Goal: Task Accomplishment & Management: Manage account settings

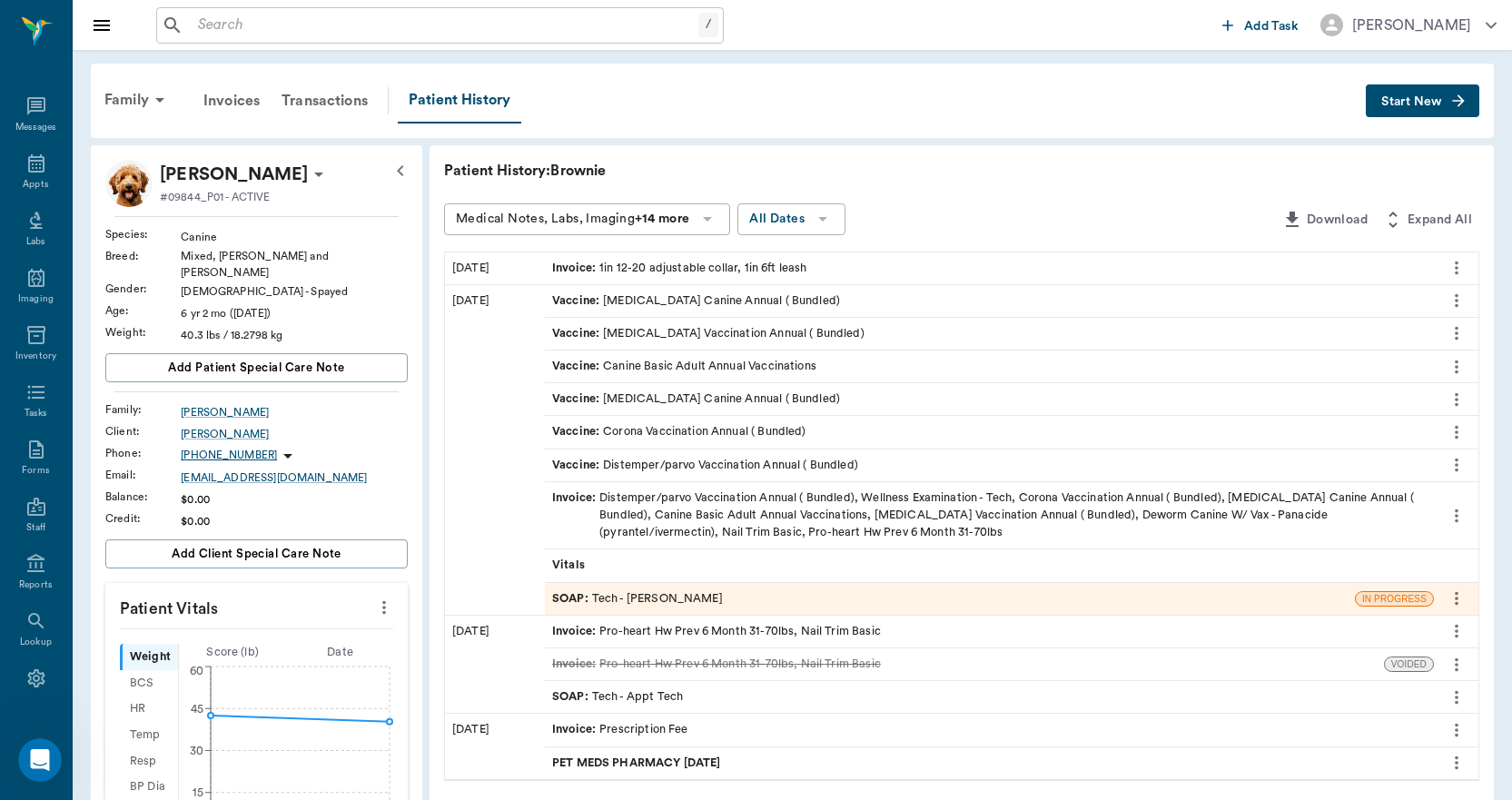
scroll to position [5407, 0]
click at [46, 179] on div "Appts" at bounding box center [35, 174] width 72 height 57
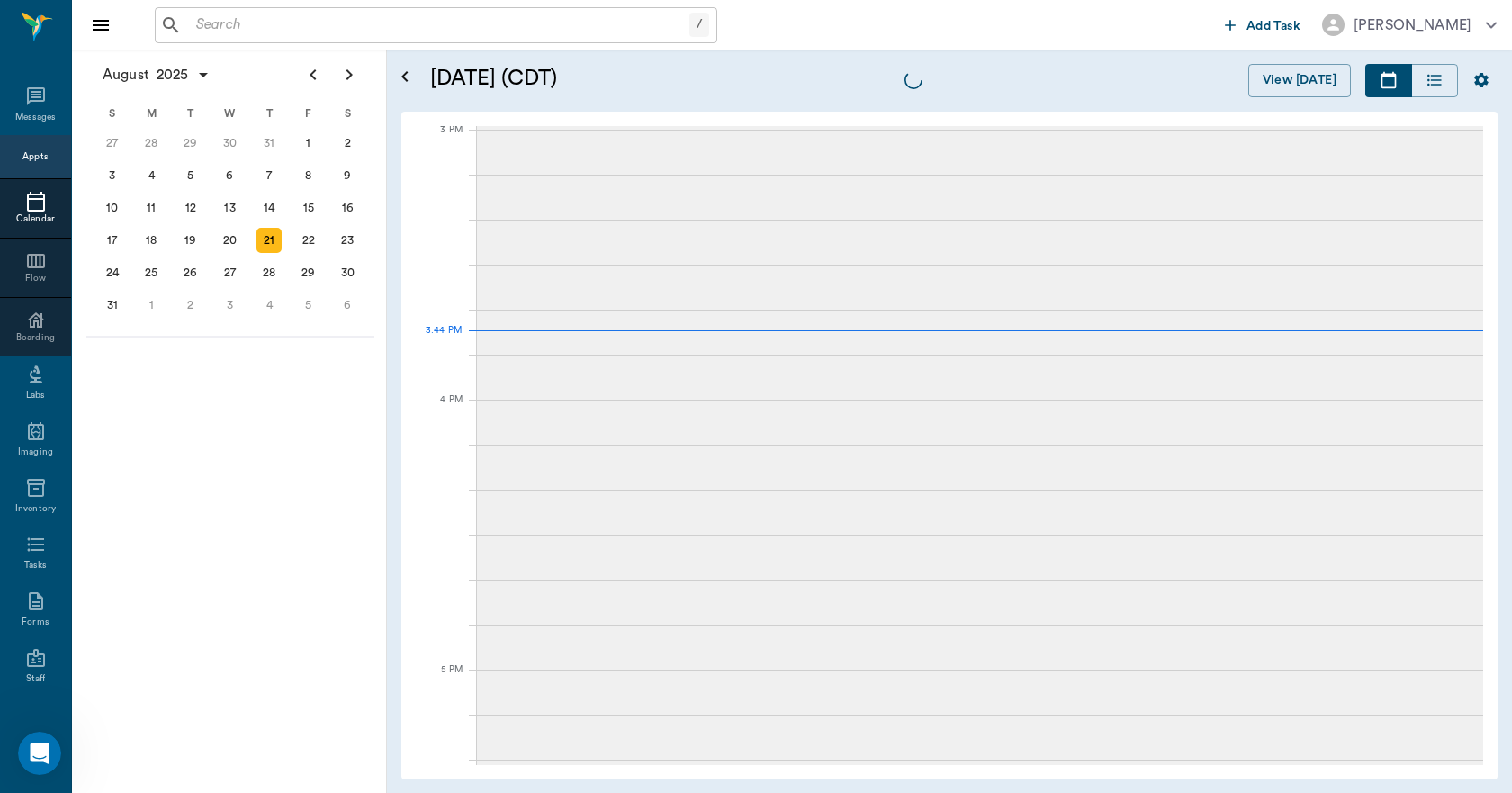
scroll to position [1892, 0]
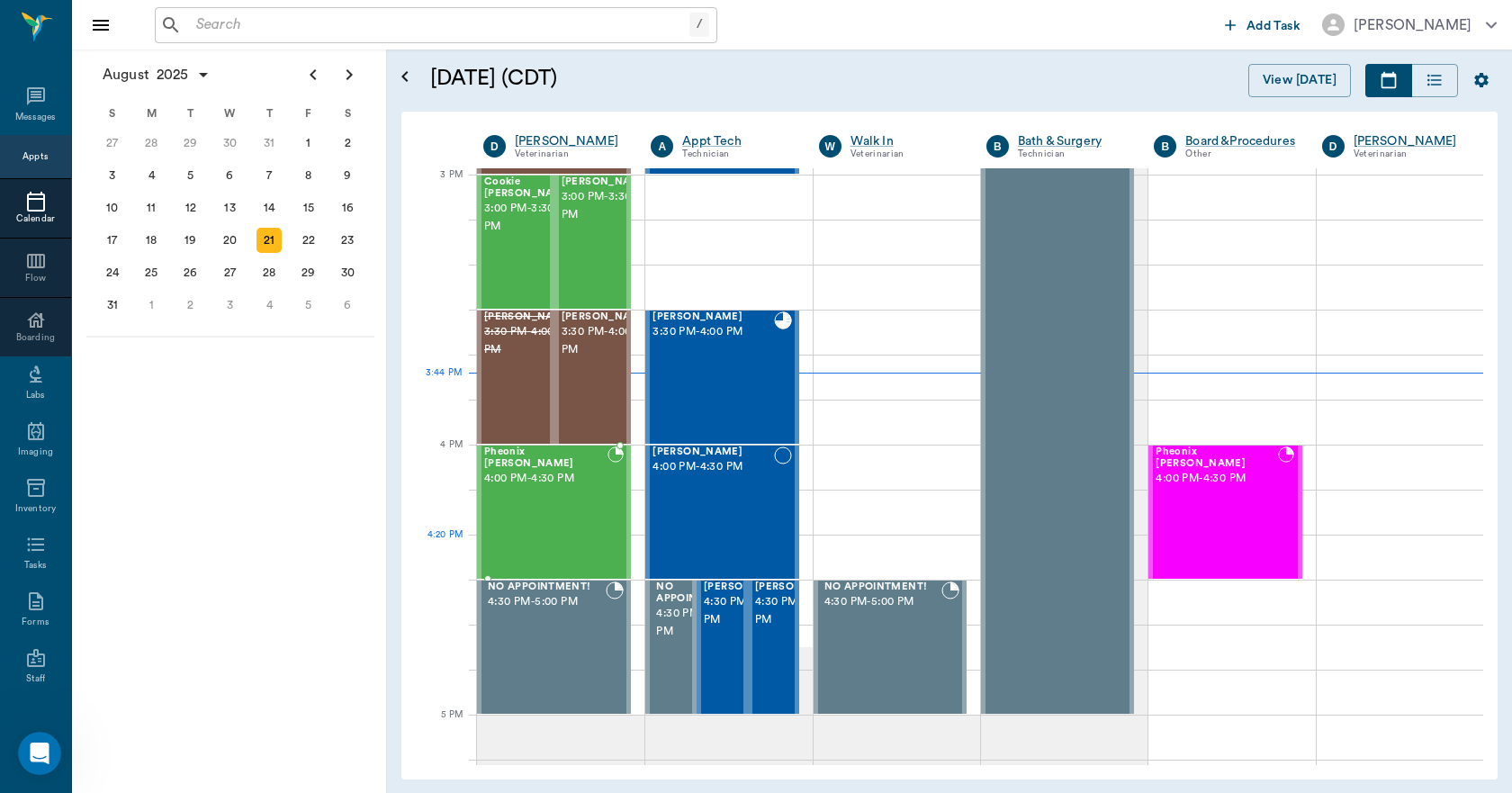
click at [595, 536] on div "Pheonix Bushong 4:00 PM - 4:30 PM" at bounding box center [546, 512] width 123 height 132
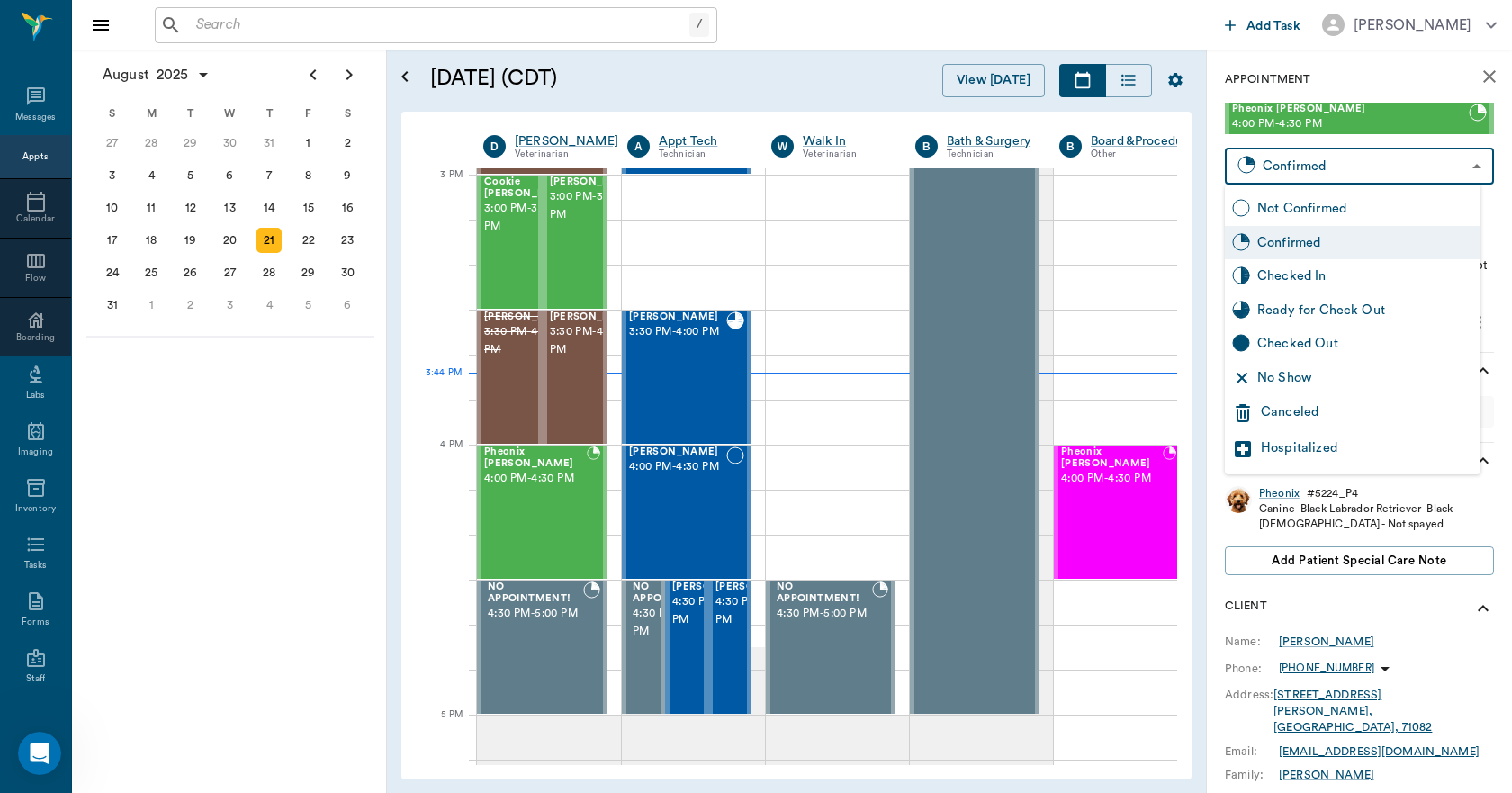
click at [1292, 170] on body "/ ​ Add Task Dr. Bert Ellsworth Nectar Messages Appts Calendar Flow Boarding La…" at bounding box center [756, 396] width 1512 height 793
click at [1338, 286] on div "Checked In" at bounding box center [1365, 276] width 216 height 20
type input "CHECKED_IN"
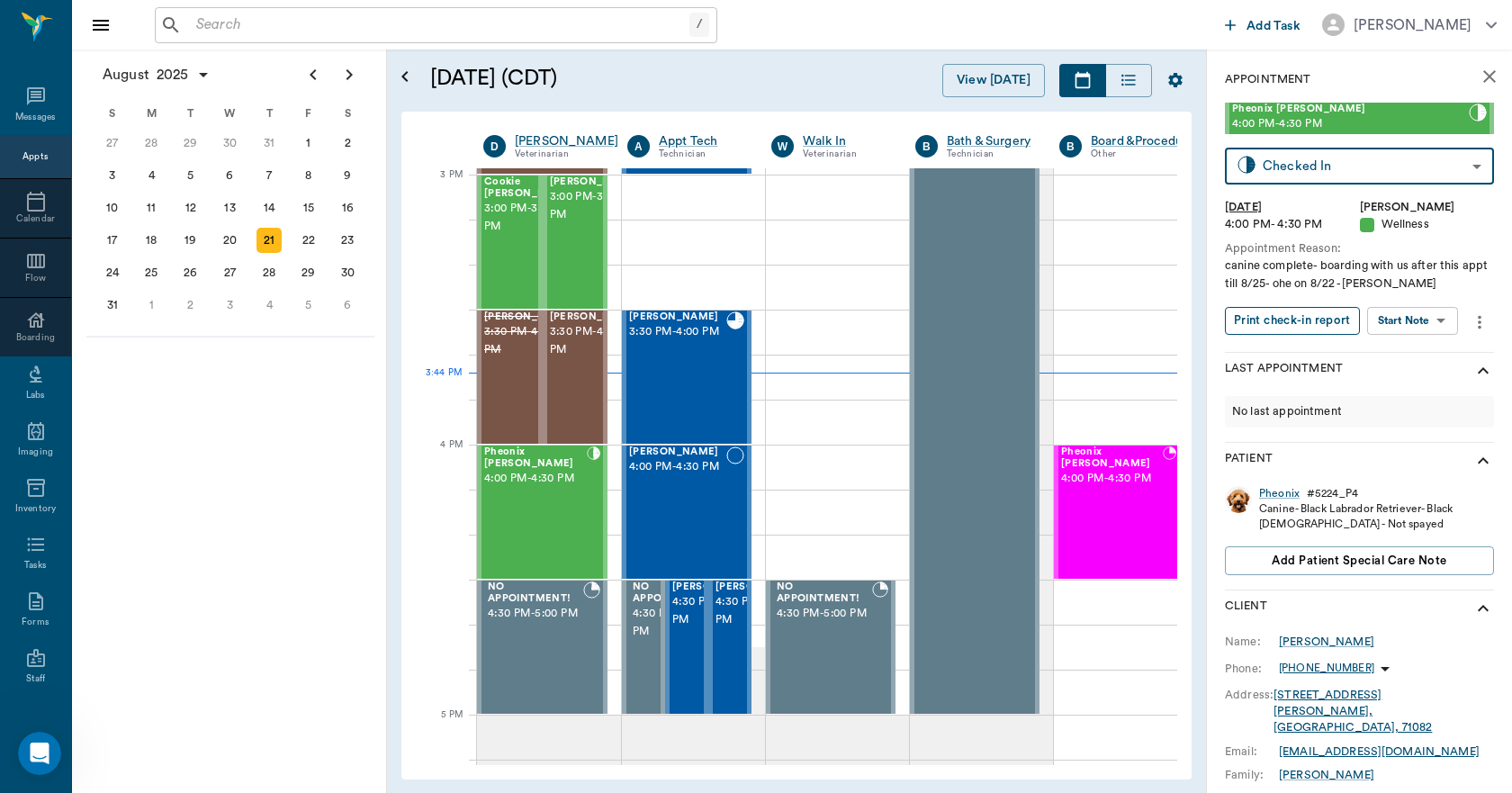
click at [1327, 317] on button "Print check-in report" at bounding box center [1292, 320] width 135 height 27
click at [25, 163] on div "Appts" at bounding box center [35, 157] width 26 height 13
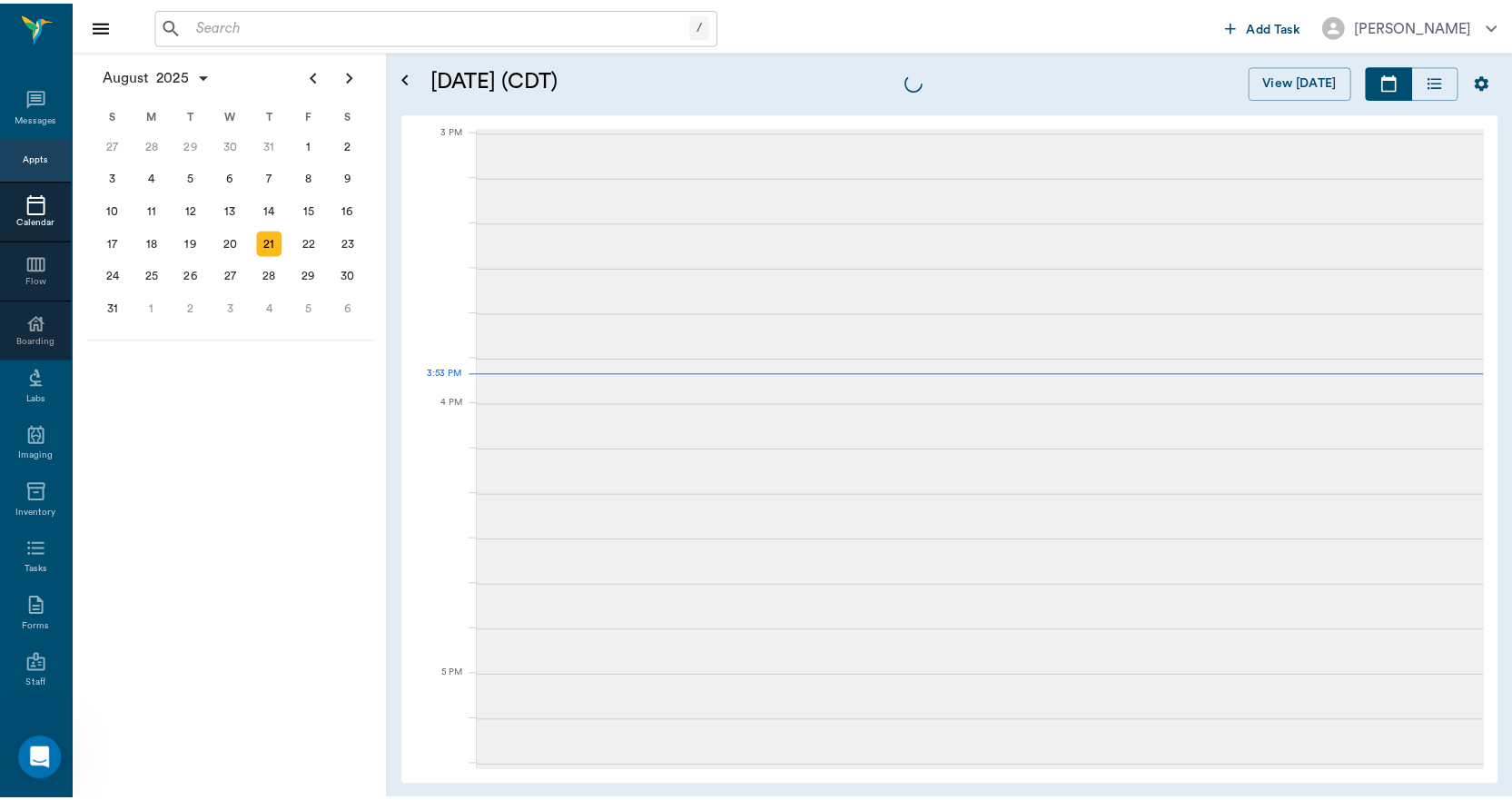
scroll to position [1912, 0]
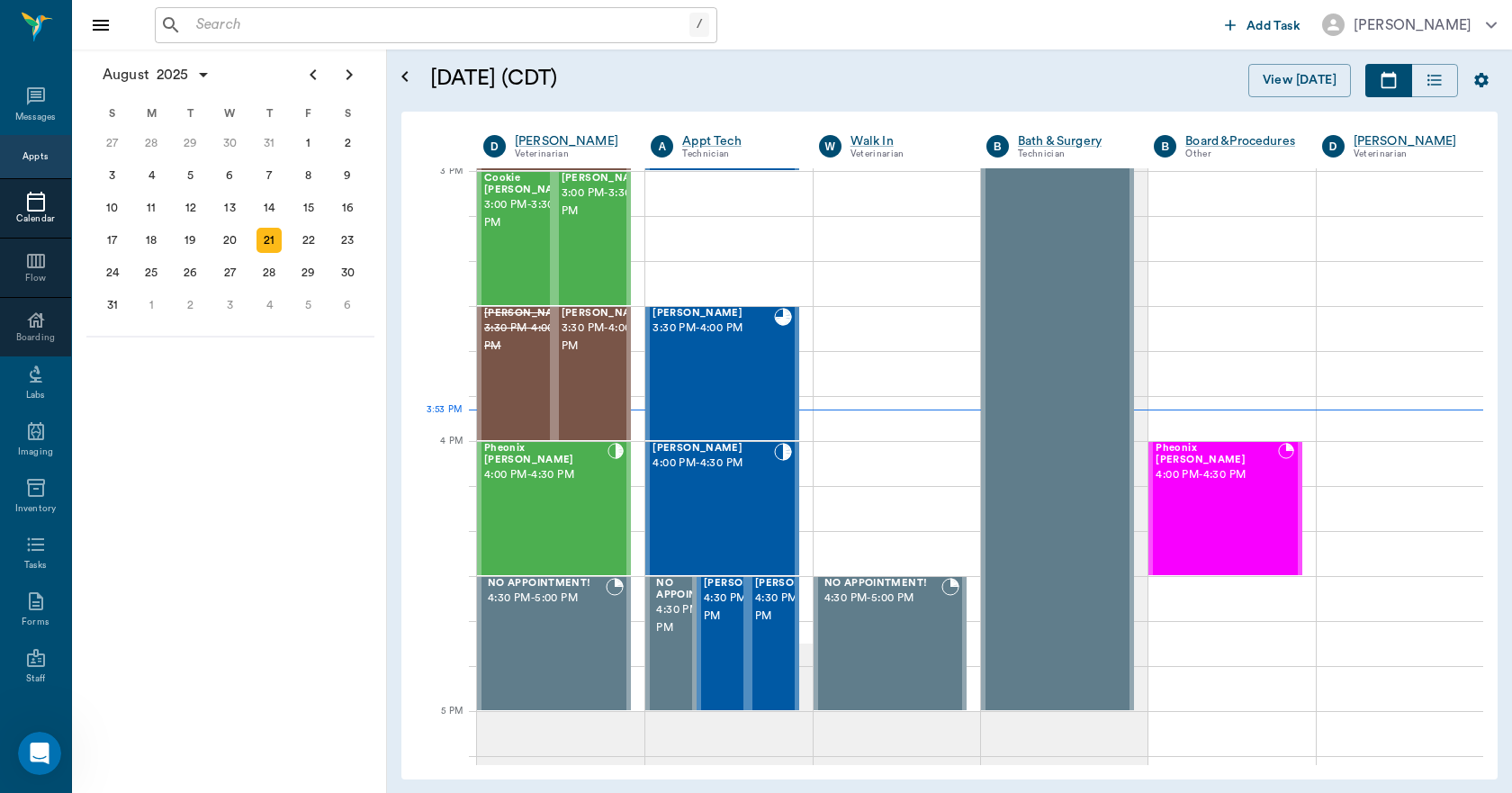
click at [241, 27] on input "text" at bounding box center [439, 25] width 501 height 26
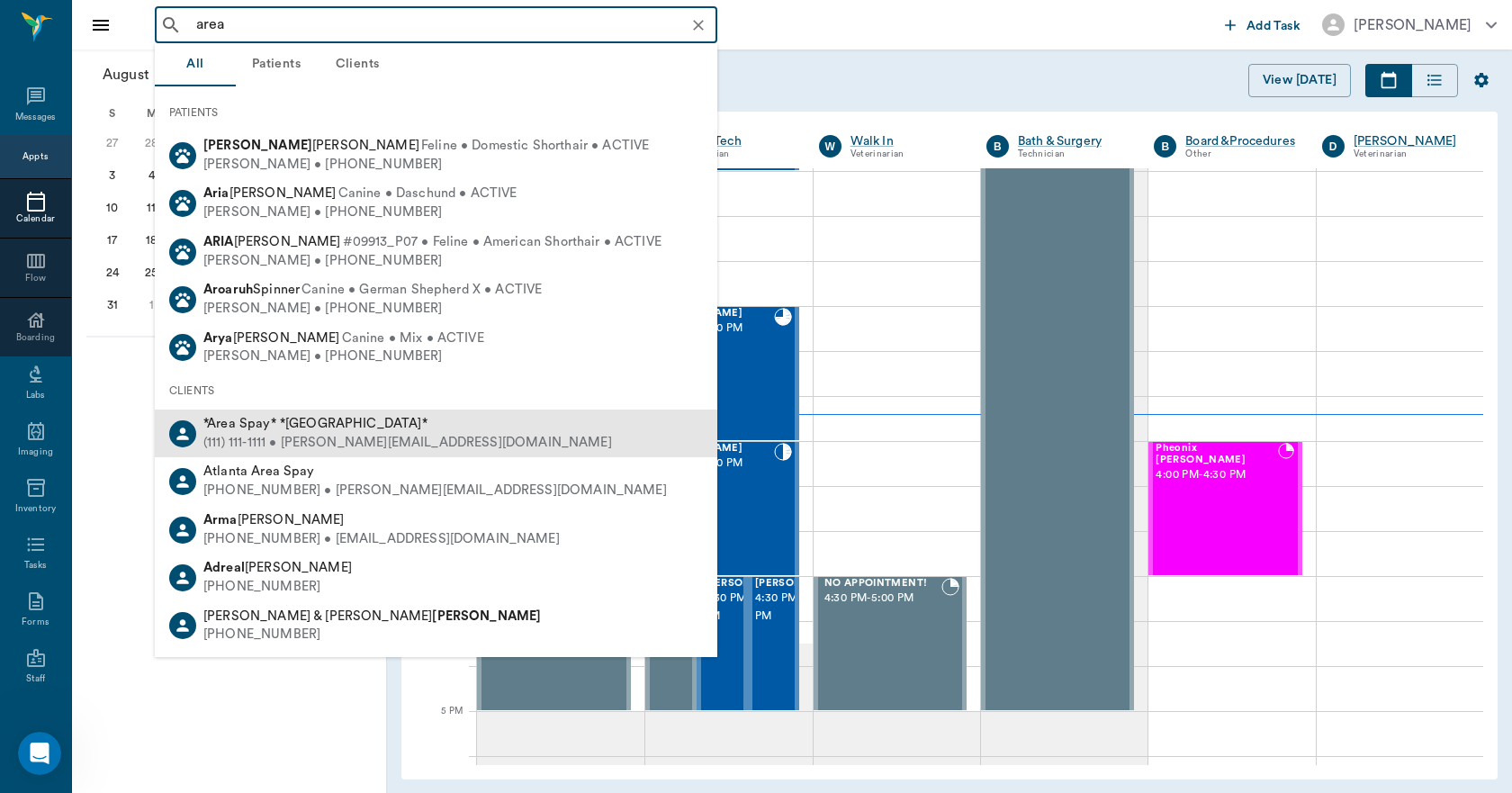
click at [255, 431] on span "*Area Spay* *Atlanta*" at bounding box center [315, 423] width 224 height 13
type input "area"
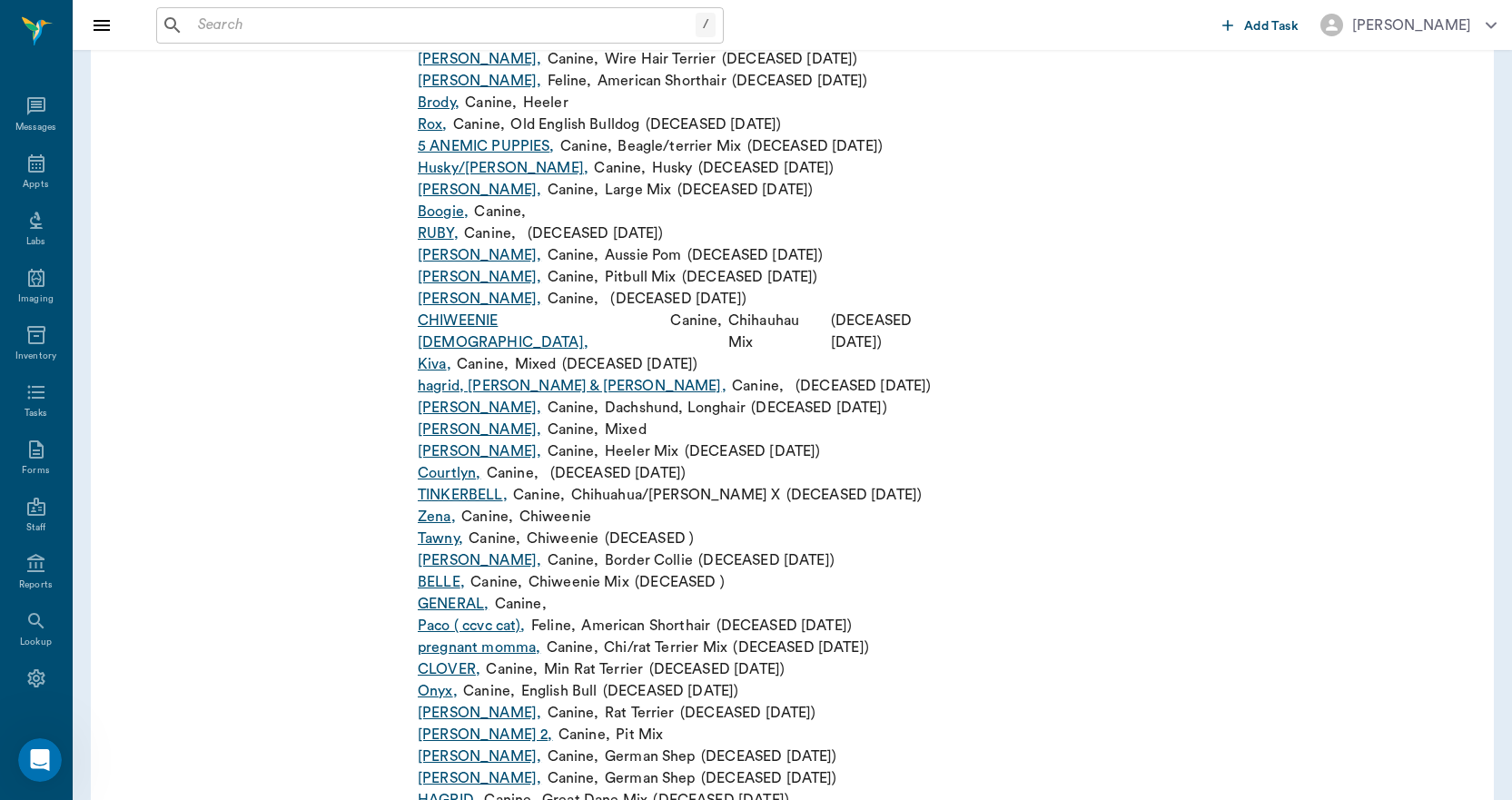
scroll to position [3723, 0]
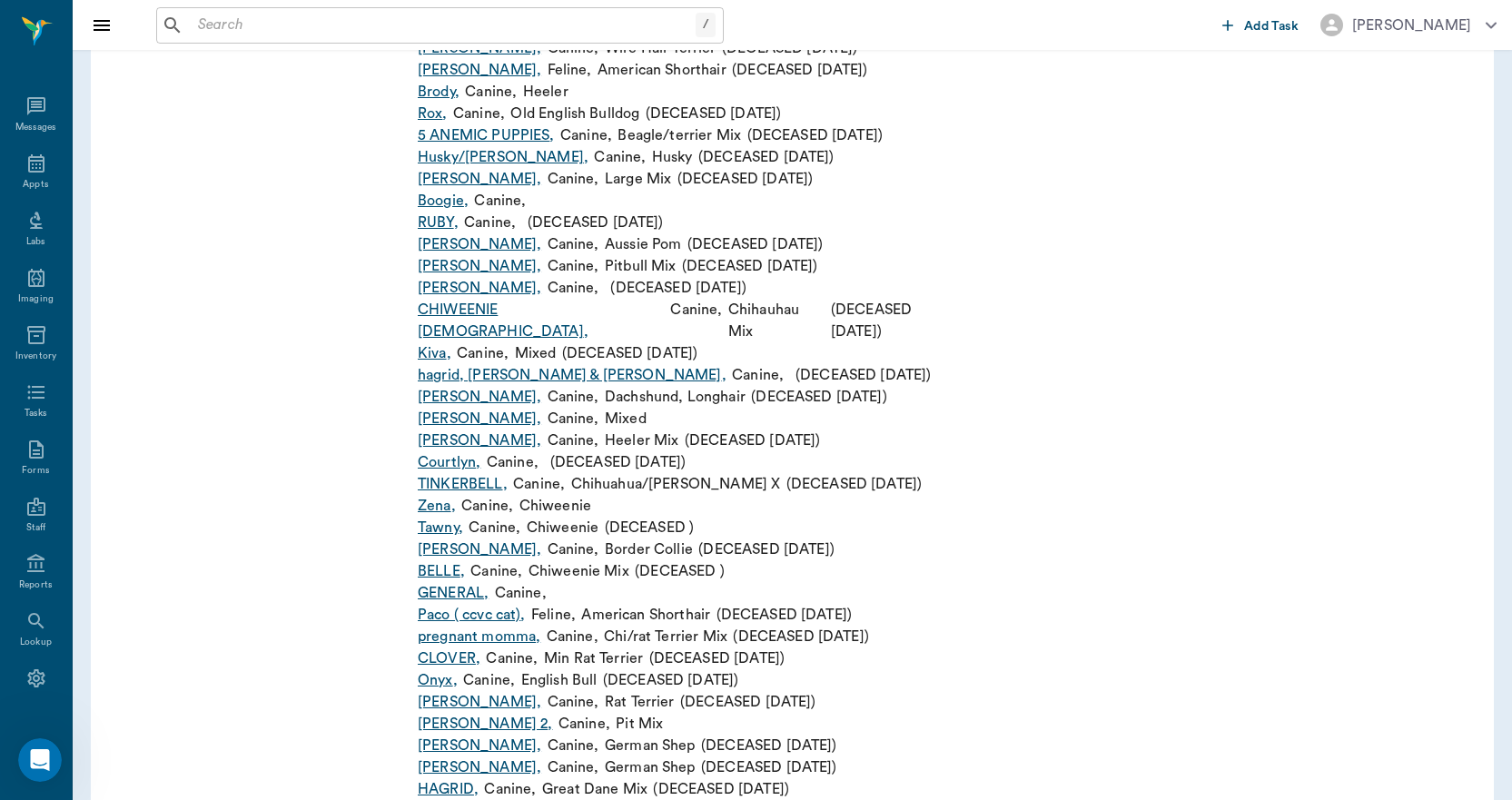
click at [448, 582] on link "GENERAL ," at bounding box center [453, 593] width 71 height 22
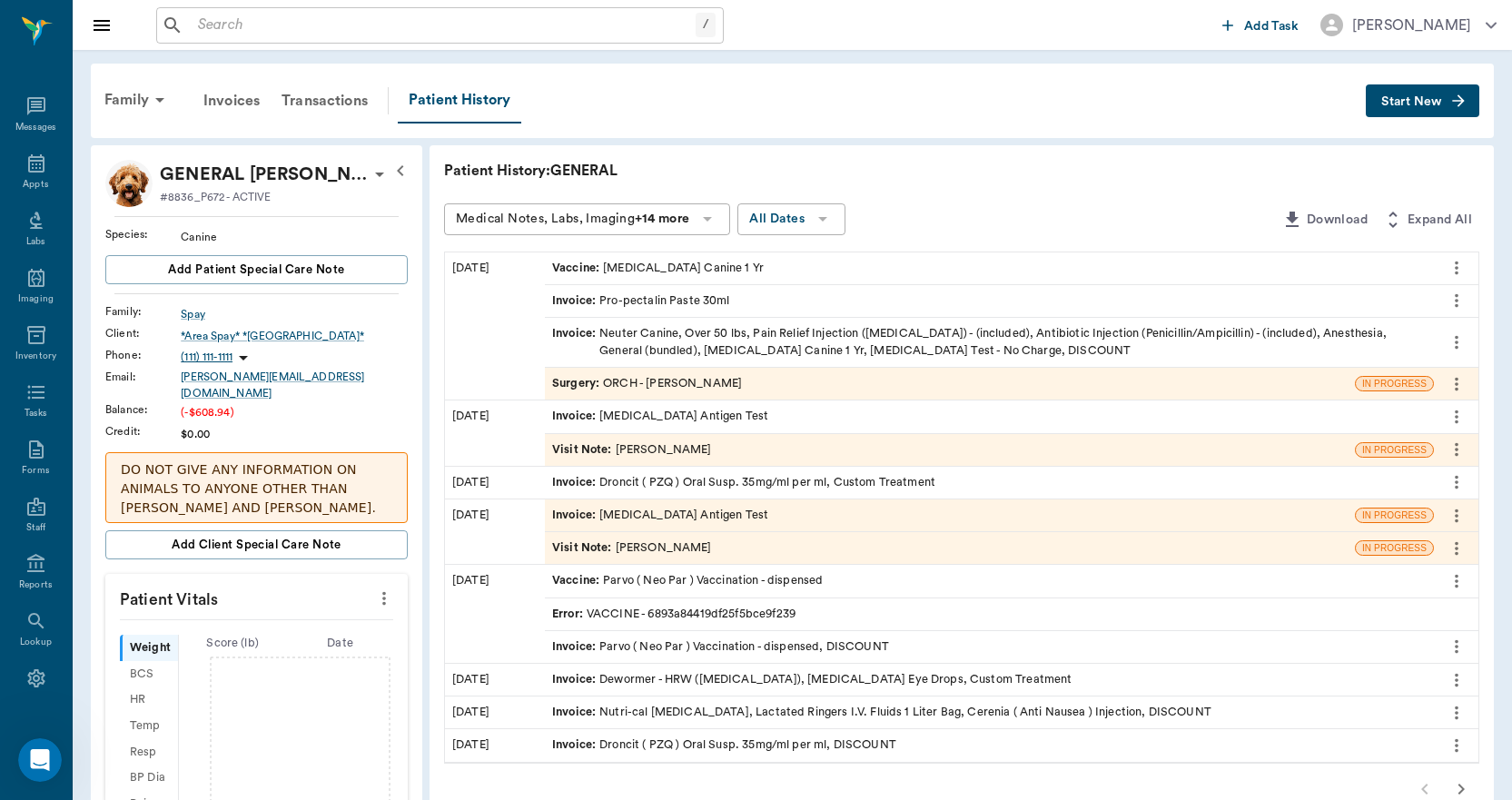
click at [1411, 95] on button "Start New" at bounding box center [1422, 100] width 114 height 33
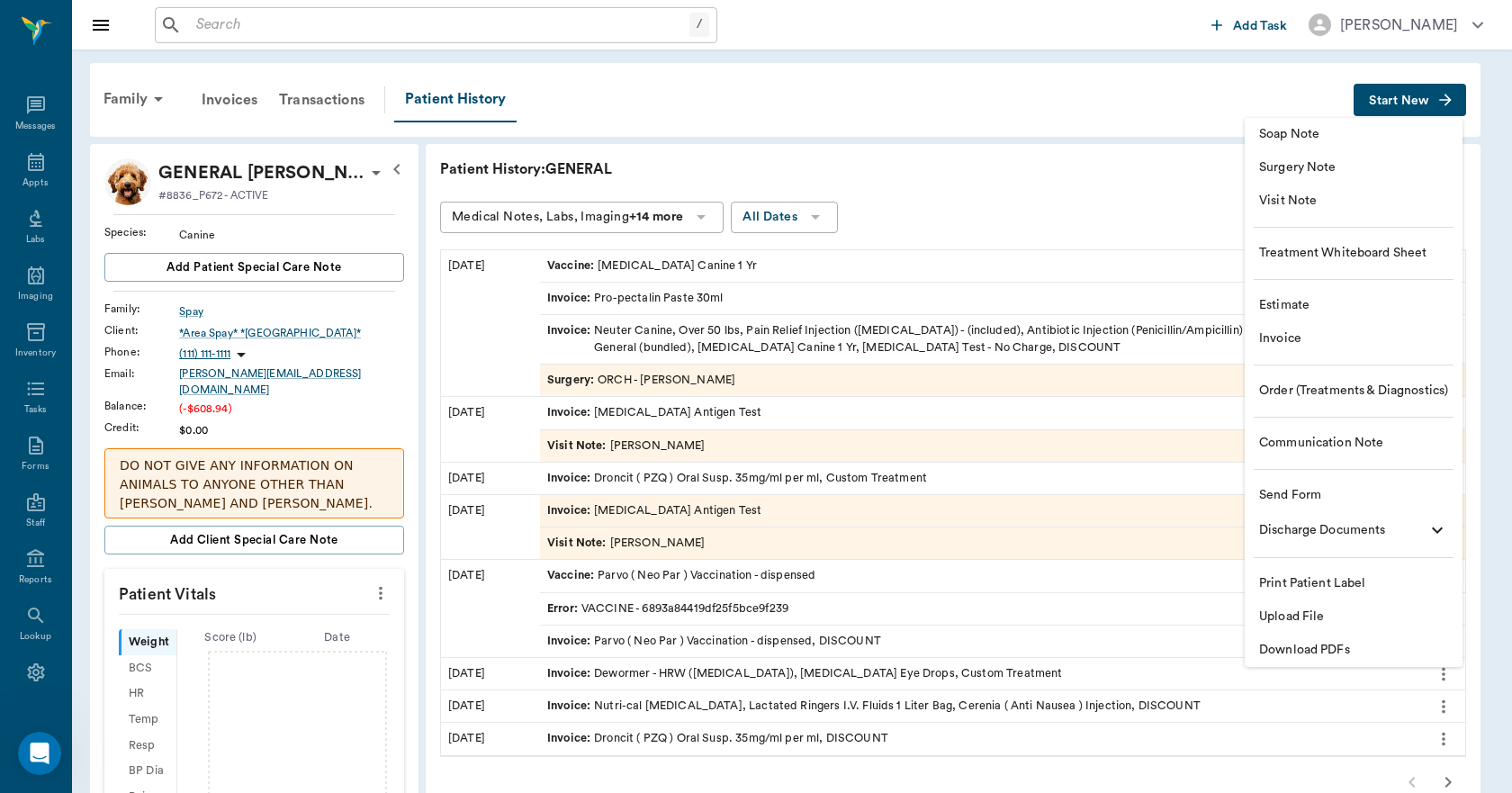
click at [1284, 337] on span "Invoice" at bounding box center [1354, 339] width 189 height 19
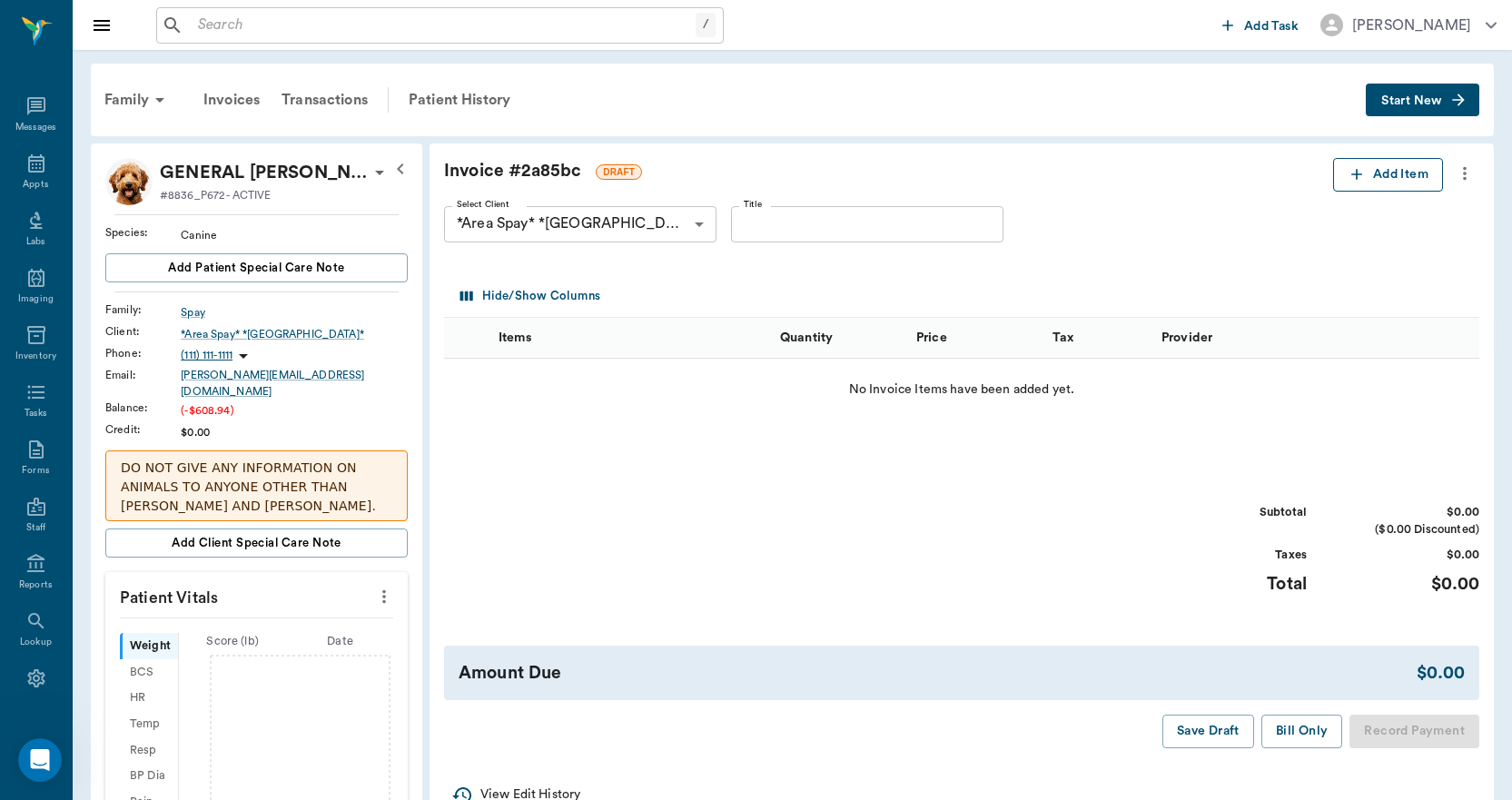
click at [1355, 174] on icon "button" at bounding box center [1356, 174] width 10 height 11
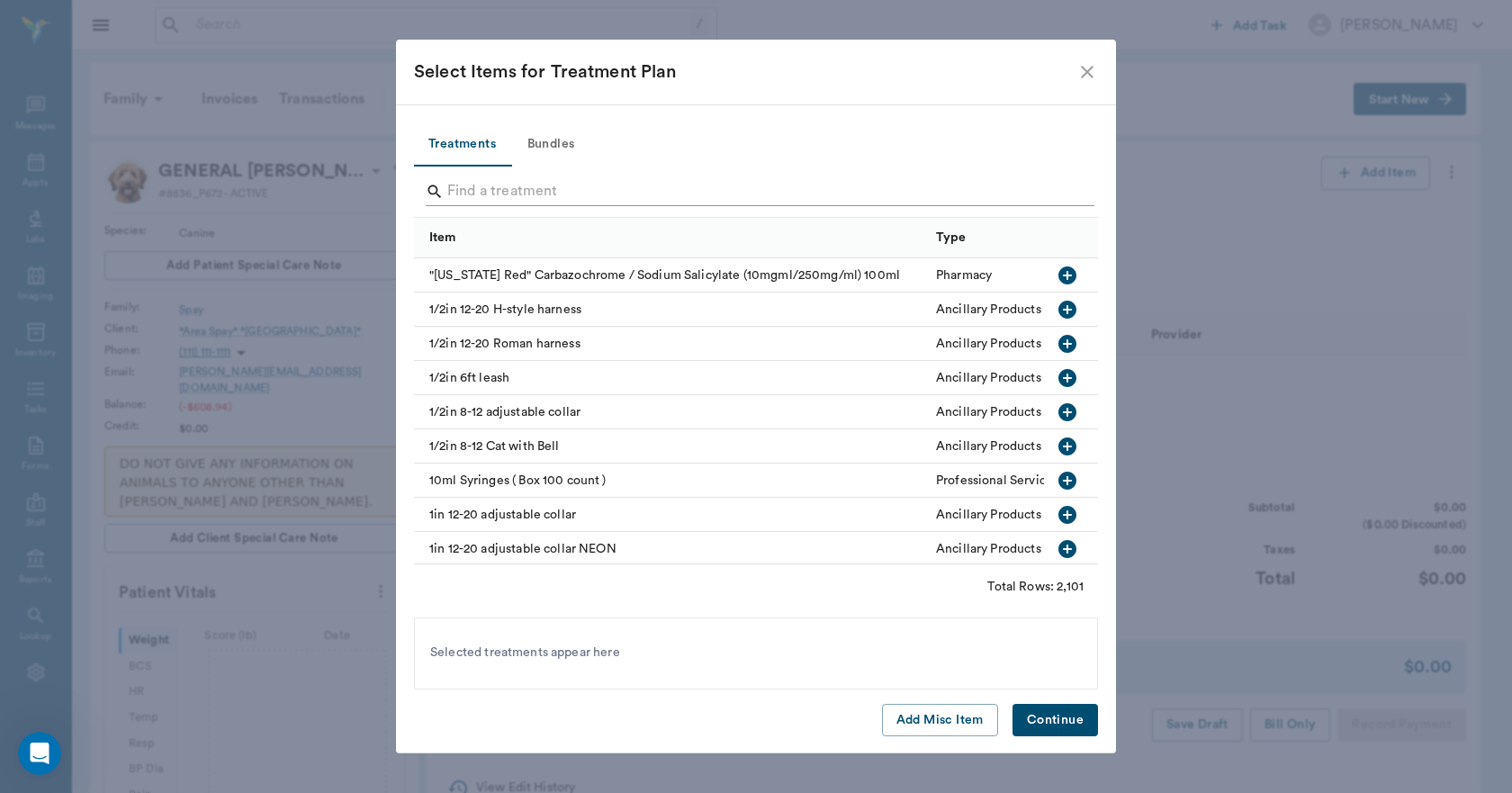
click at [472, 194] on input "Search" at bounding box center [757, 191] width 620 height 28
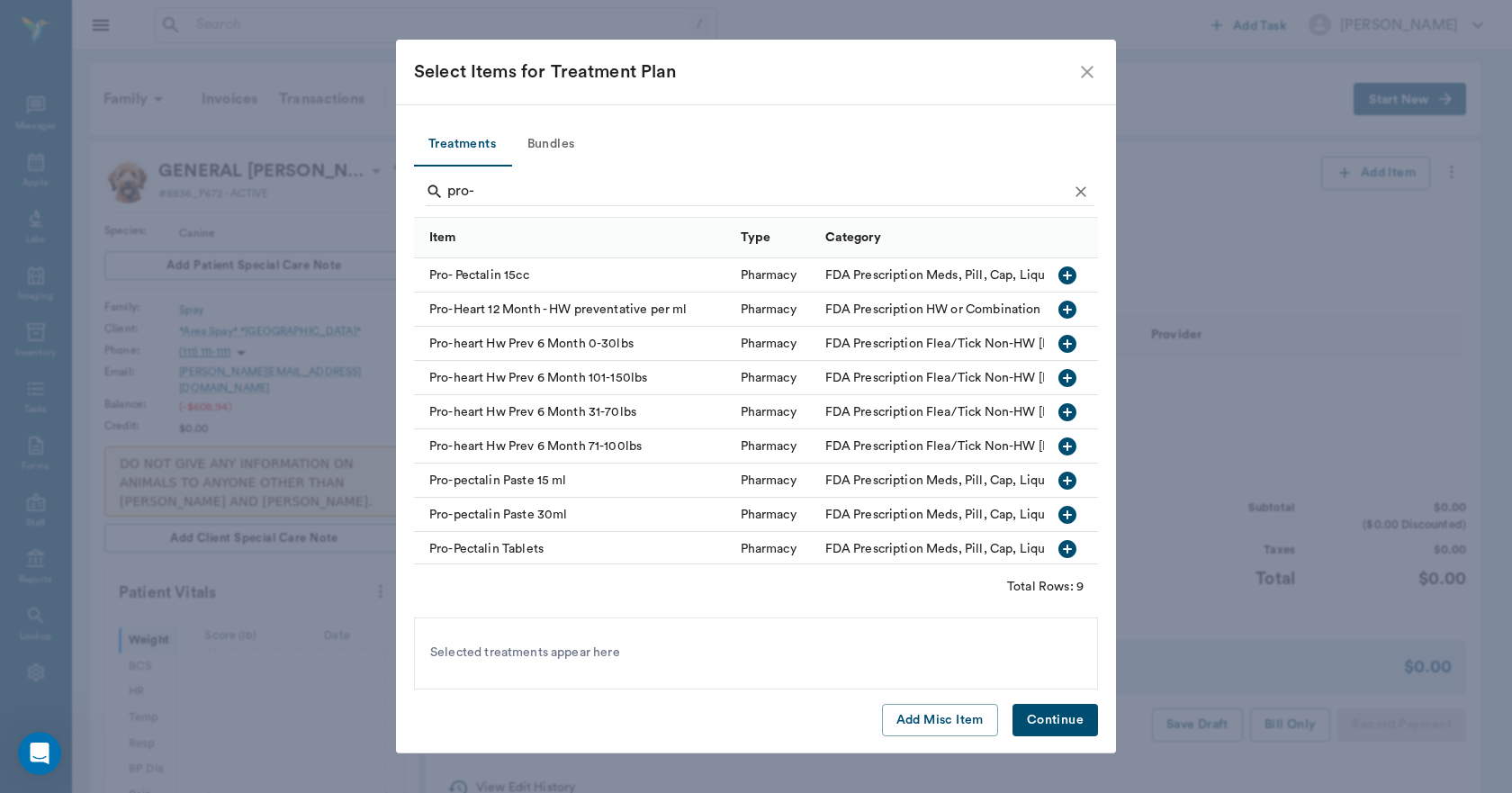
click at [1057, 273] on icon "button" at bounding box center [1067, 275] width 22 height 22
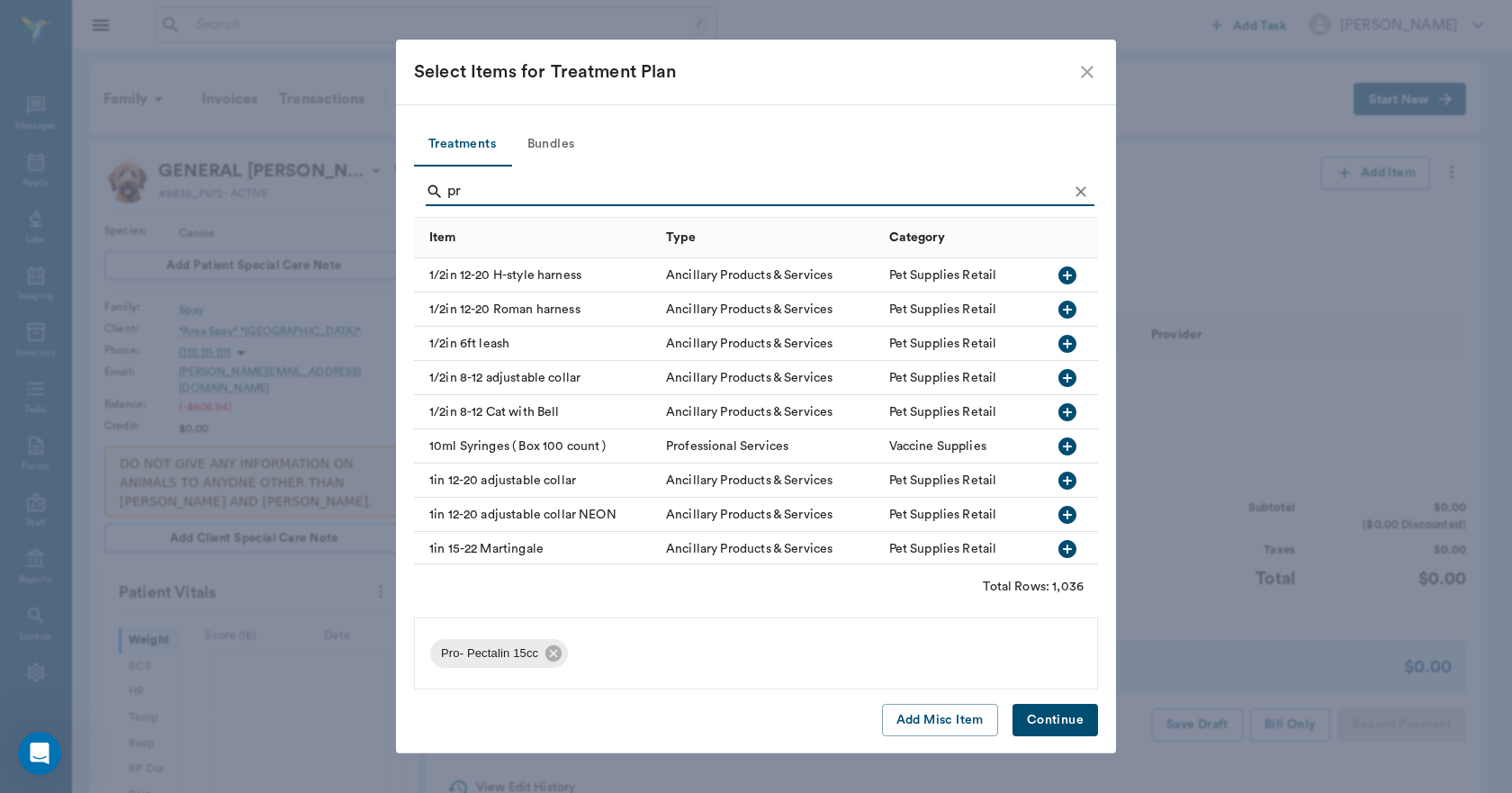
type input "p"
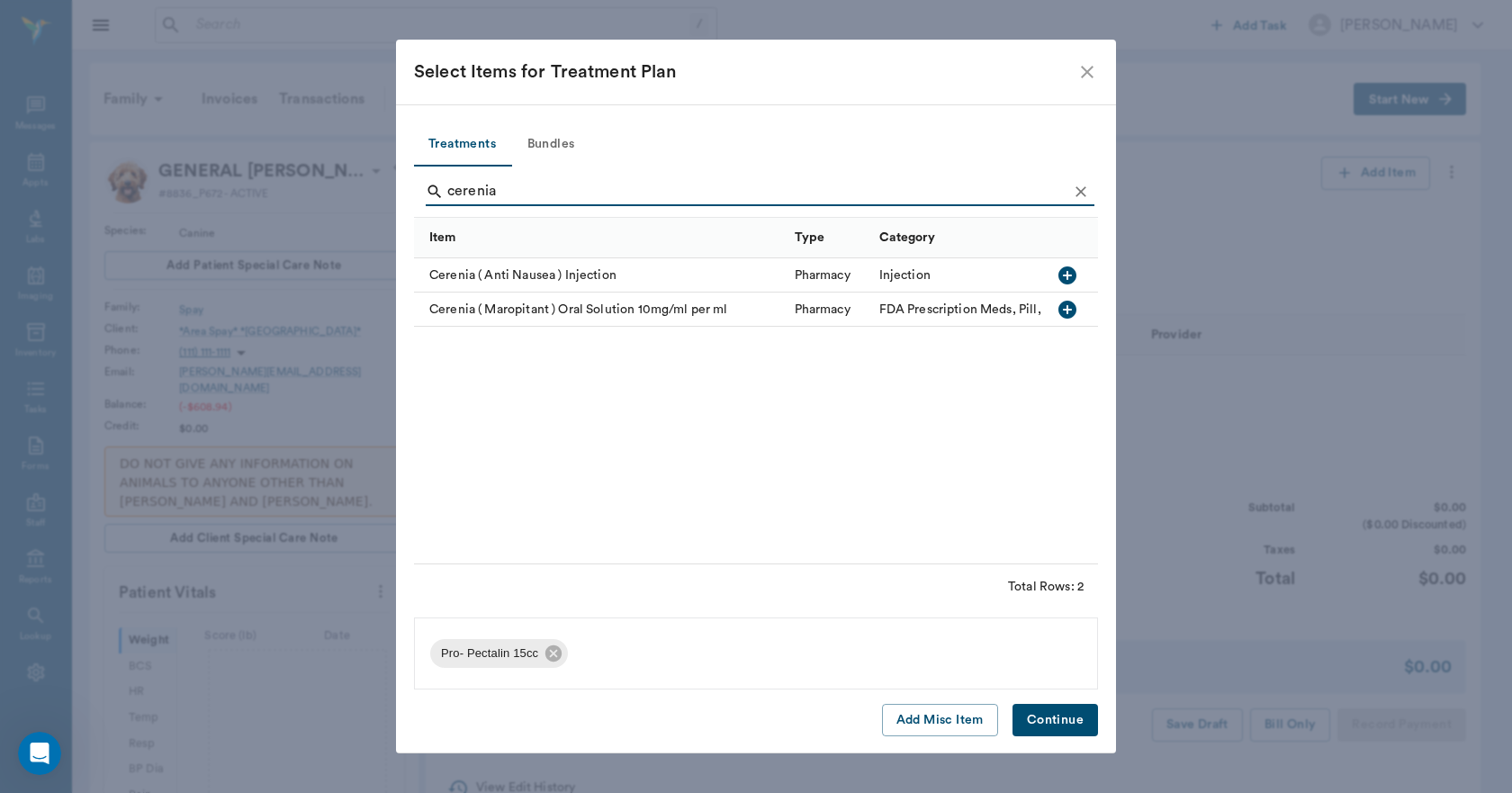
type input "cerenia"
click at [1089, 73] on icon "close" at bounding box center [1087, 71] width 12 height 12
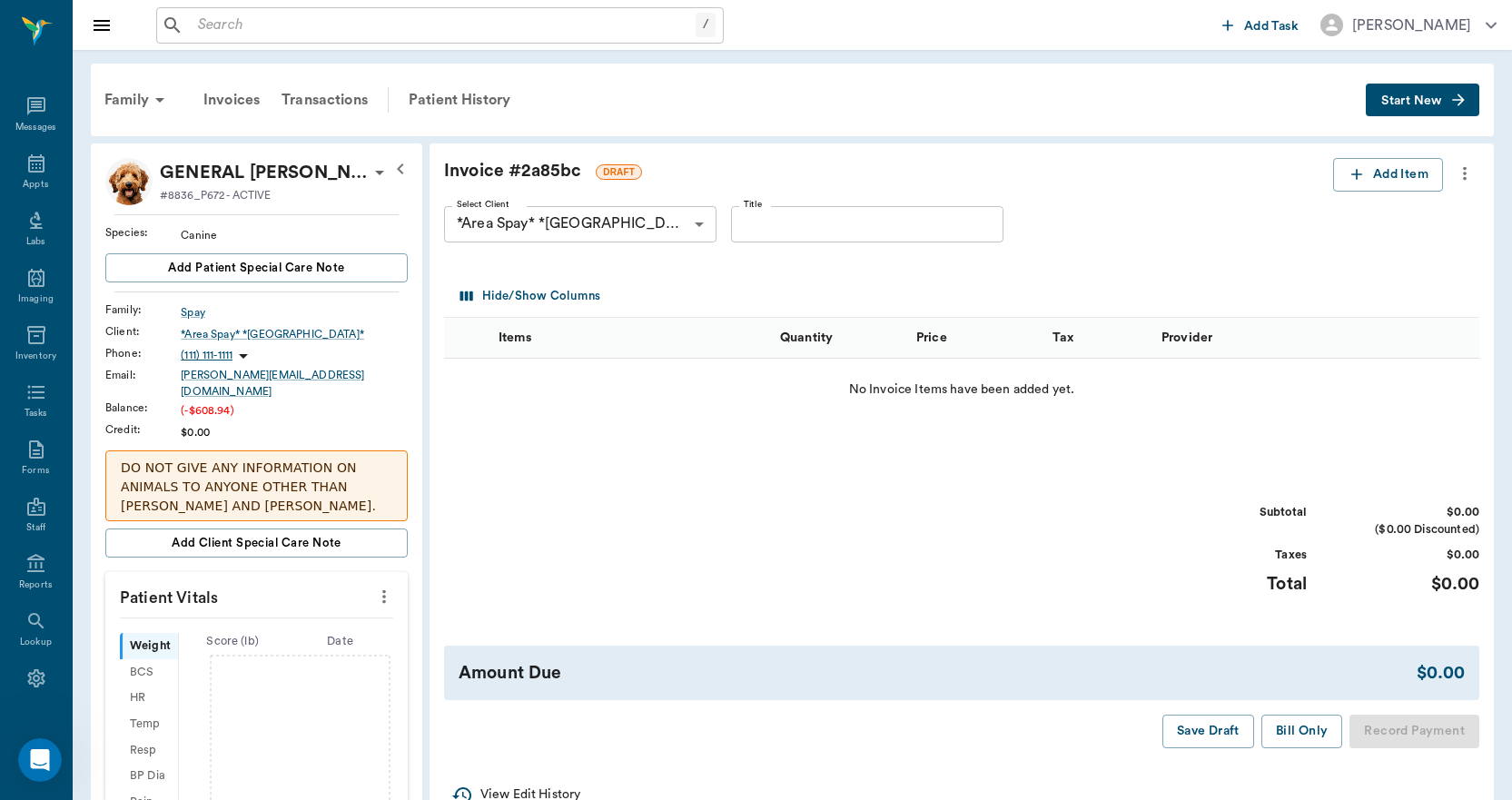
click at [1464, 177] on icon "more" at bounding box center [1464, 173] width 20 height 22
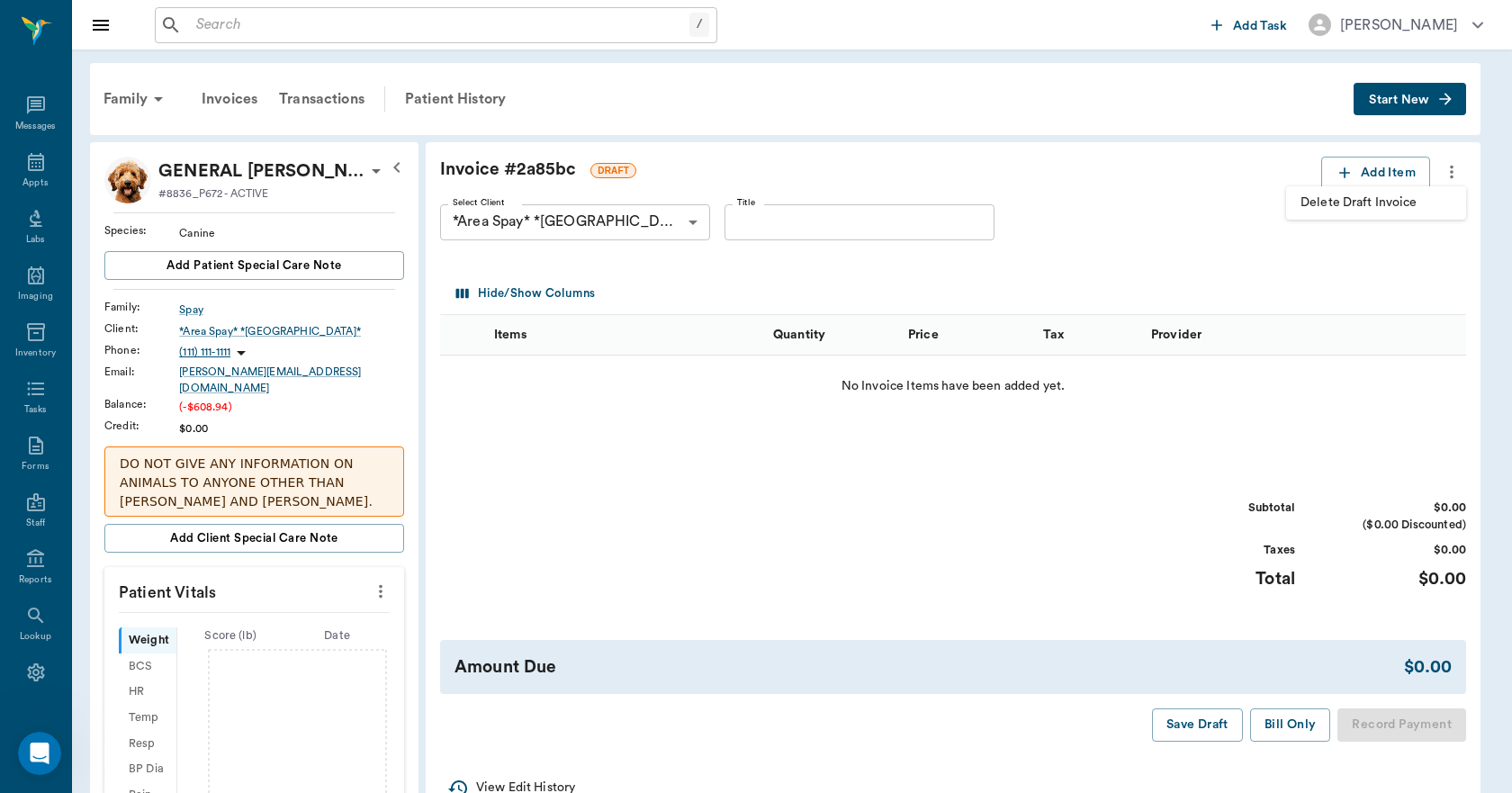
click at [239, 18] on div at bounding box center [756, 396] width 1512 height 793
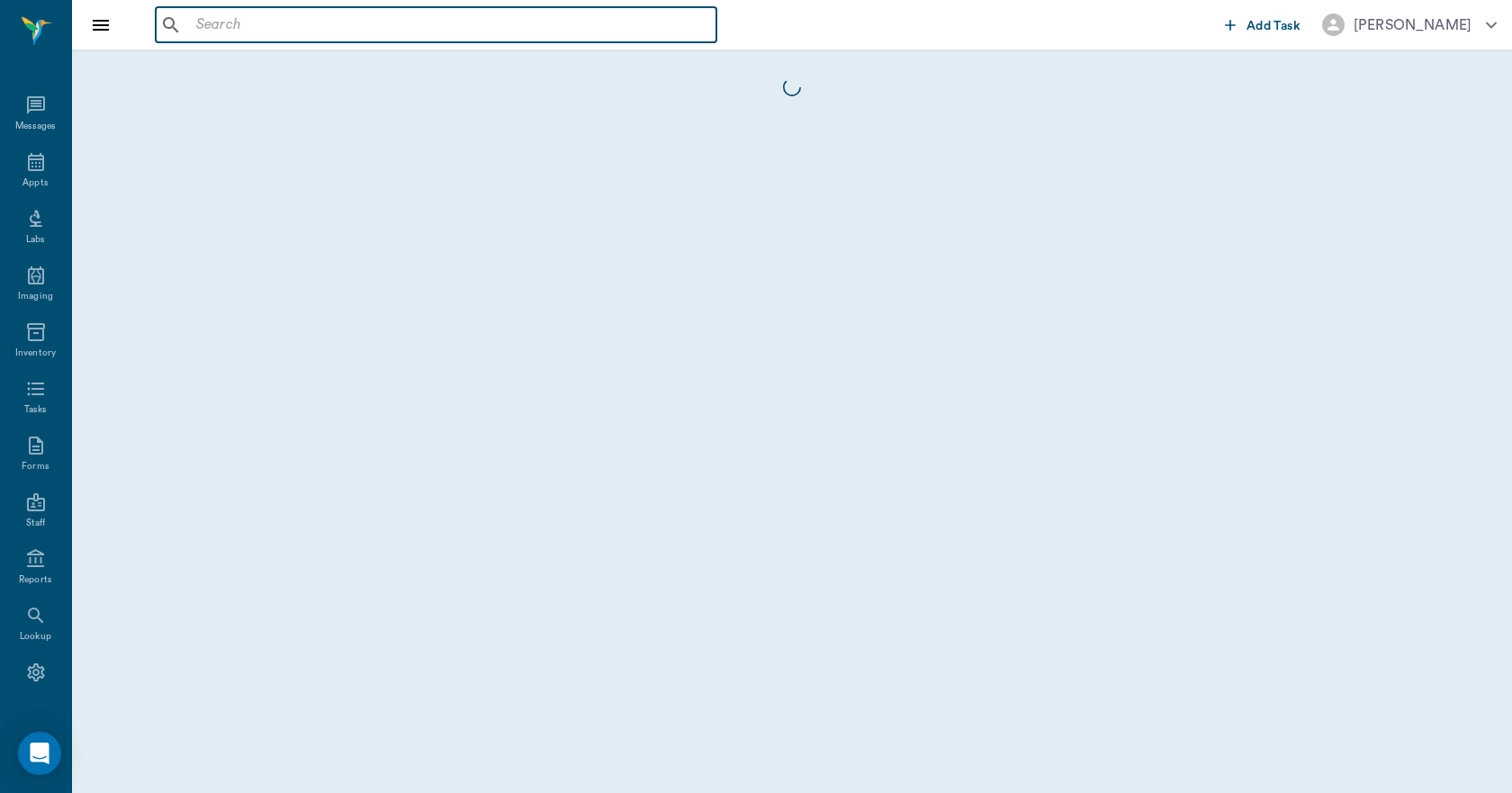
click at [203, 27] on input "text" at bounding box center [449, 25] width 520 height 26
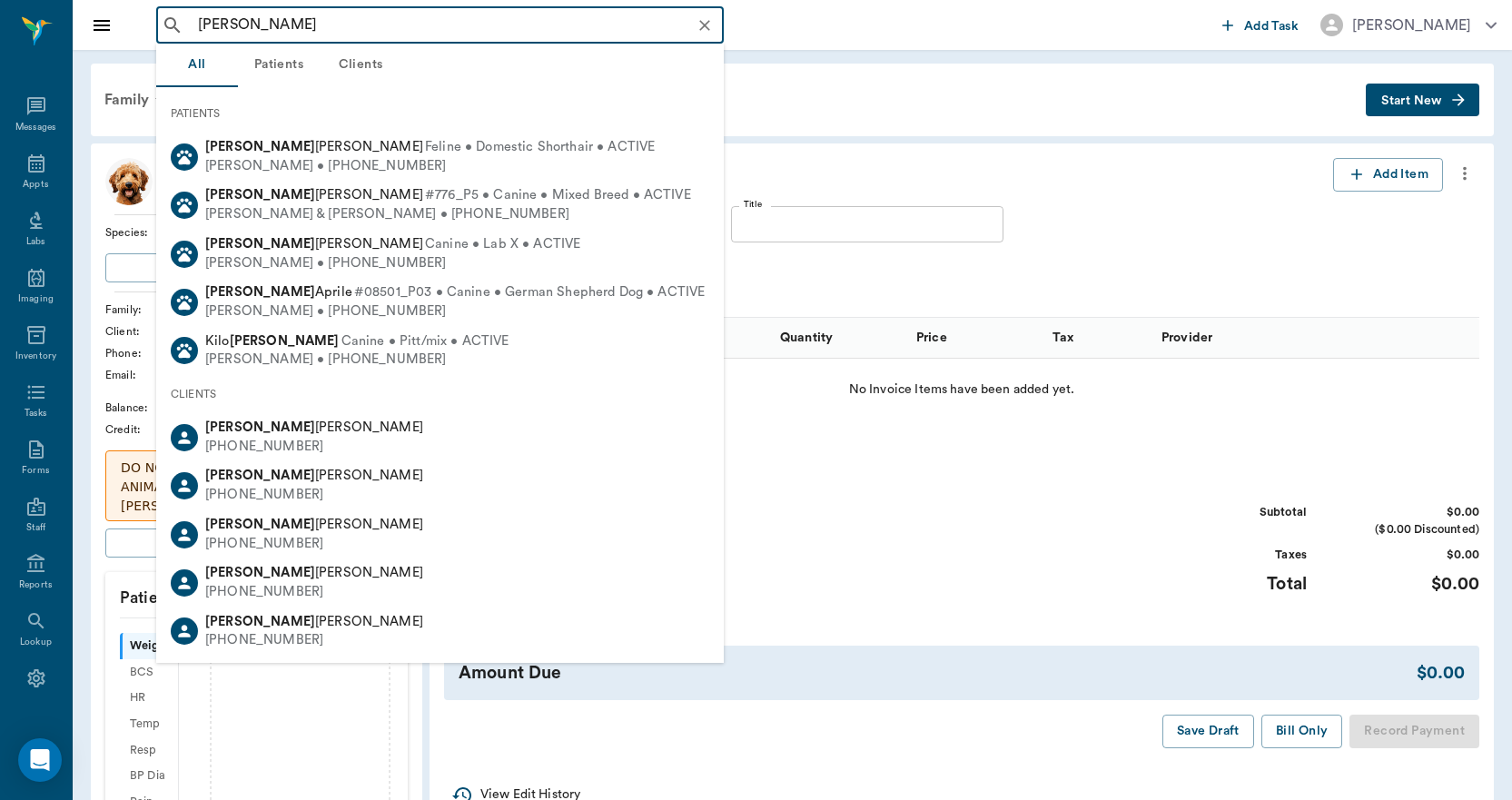
type input "julie mcwaters"
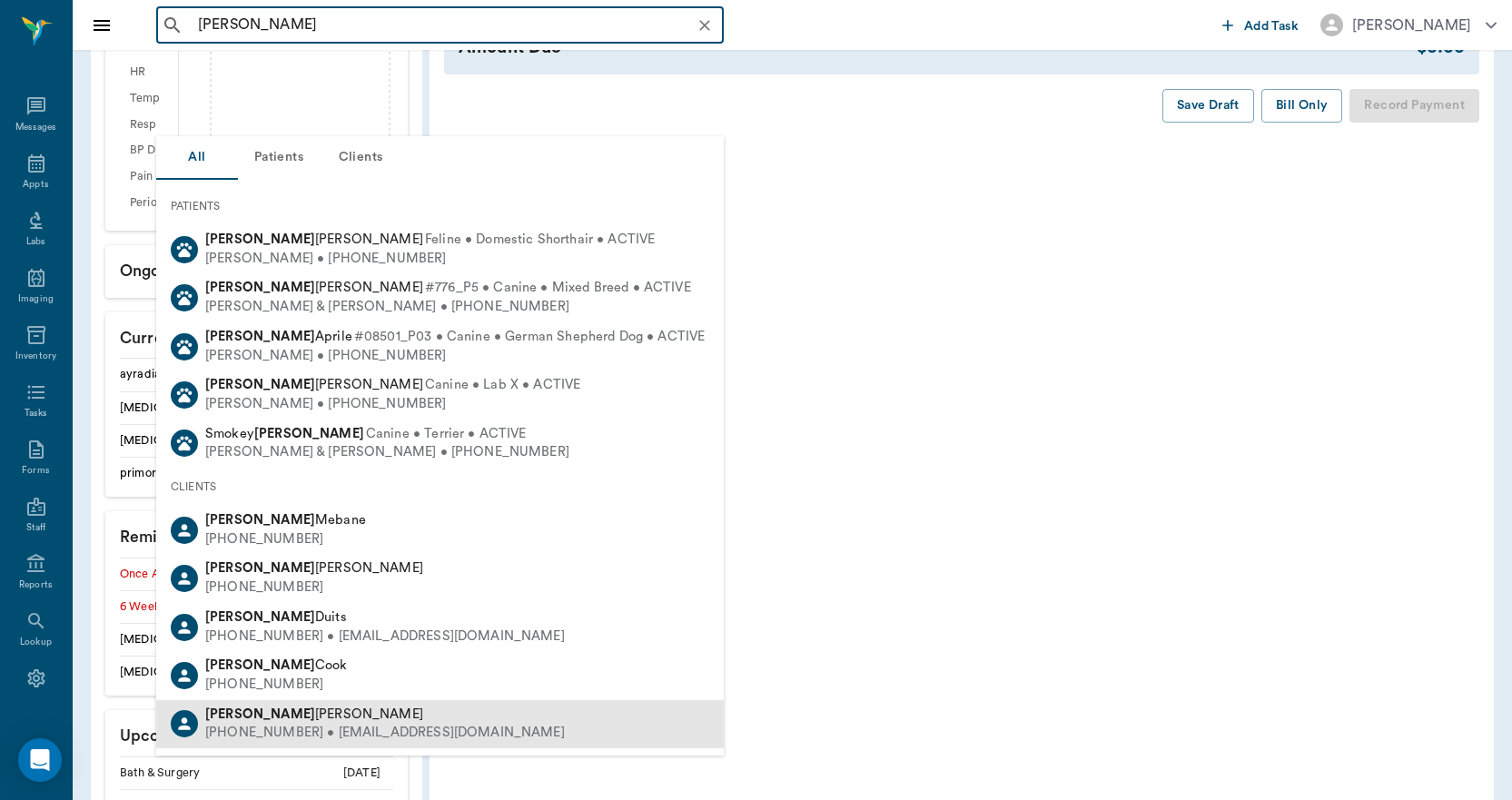
scroll to position [726, 0]
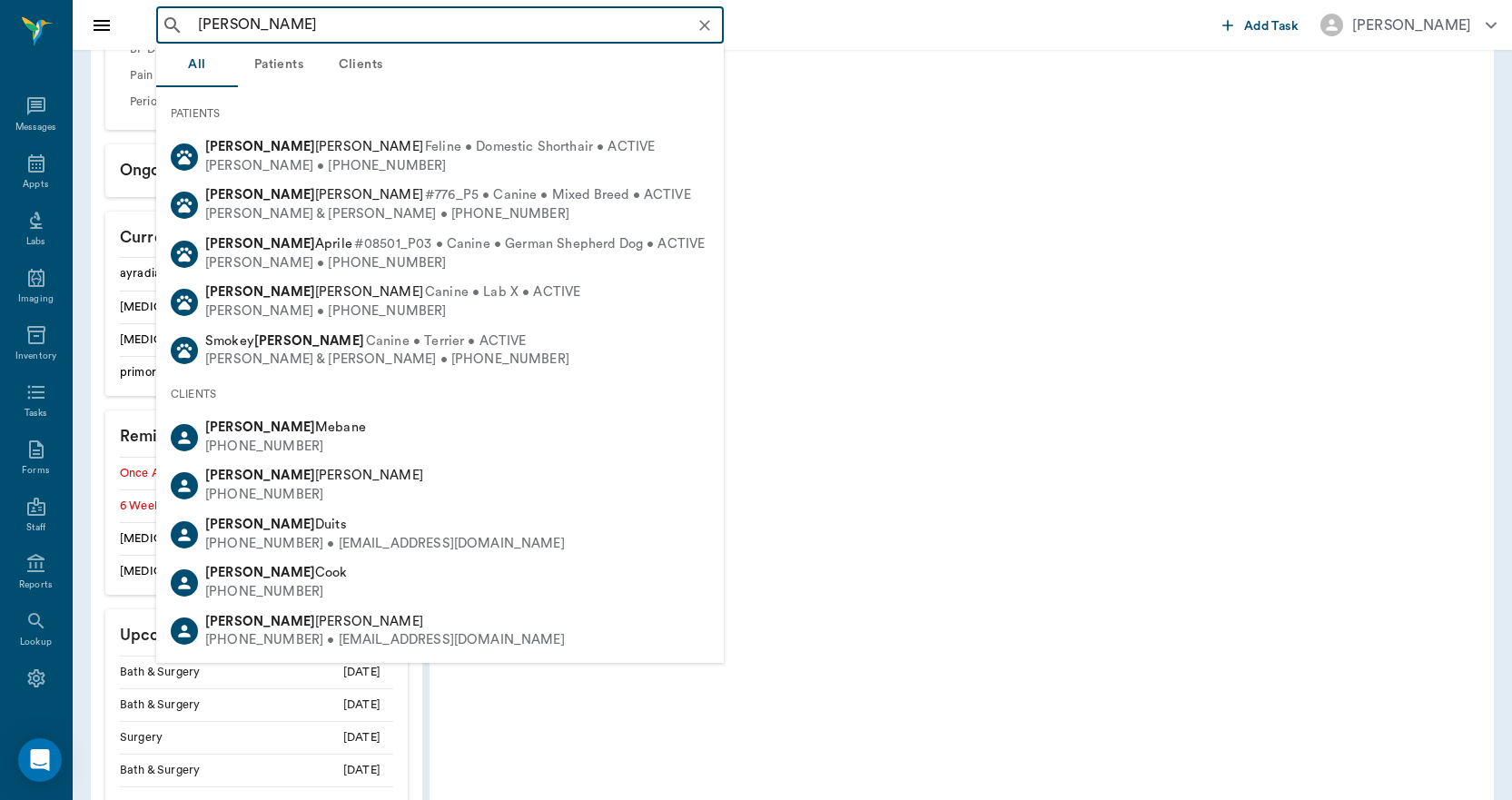
click at [706, 27] on icon "Clear" at bounding box center [704, 25] width 10 height 11
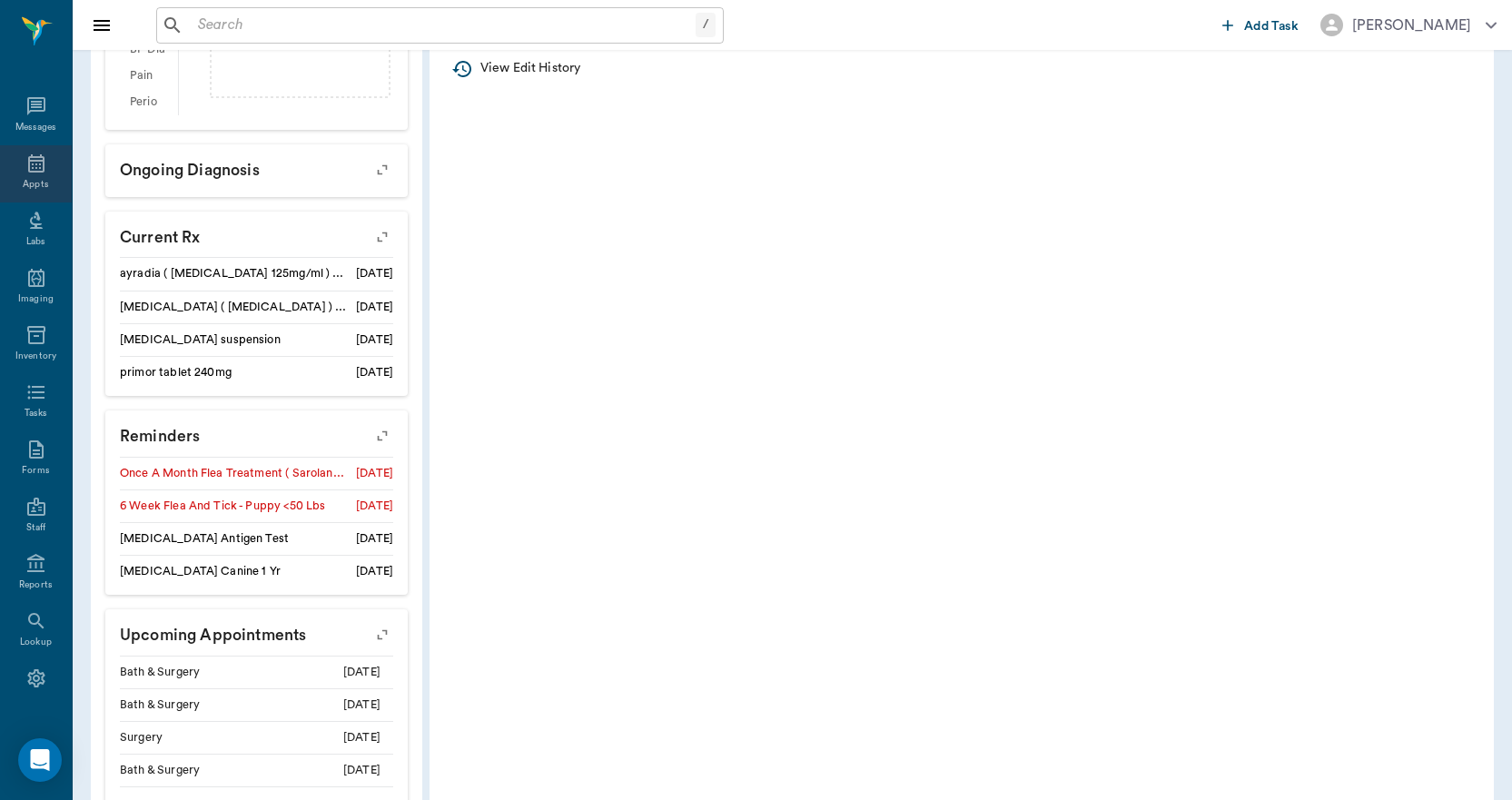
click at [31, 164] on icon at bounding box center [36, 163] width 22 height 22
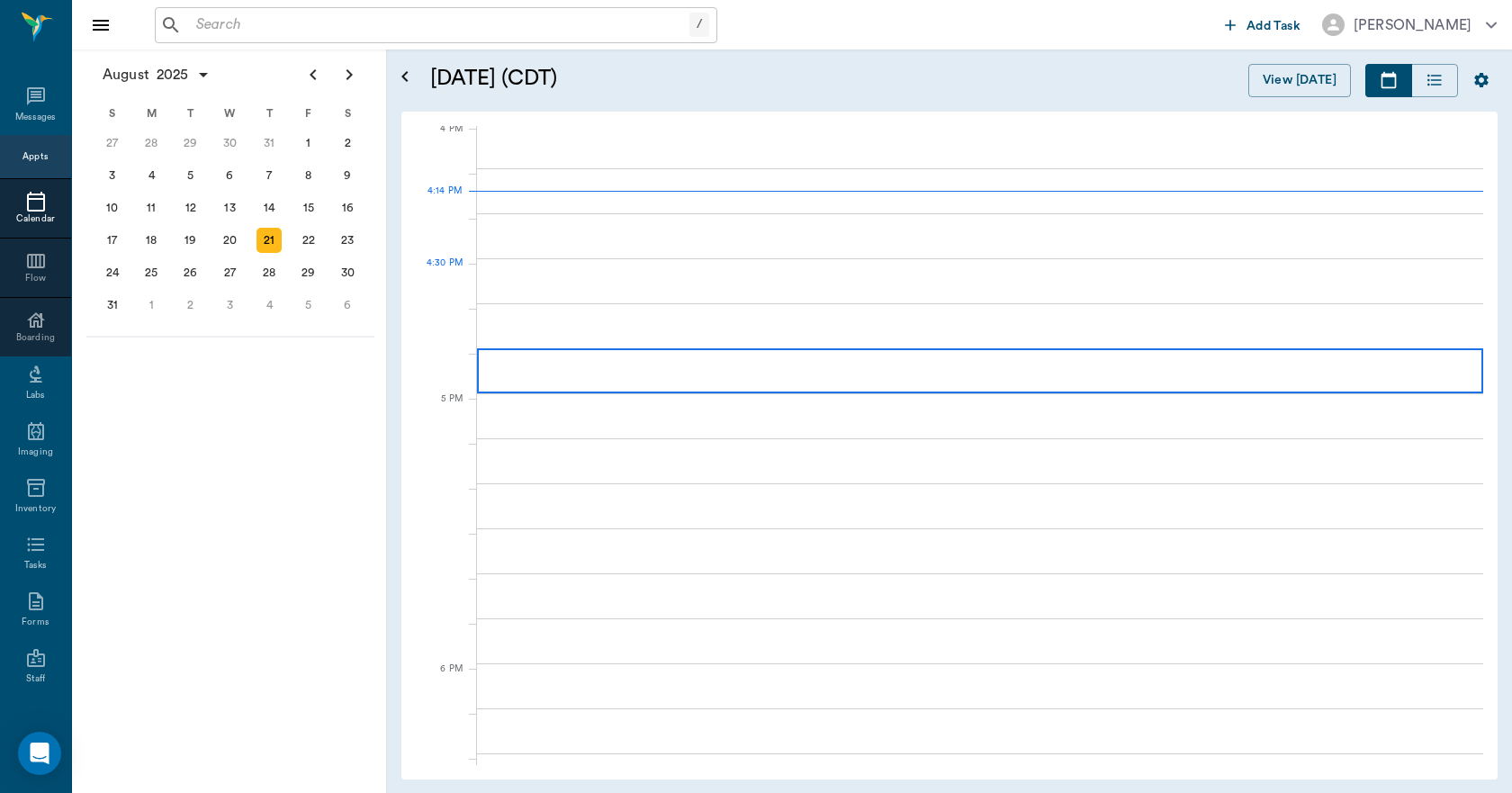
scroll to position [2165, 0]
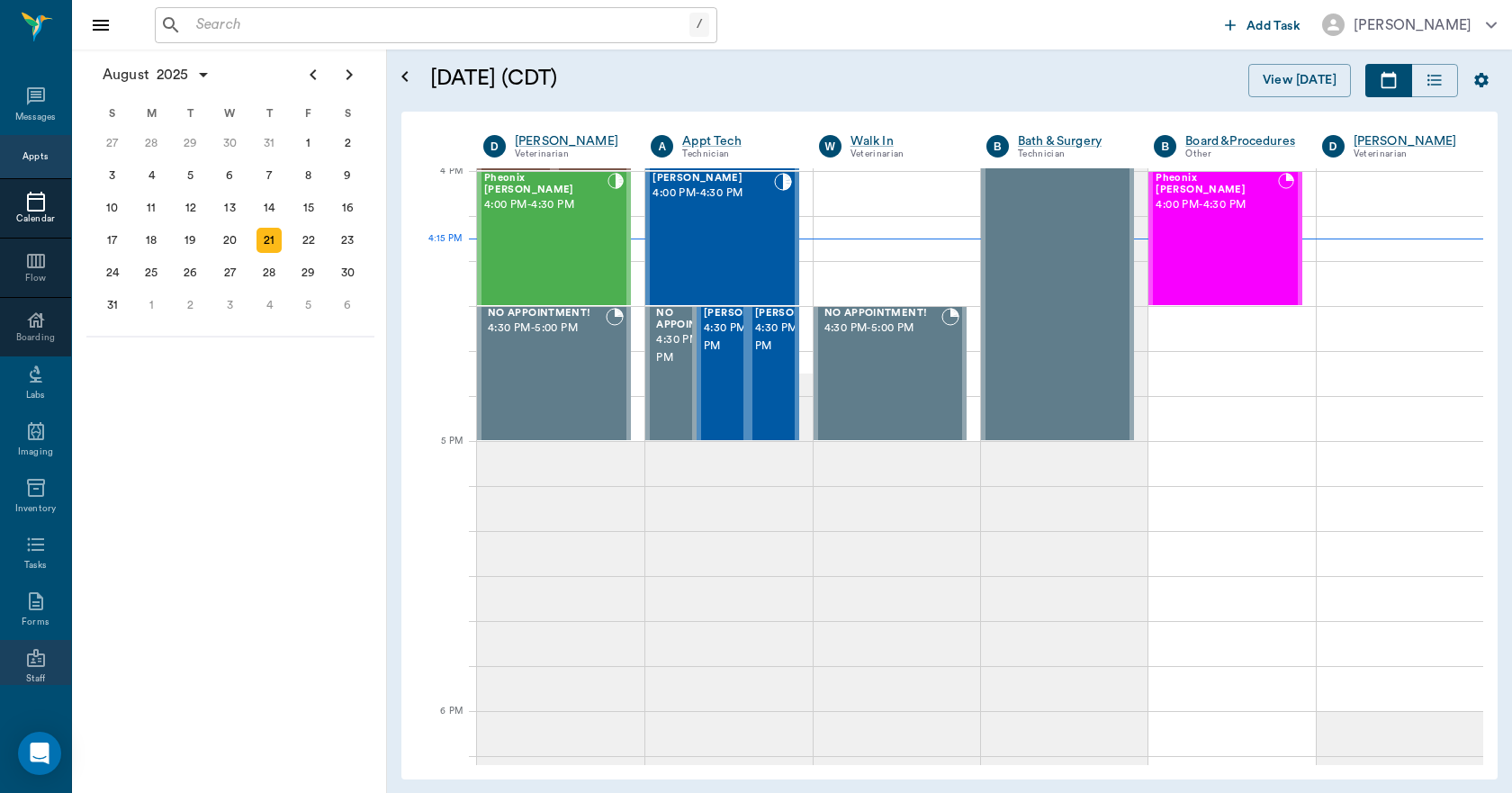
click at [27, 666] on icon at bounding box center [36, 658] width 18 height 18
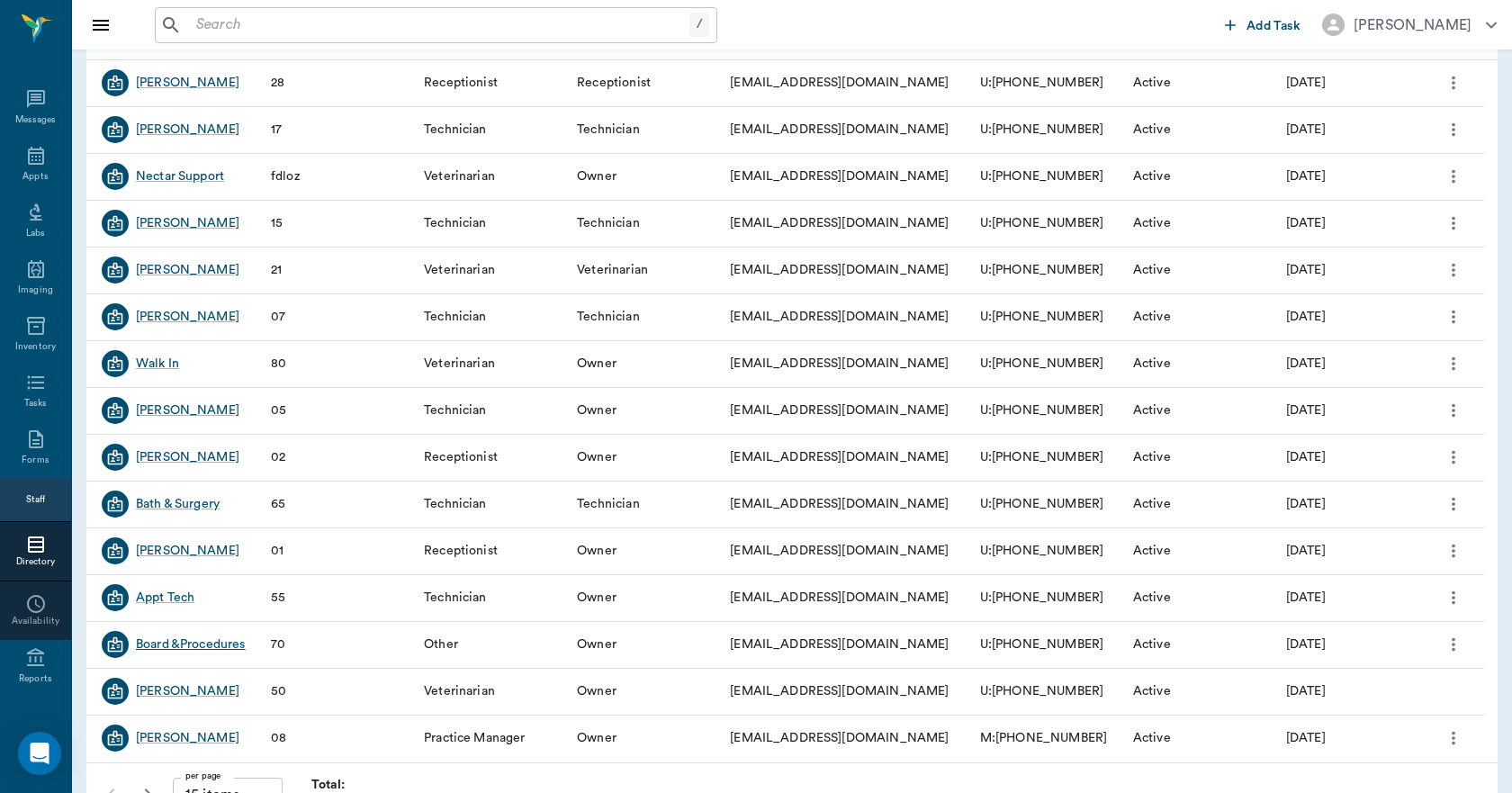
scroll to position [216, 0]
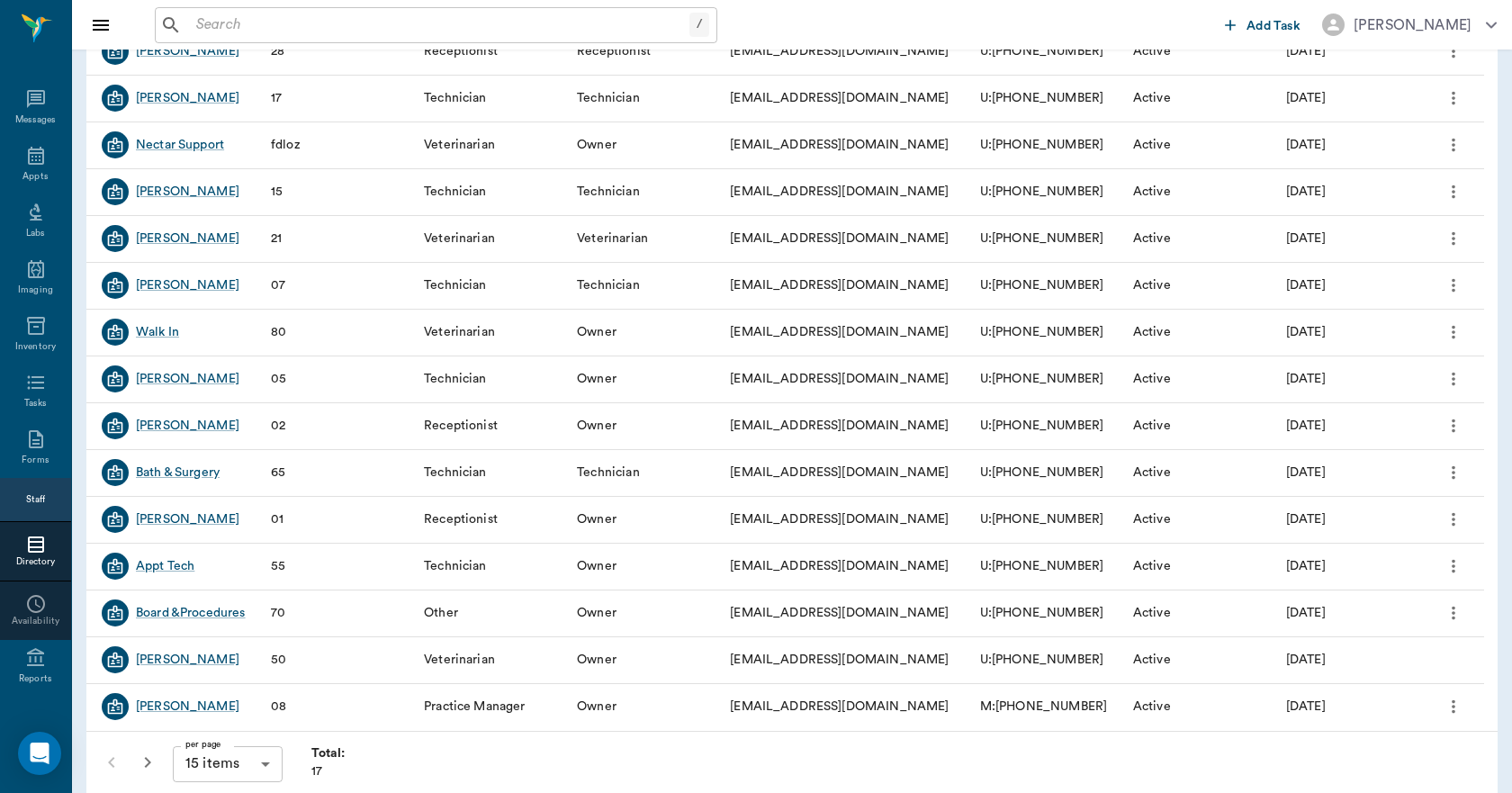
click at [147, 762] on icon "button" at bounding box center [148, 762] width 22 height 22
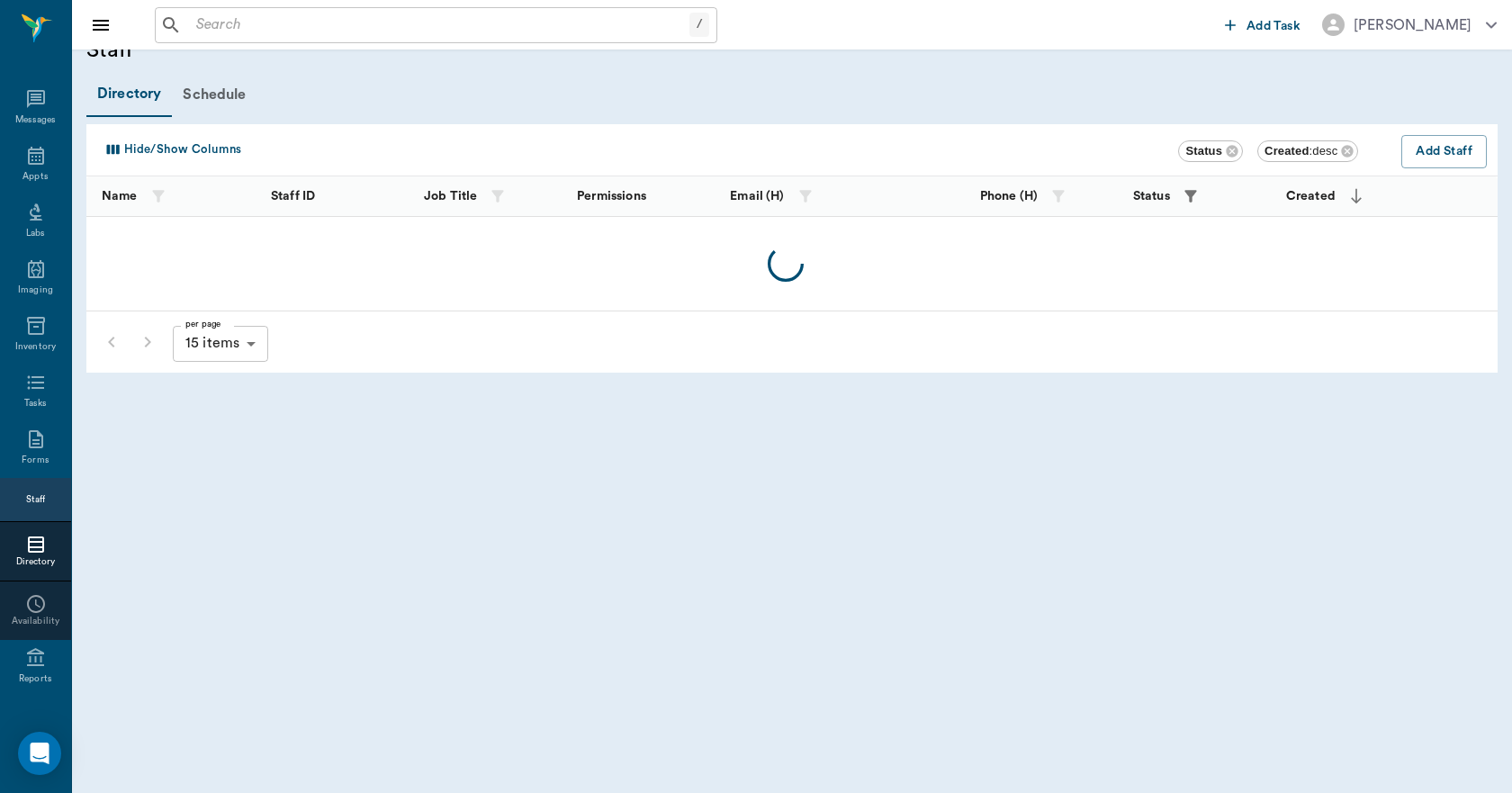
scroll to position [27, 0]
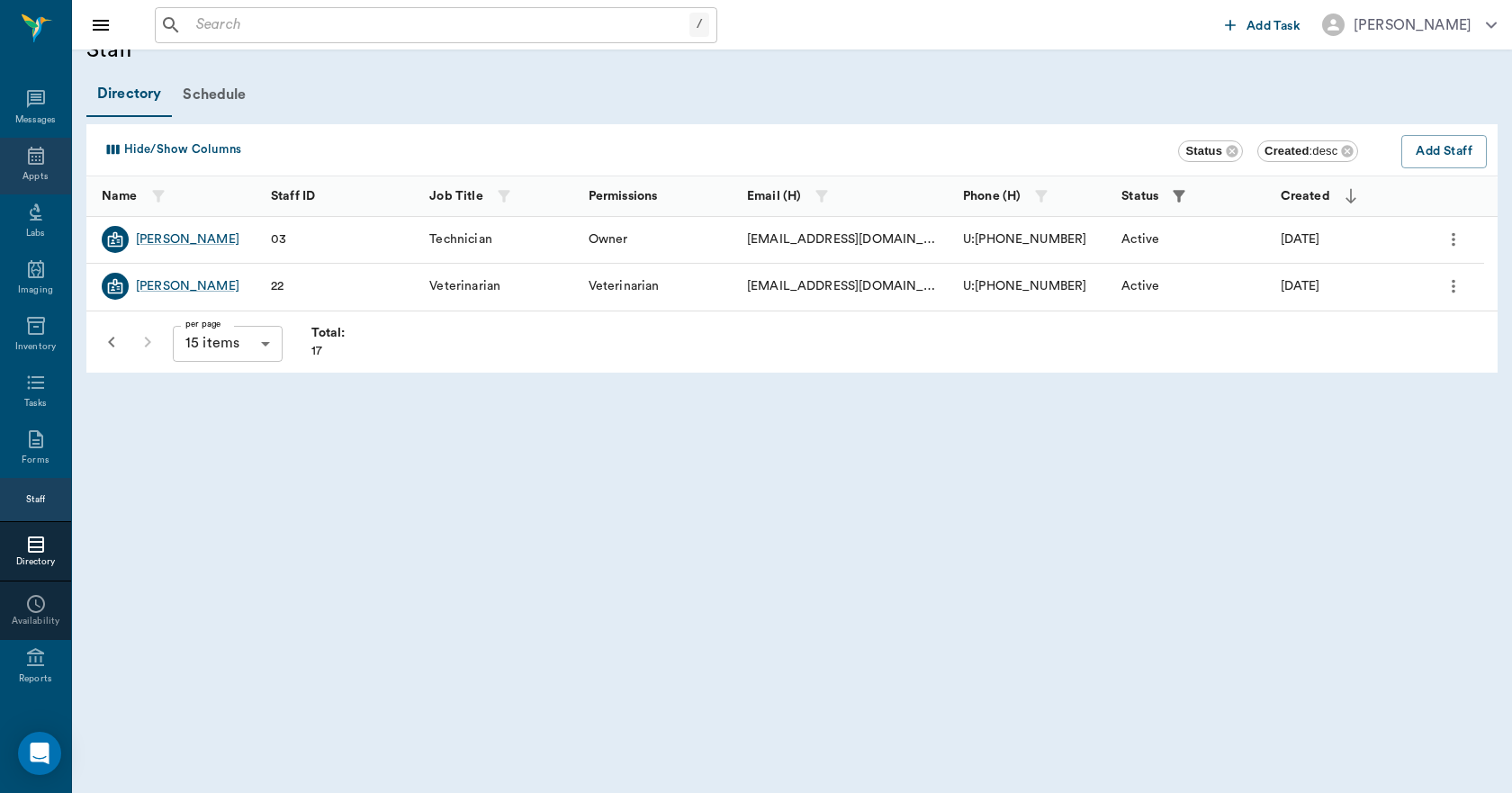
click at [31, 157] on icon at bounding box center [35, 155] width 16 height 18
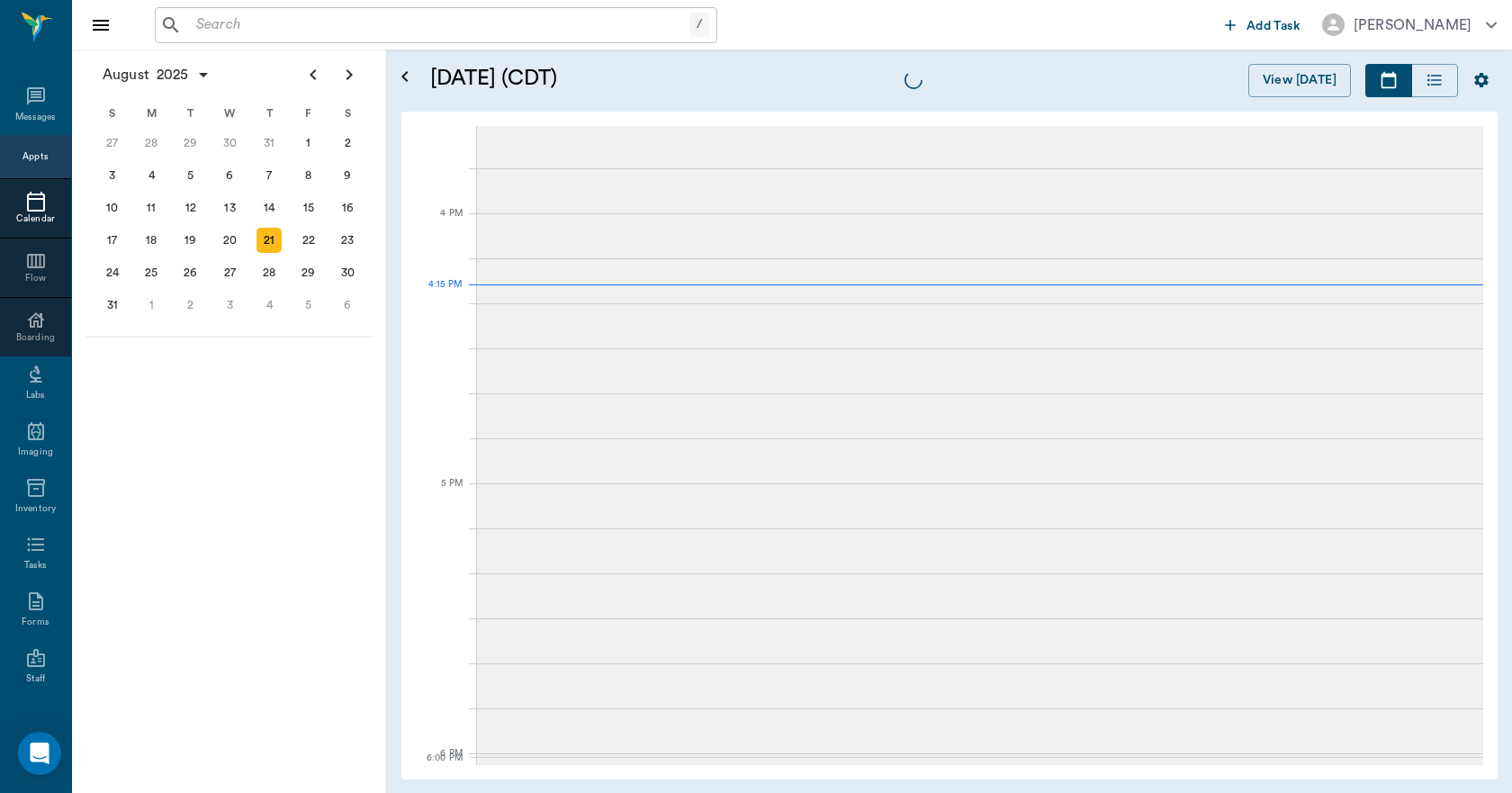
scroll to position [2163, 0]
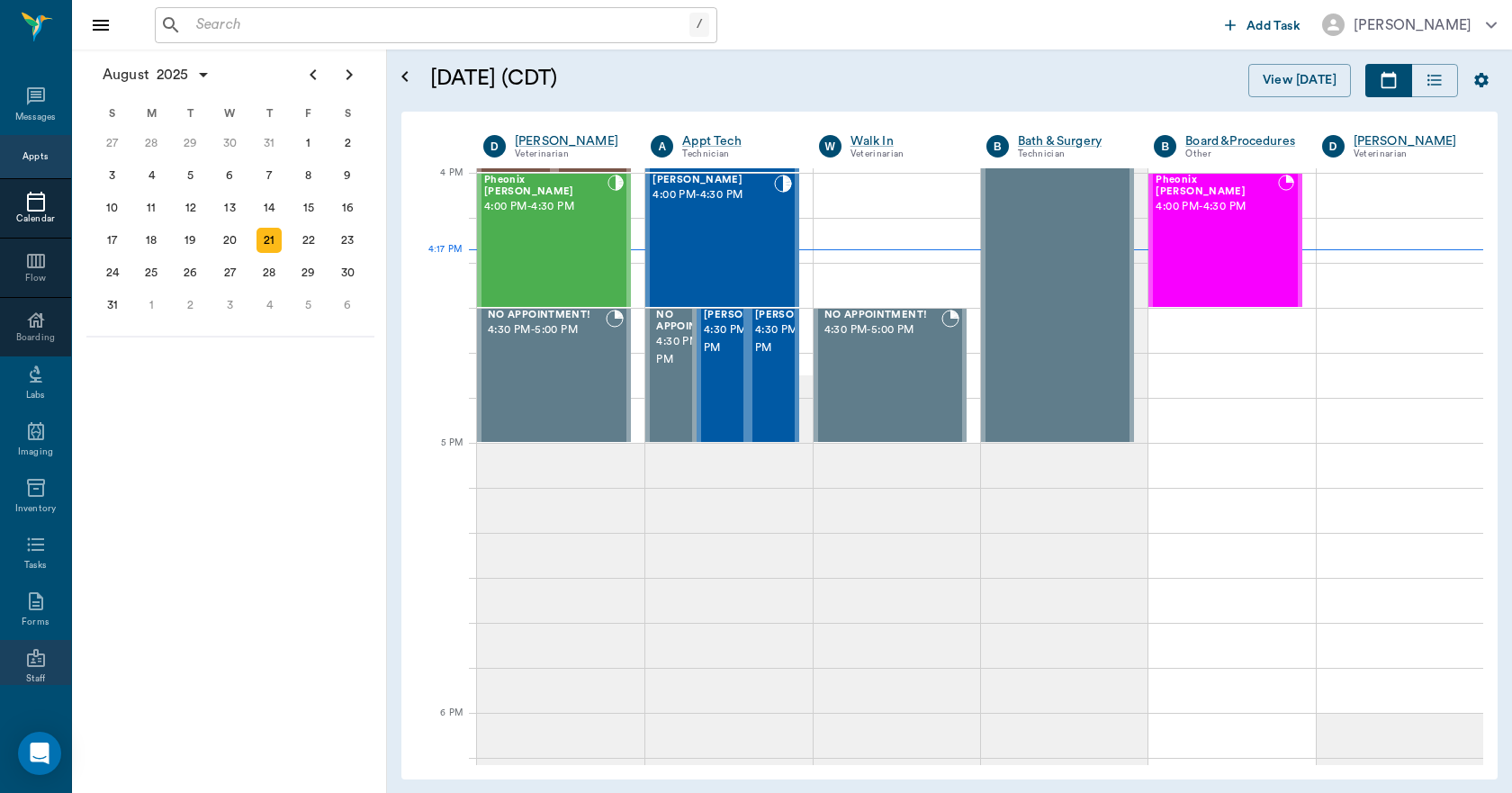
click at [34, 664] on icon at bounding box center [36, 658] width 22 height 22
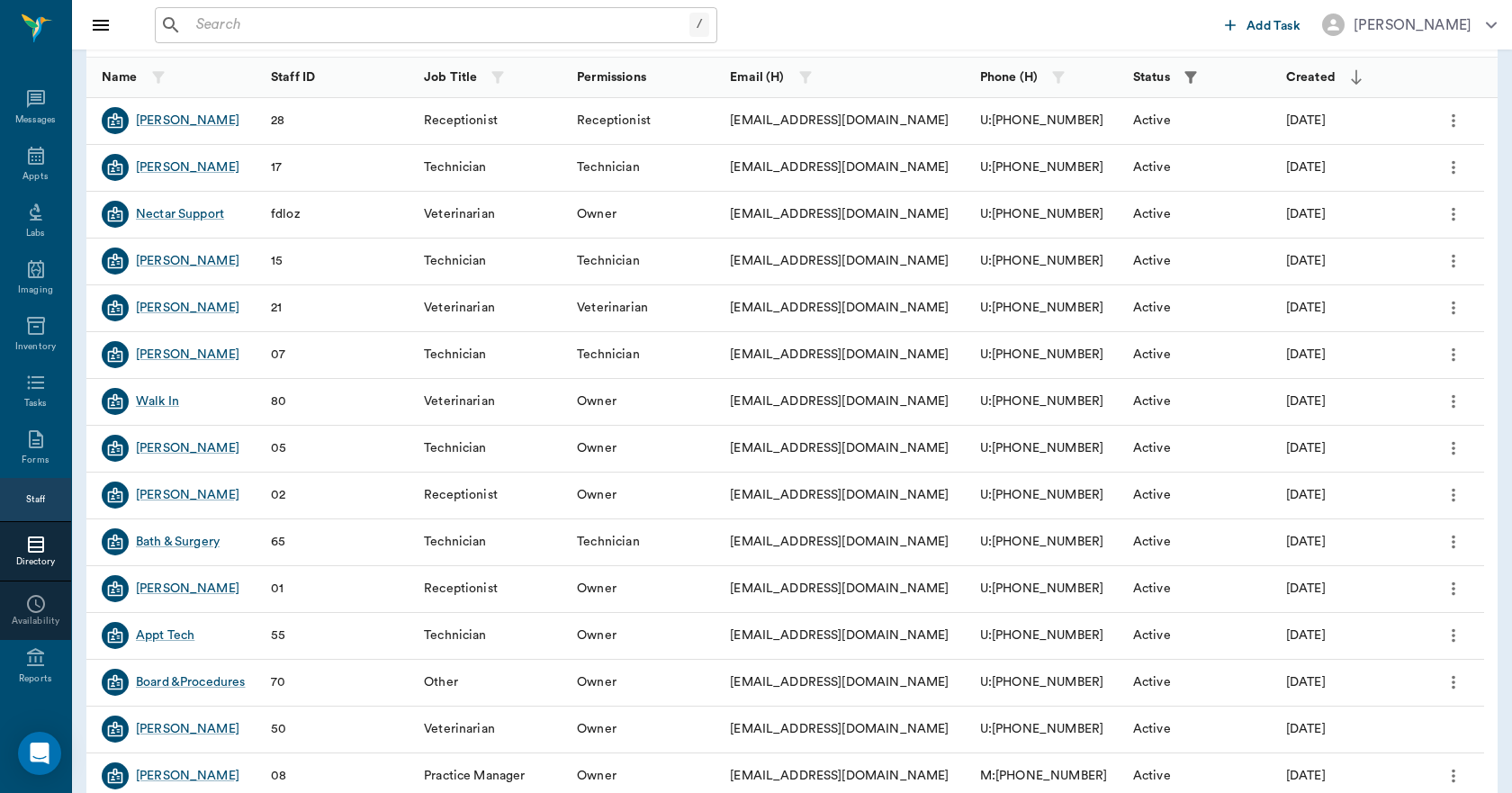
scroll to position [216, 0]
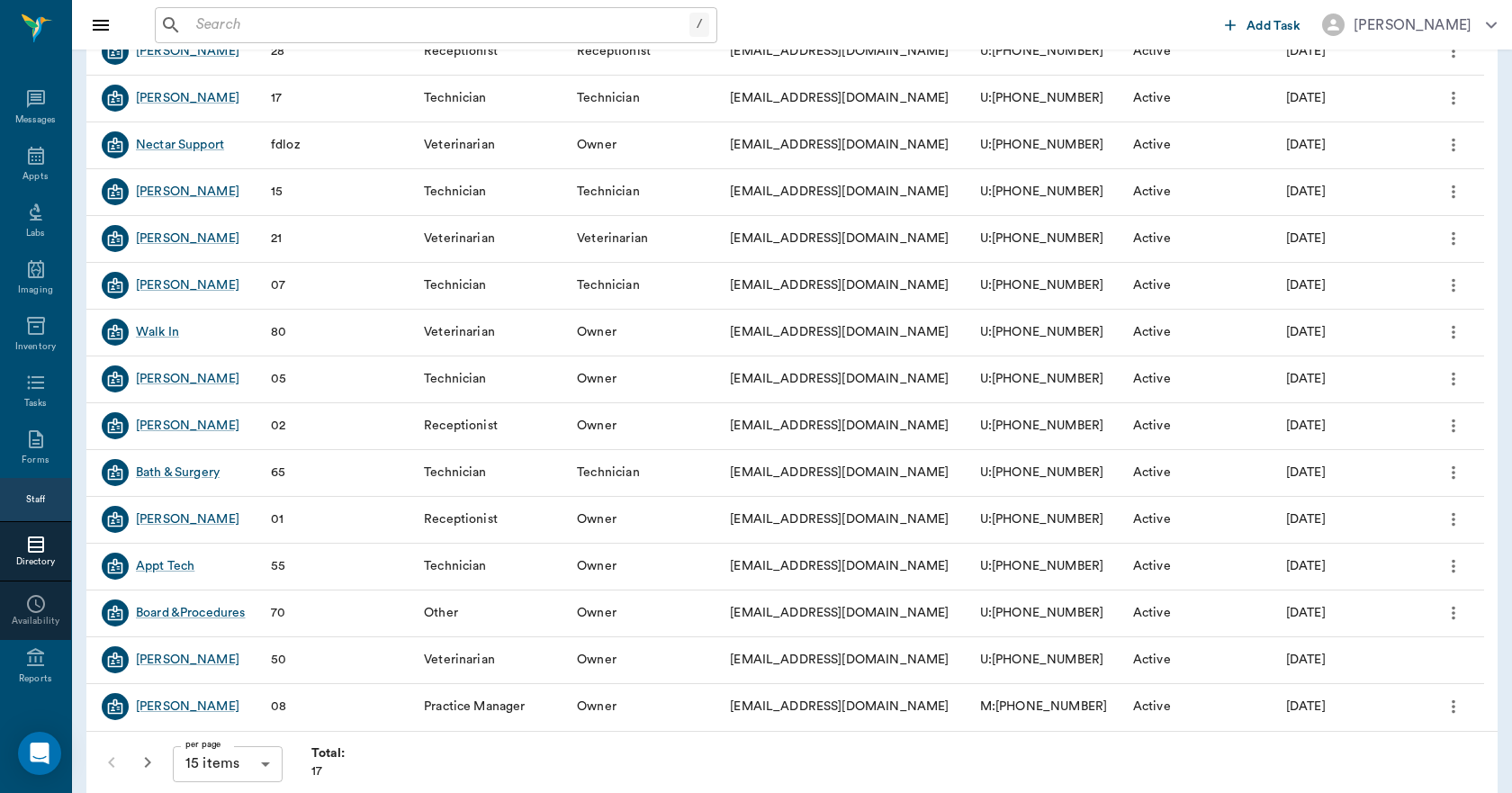
click at [149, 761] on icon "button" at bounding box center [148, 762] width 7 height 10
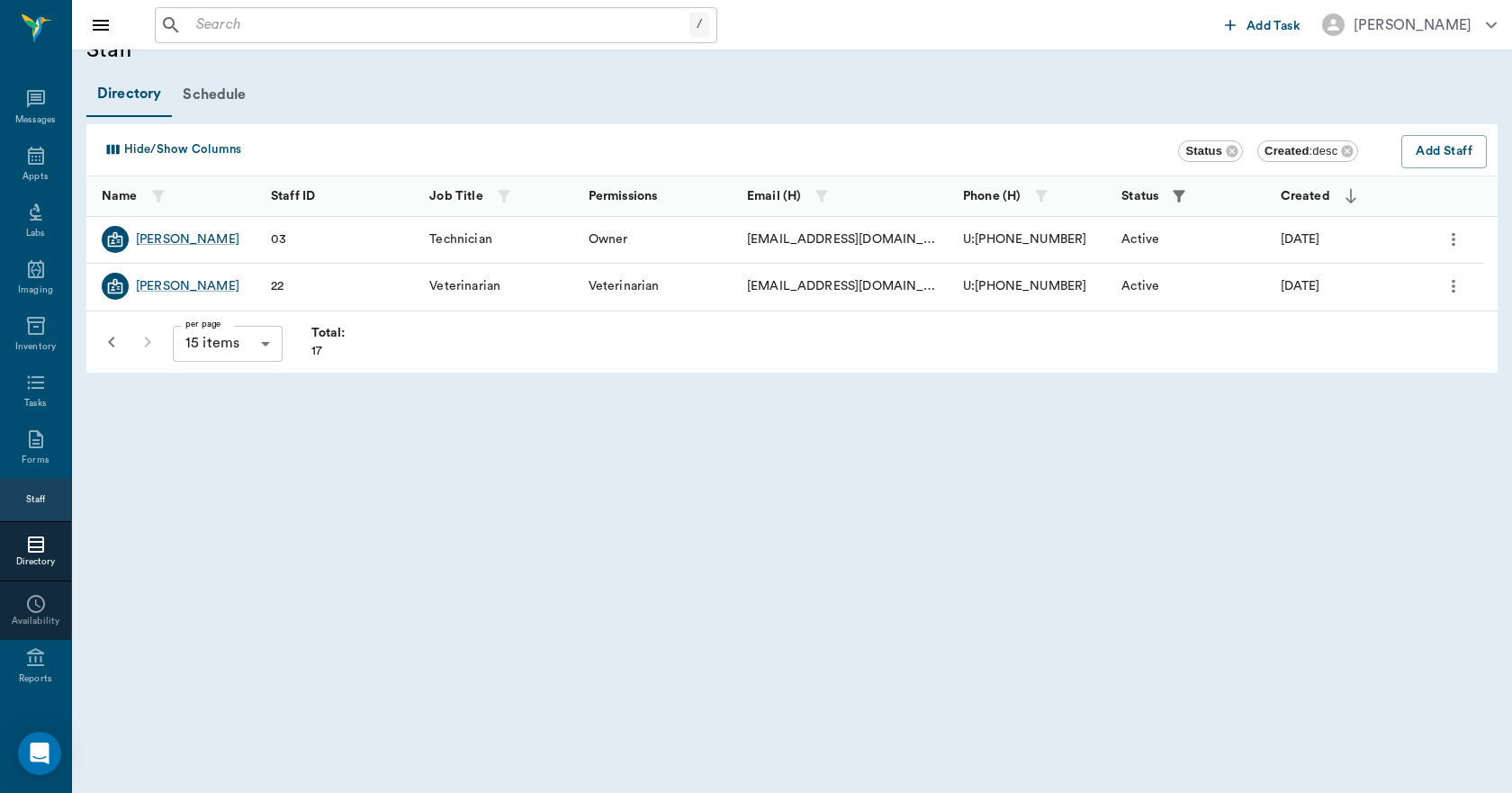
scroll to position [27, 0]
click at [31, 159] on icon at bounding box center [36, 155] width 22 height 22
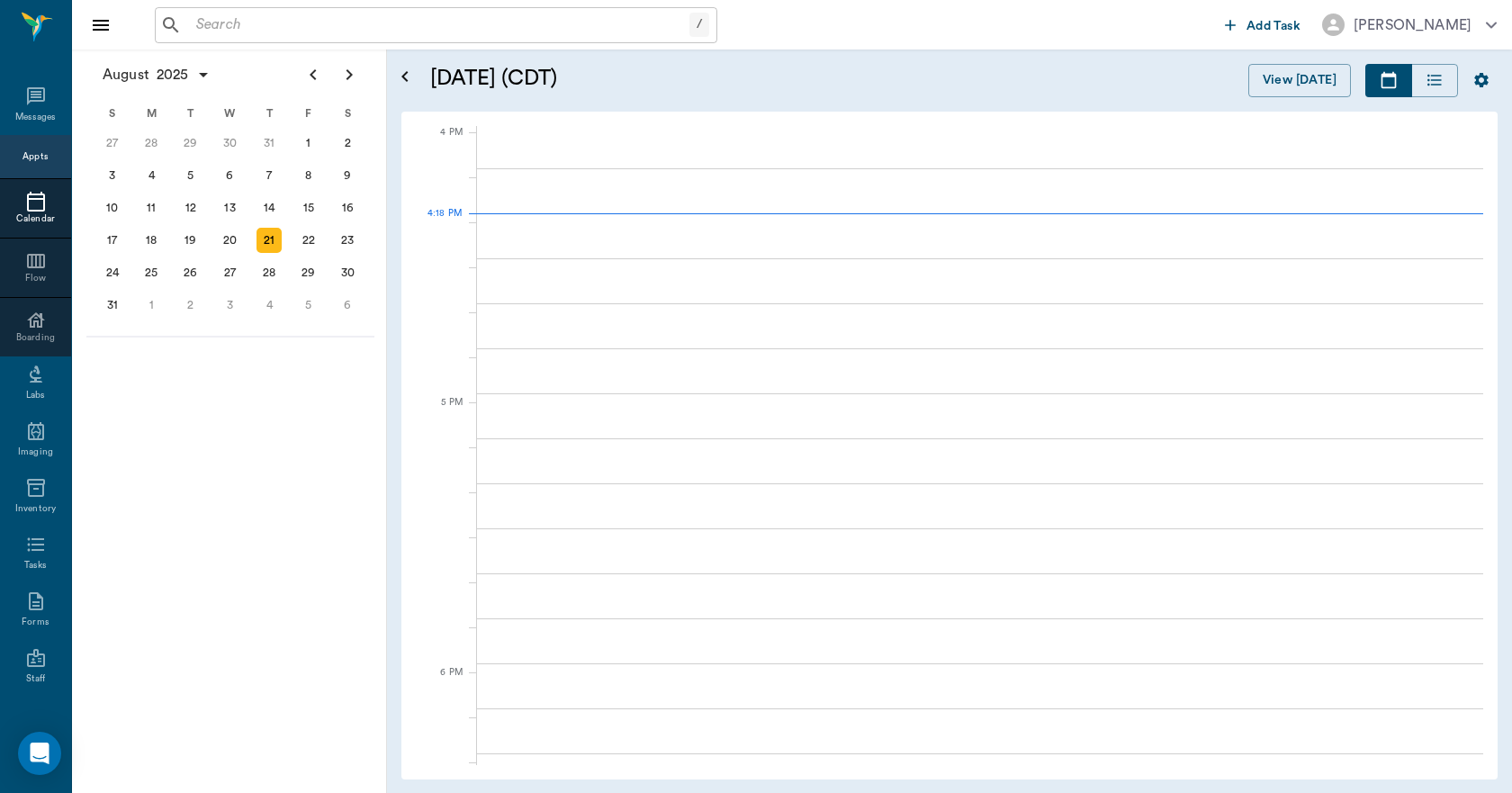
scroll to position [2161, 0]
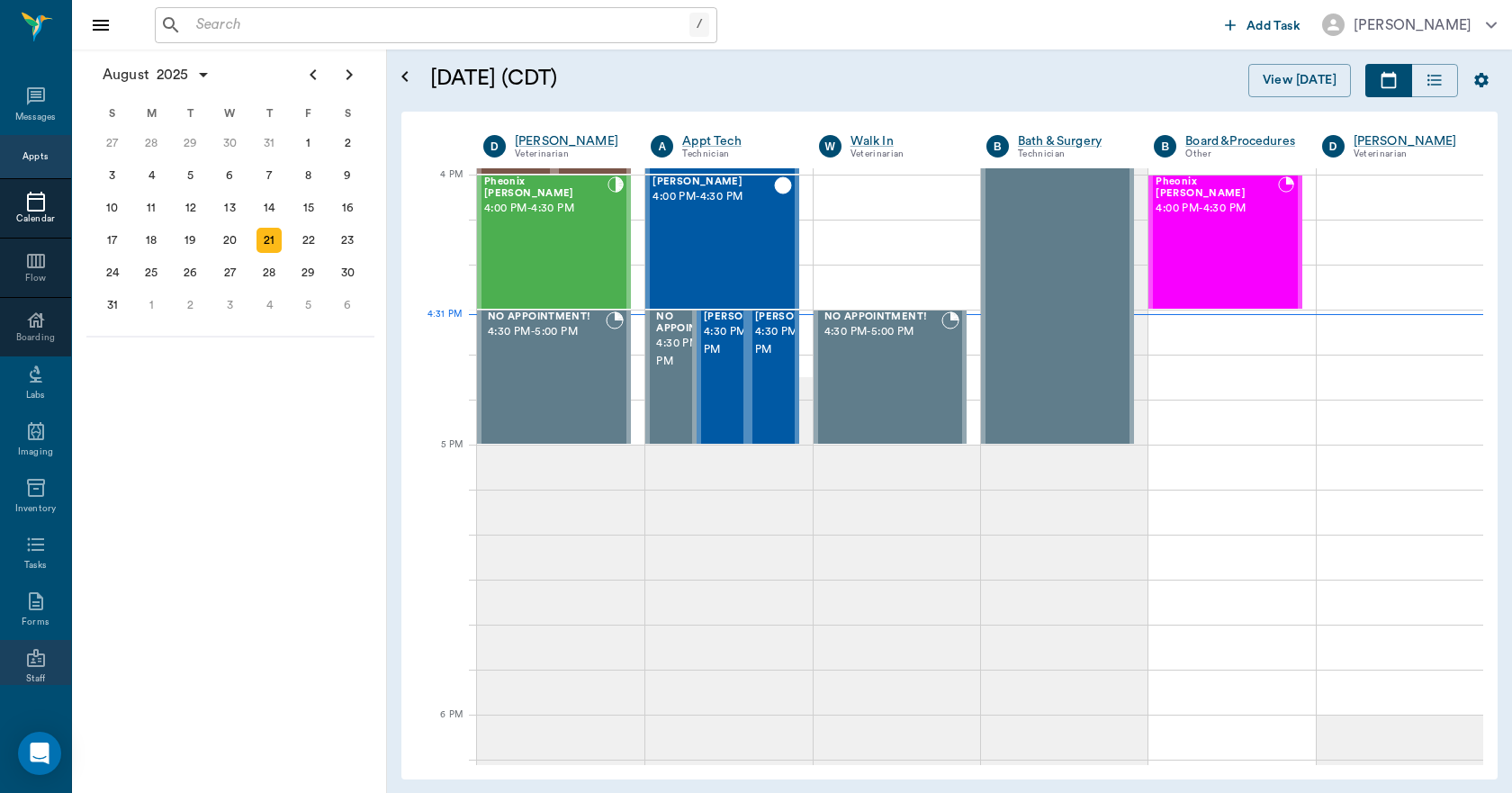
click at [26, 669] on icon at bounding box center [36, 658] width 22 height 22
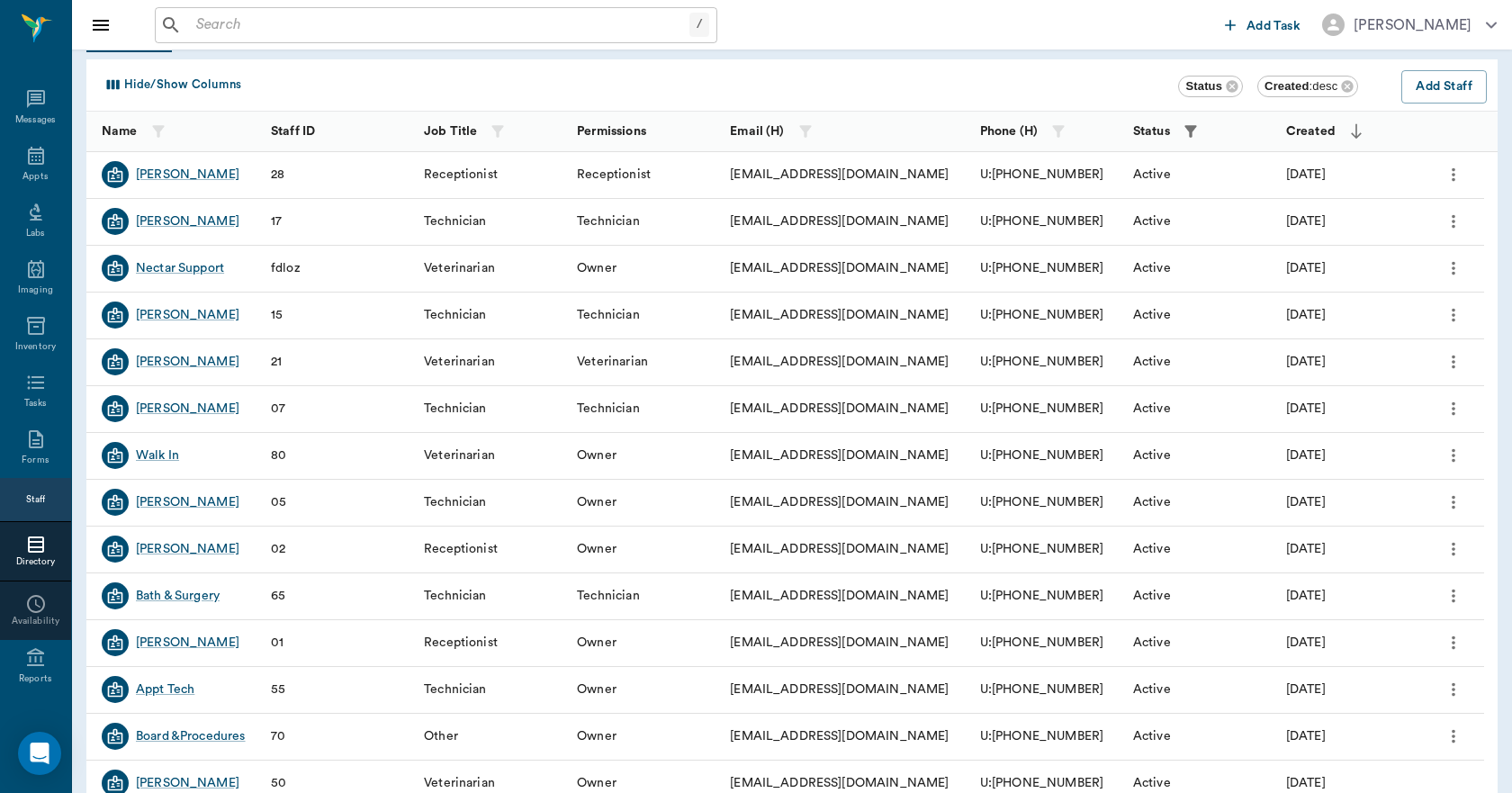
scroll to position [216, 0]
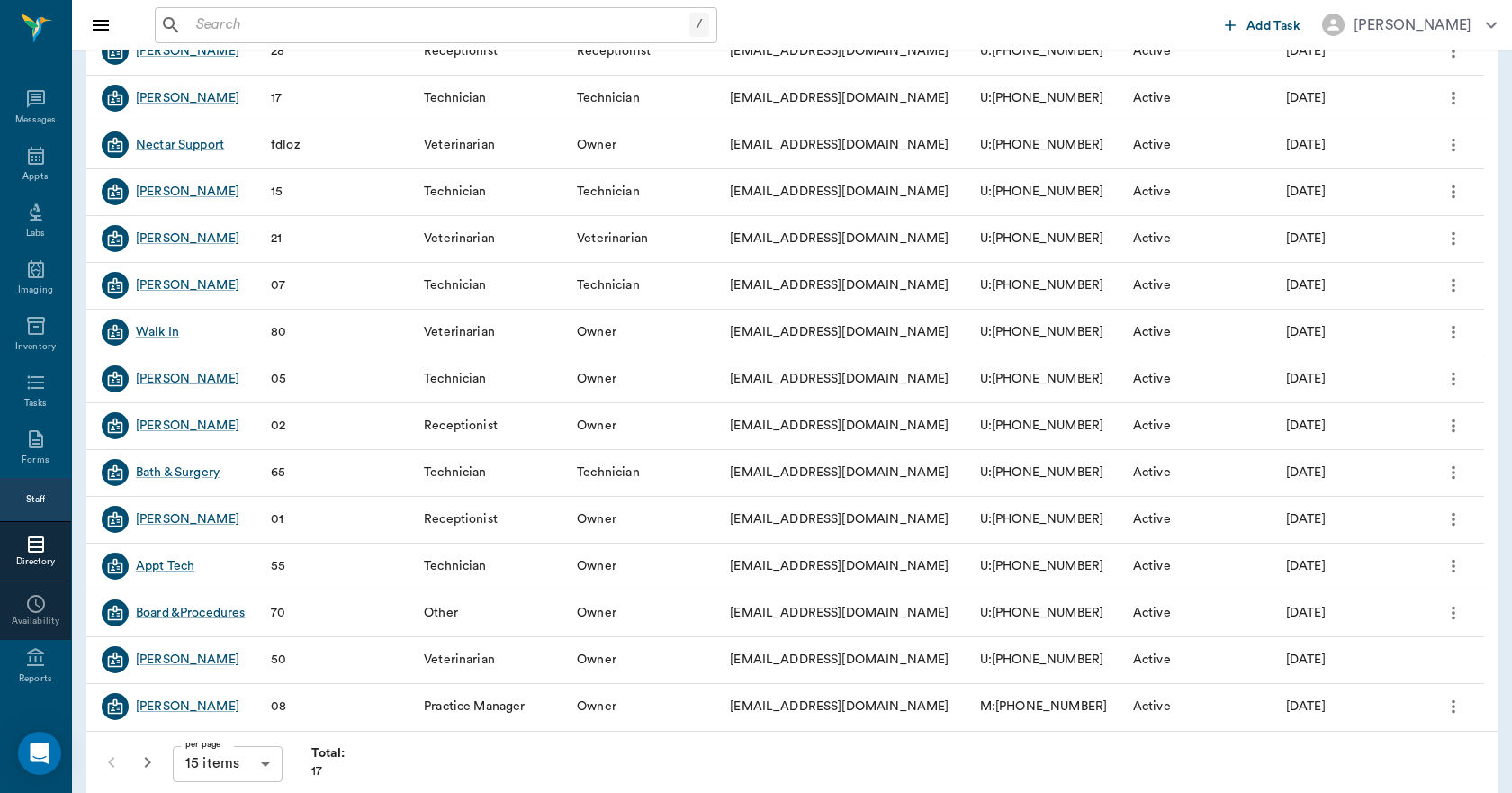
click at [150, 766] on icon "button" at bounding box center [148, 762] width 22 height 22
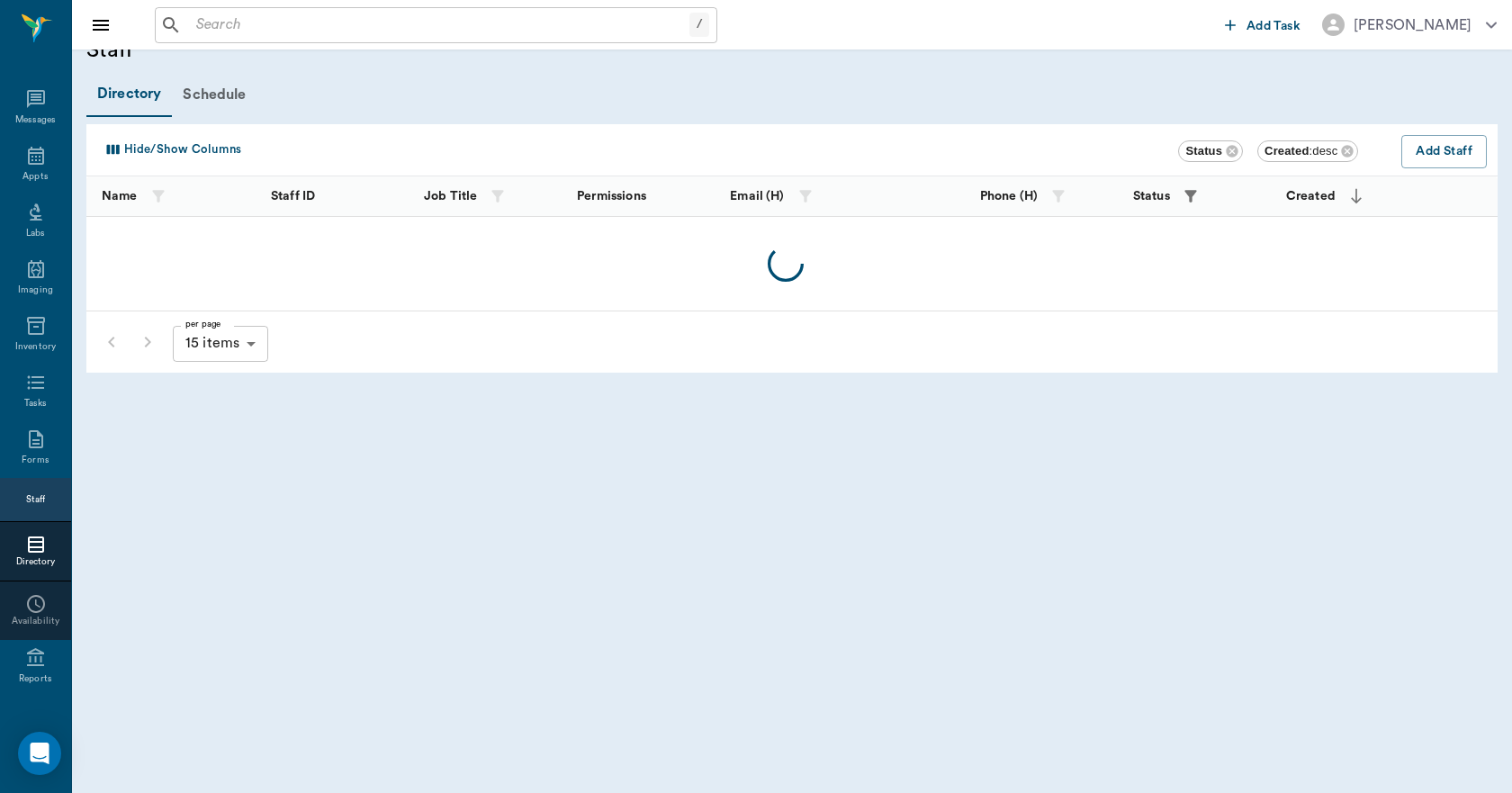
scroll to position [27, 0]
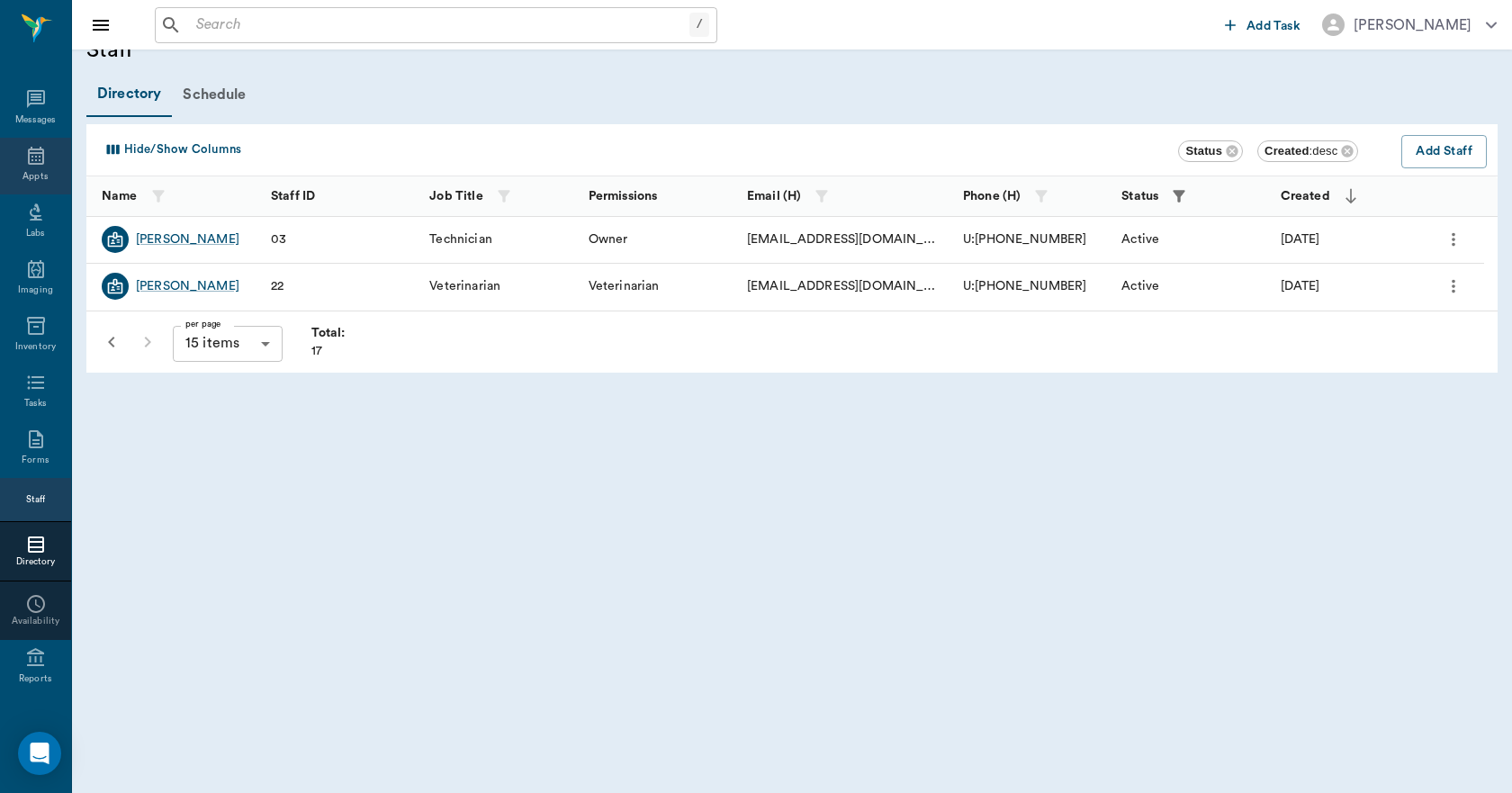
click at [26, 162] on icon at bounding box center [36, 155] width 22 height 22
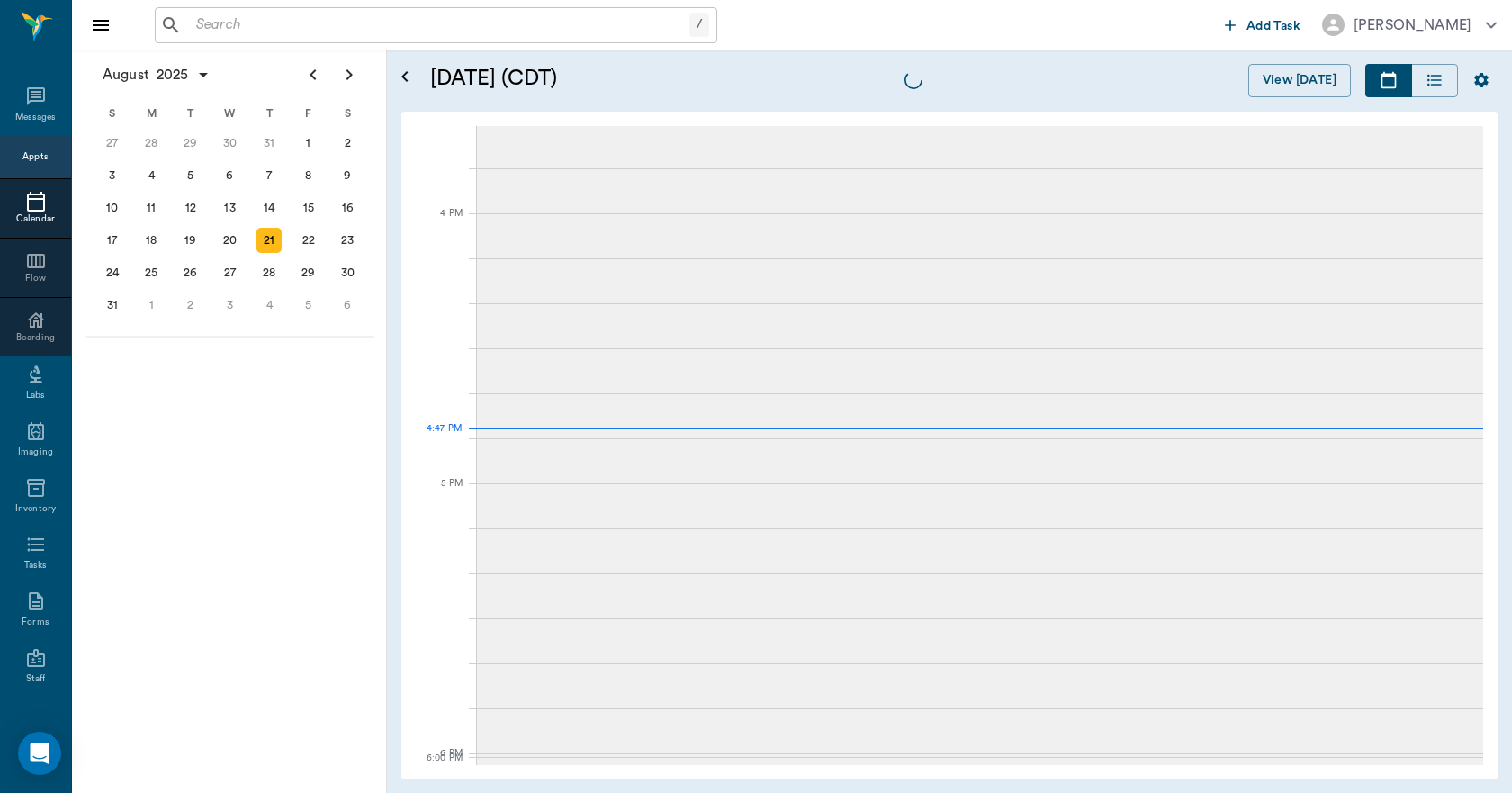
scroll to position [2165, 0]
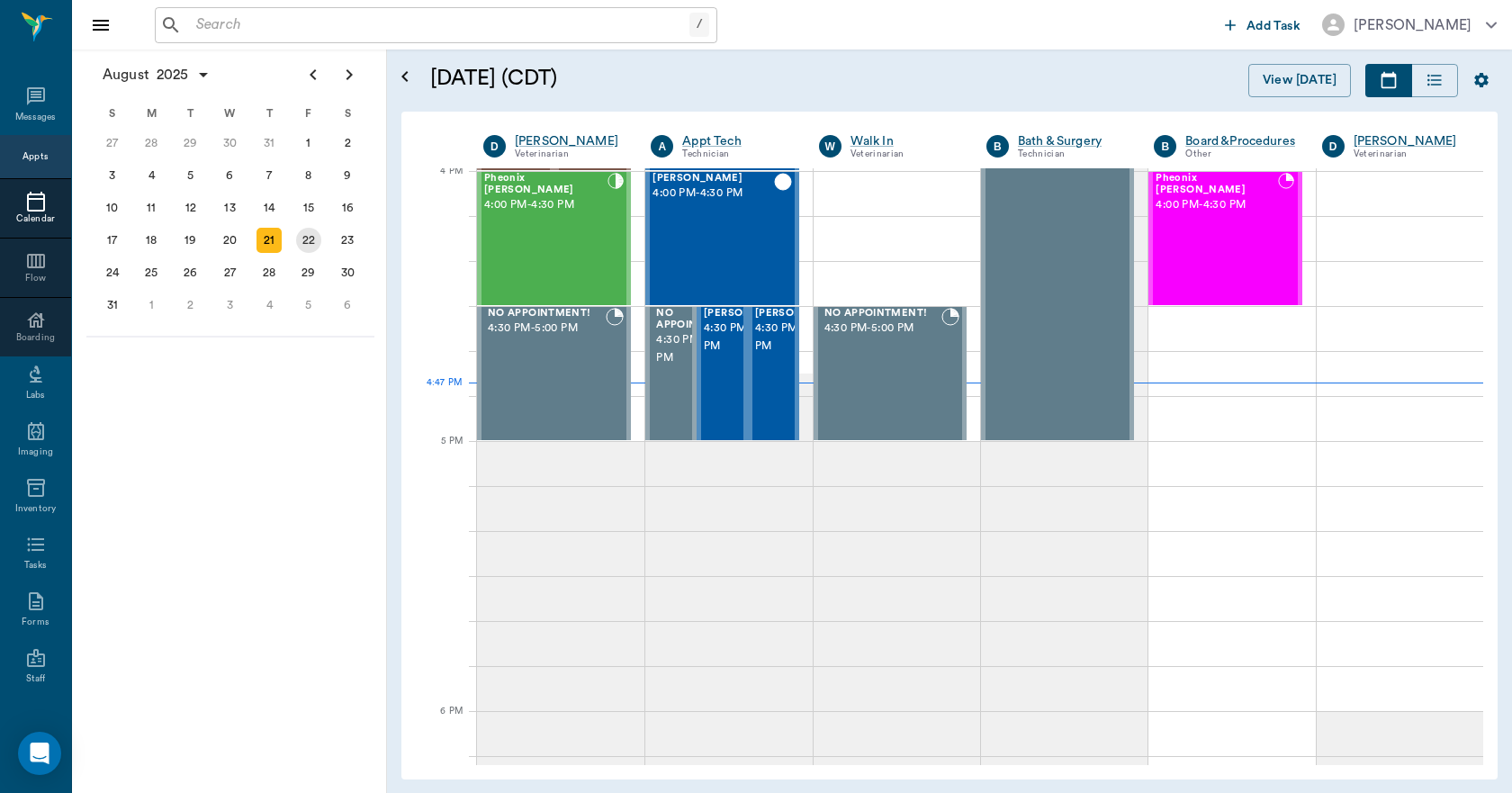
click at [316, 243] on div "22" at bounding box center [308, 240] width 26 height 26
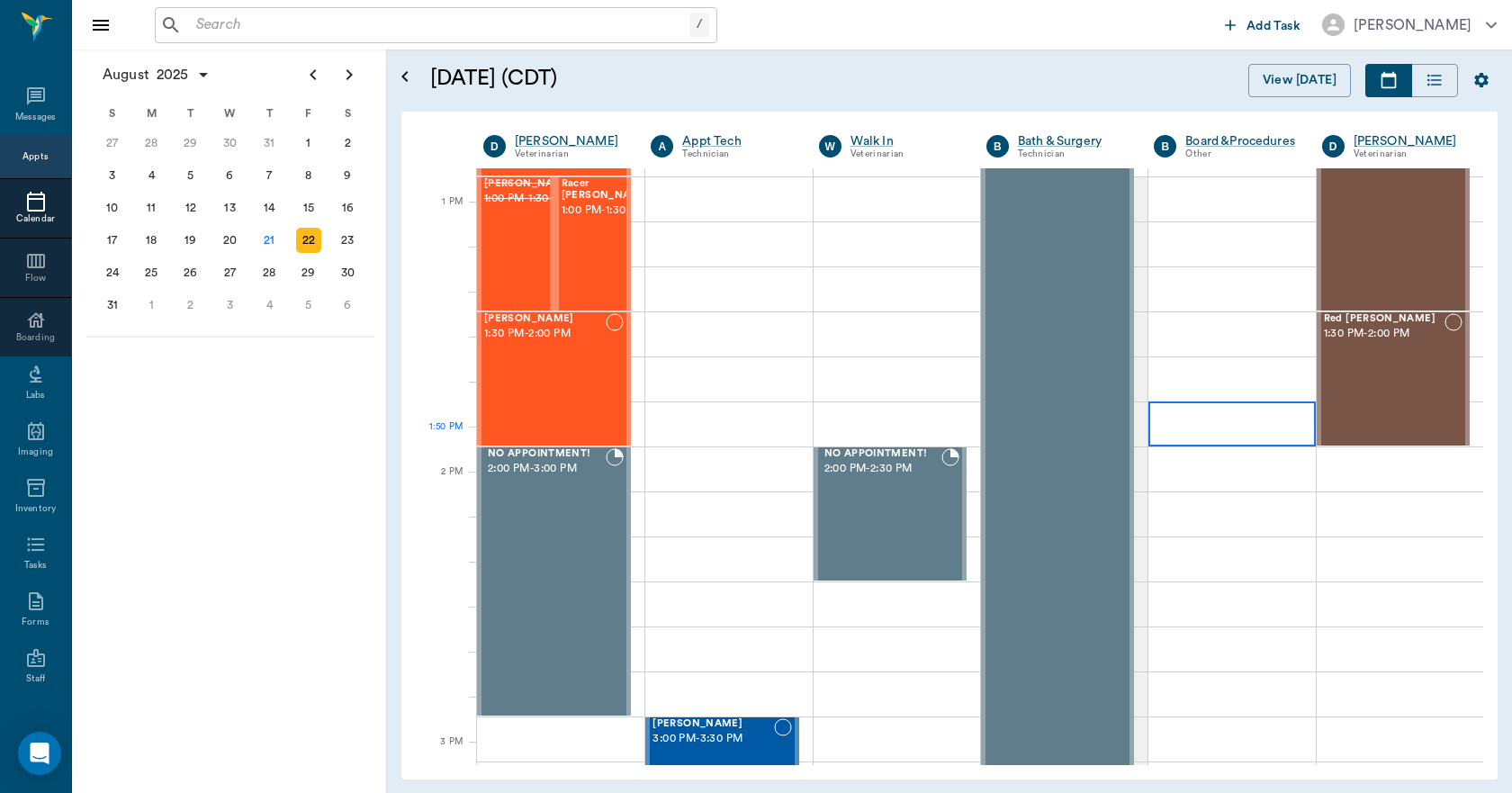
scroll to position [1350, 0]
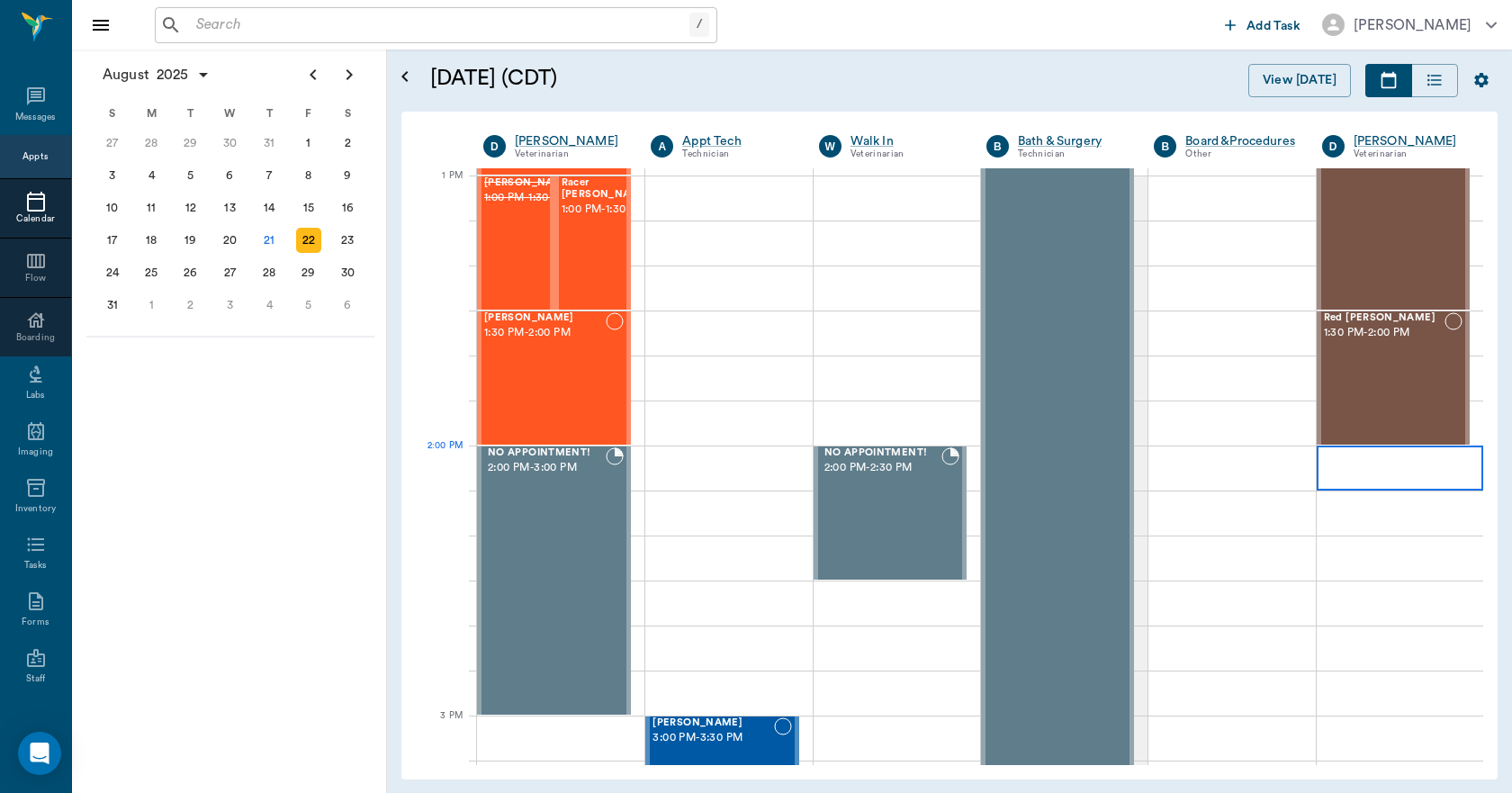
click at [1351, 467] on div at bounding box center [1400, 468] width 167 height 45
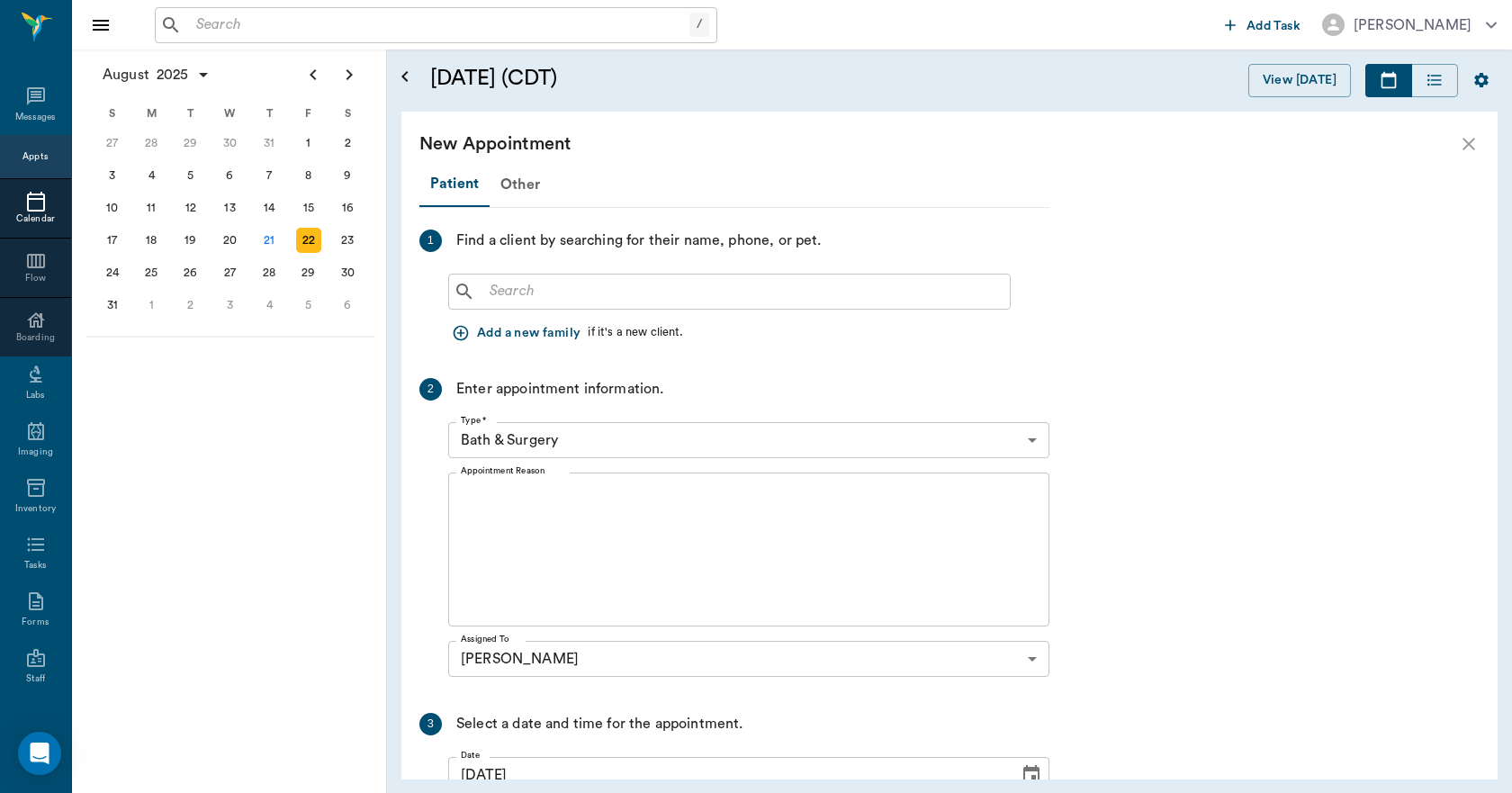
click at [1473, 148] on icon "close" at bounding box center [1468, 144] width 12 height 12
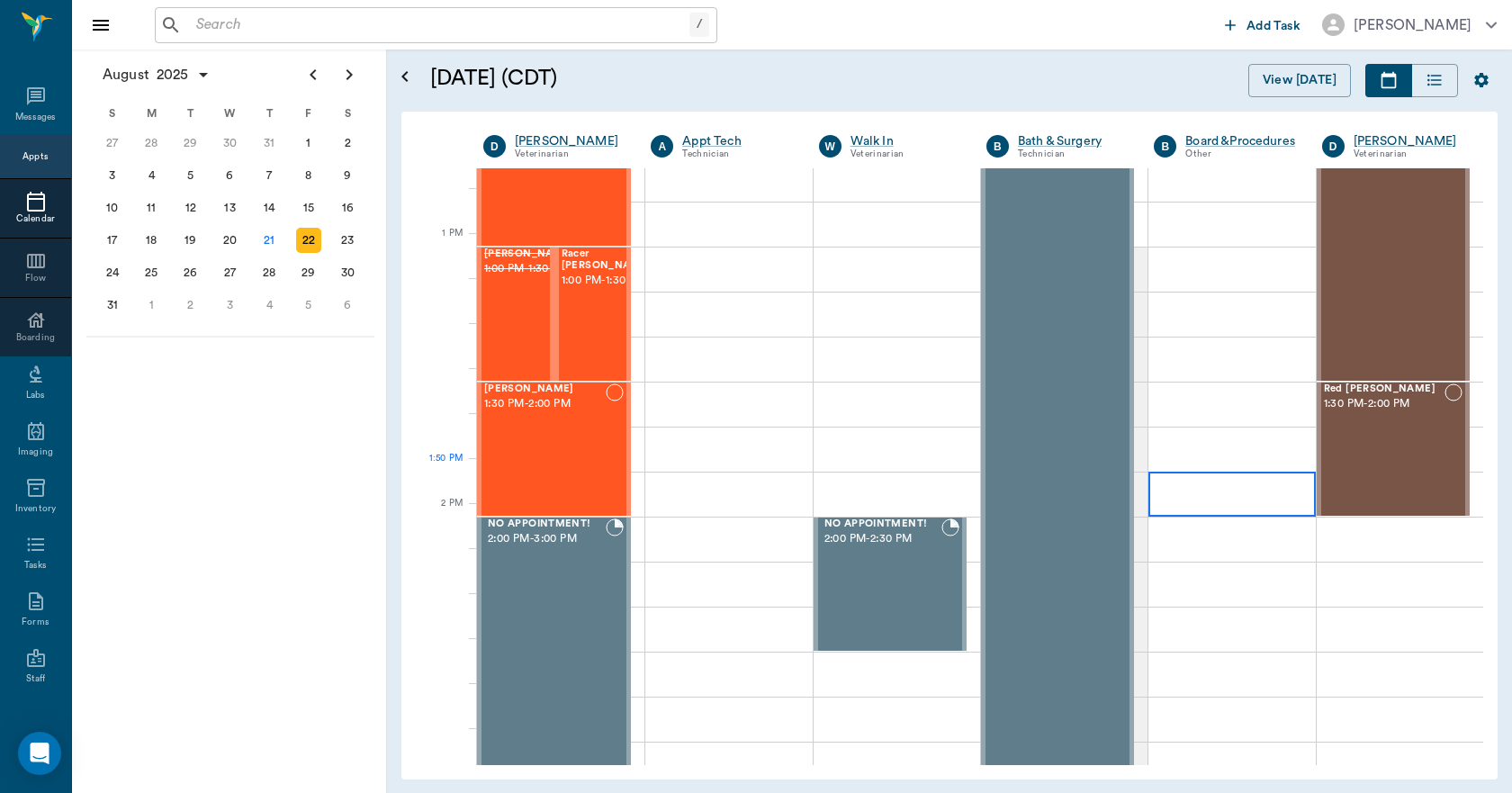
scroll to position [1293, 0]
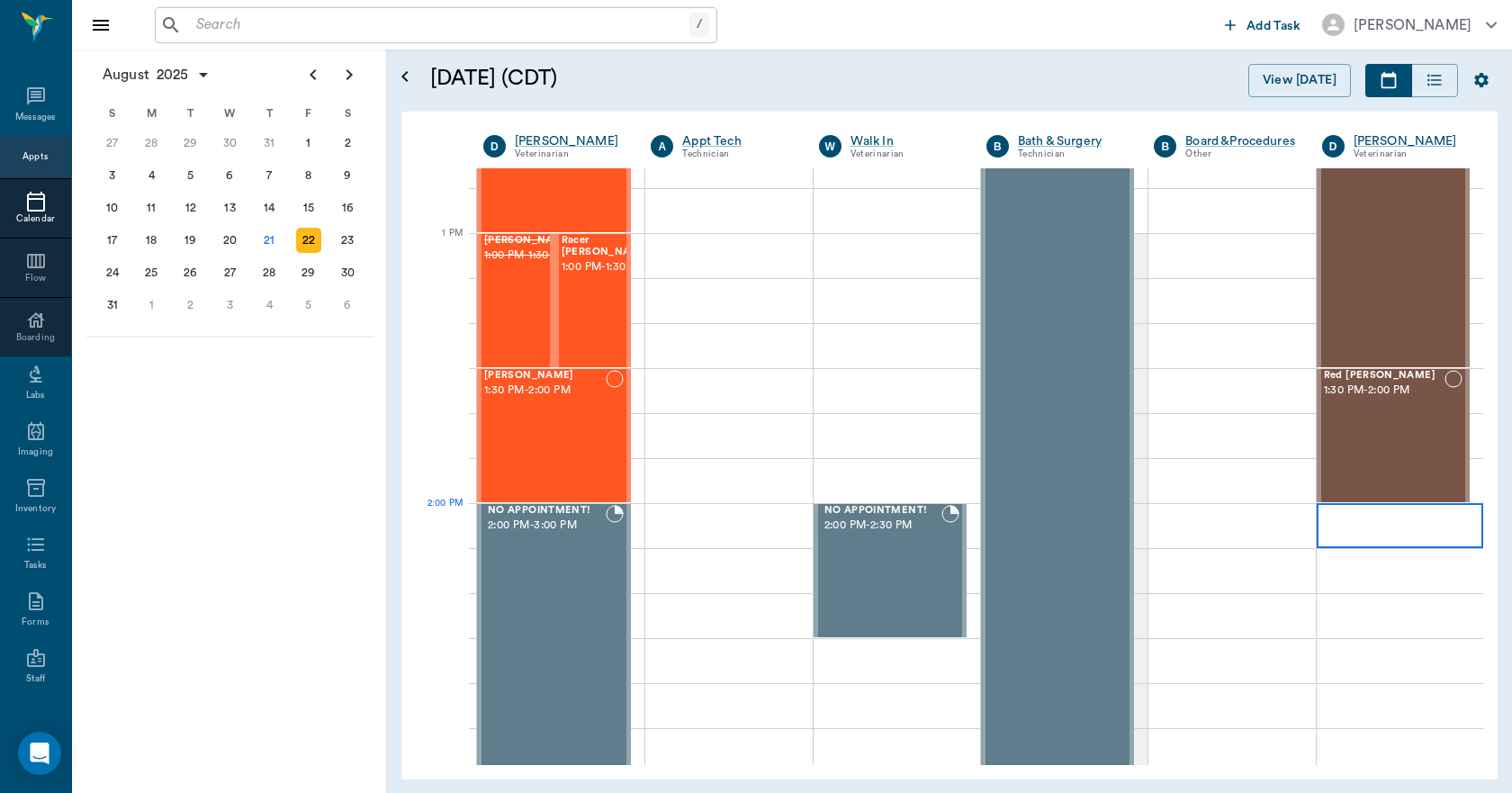
click at [1339, 533] on div at bounding box center [1400, 526] width 167 height 45
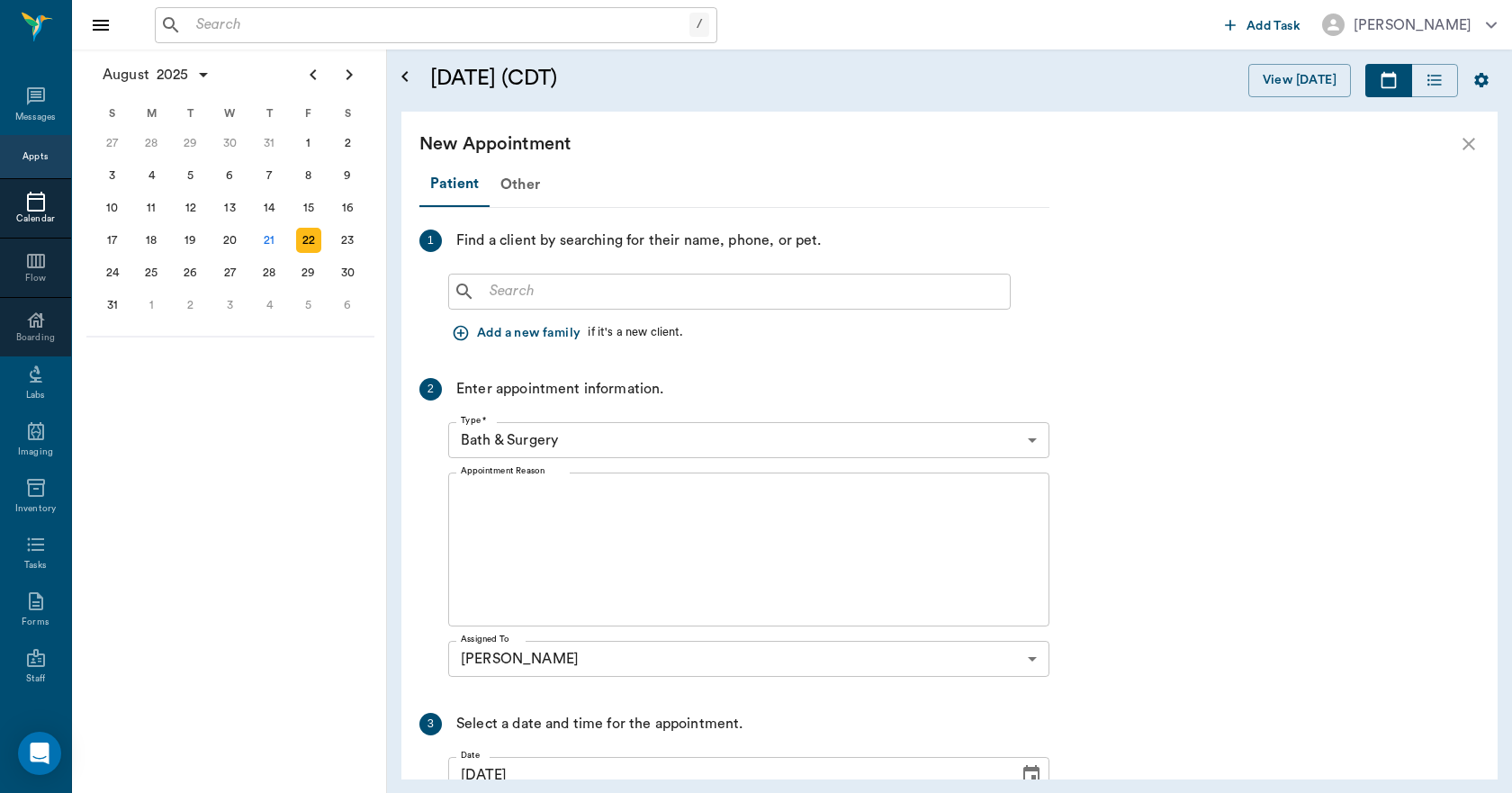
click at [691, 287] on input "text" at bounding box center [743, 291] width 520 height 26
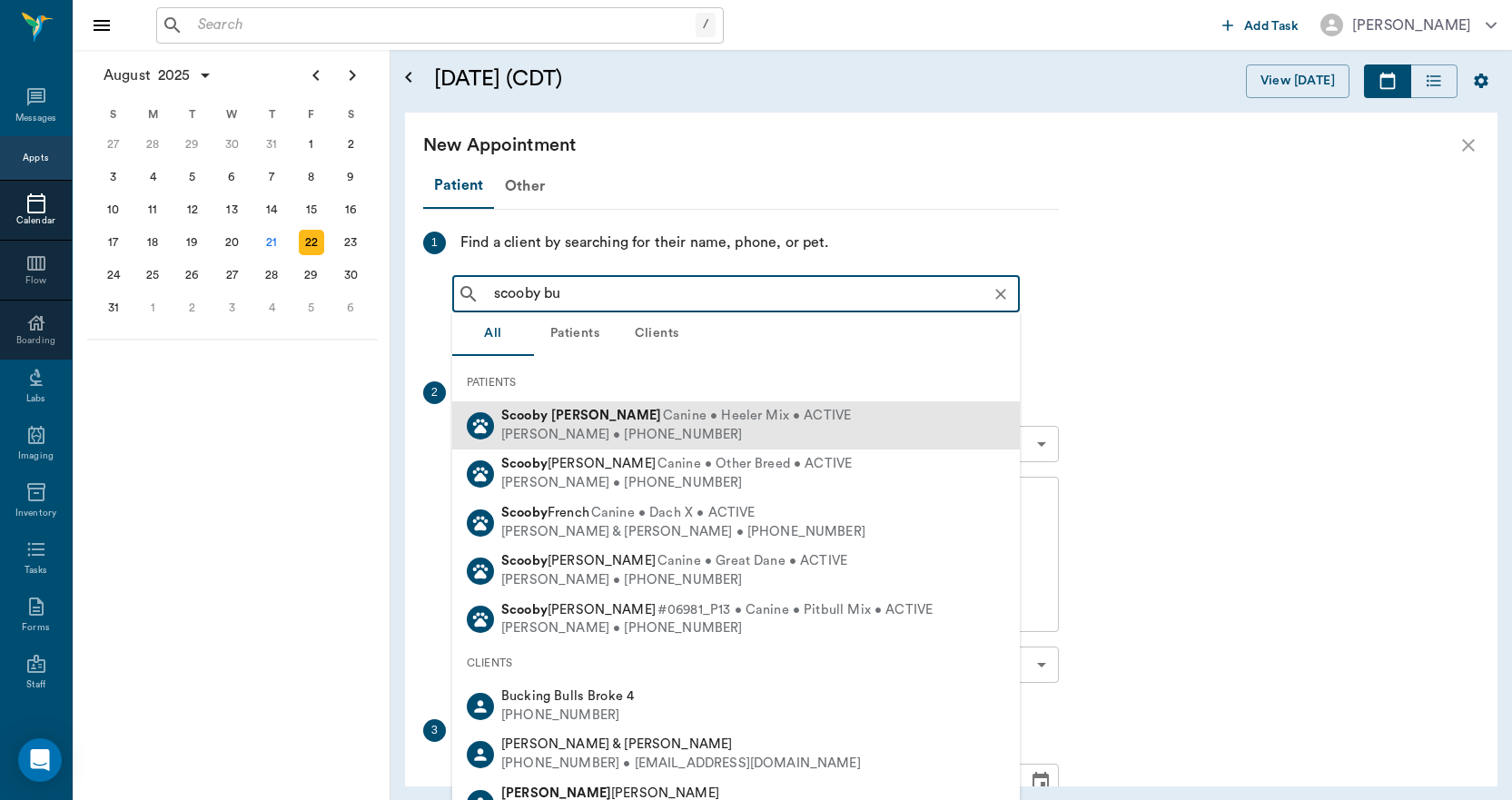
click at [664, 415] on span "Canine • Heeler Mix • ACTIVE" at bounding box center [756, 416] width 188 height 19
type input "scooby bu"
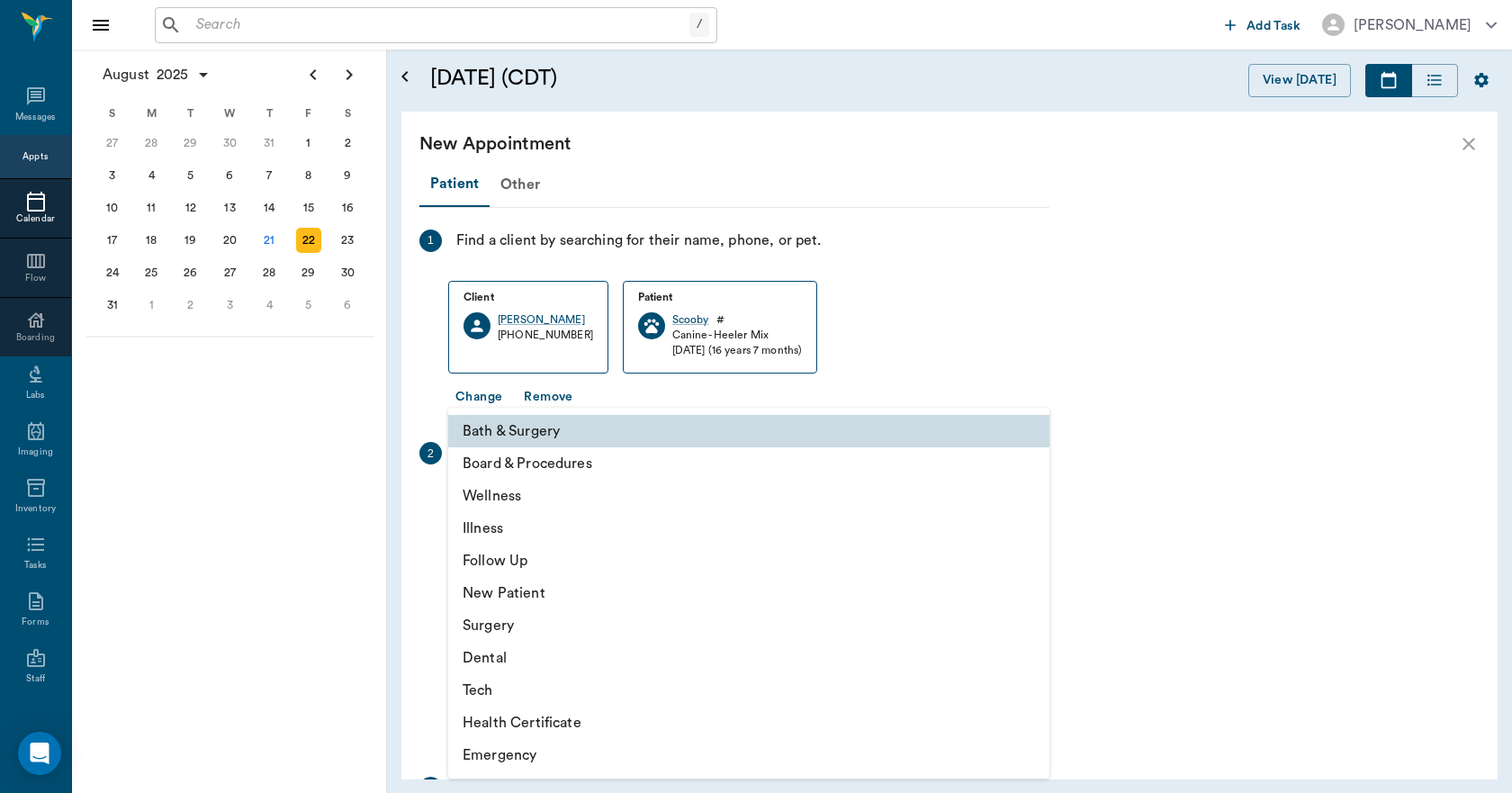
click at [609, 505] on body "/ ​ Add Task [PERSON_NAME] Nectar Messages Appts Calendar Flow Boarding Labs Im…" at bounding box center [756, 396] width 1512 height 793
click at [541, 502] on li "Wellness" at bounding box center [748, 496] width 601 height 32
type input "65d2be4f46e3a538d89b8c14"
type input "02:30 PM"
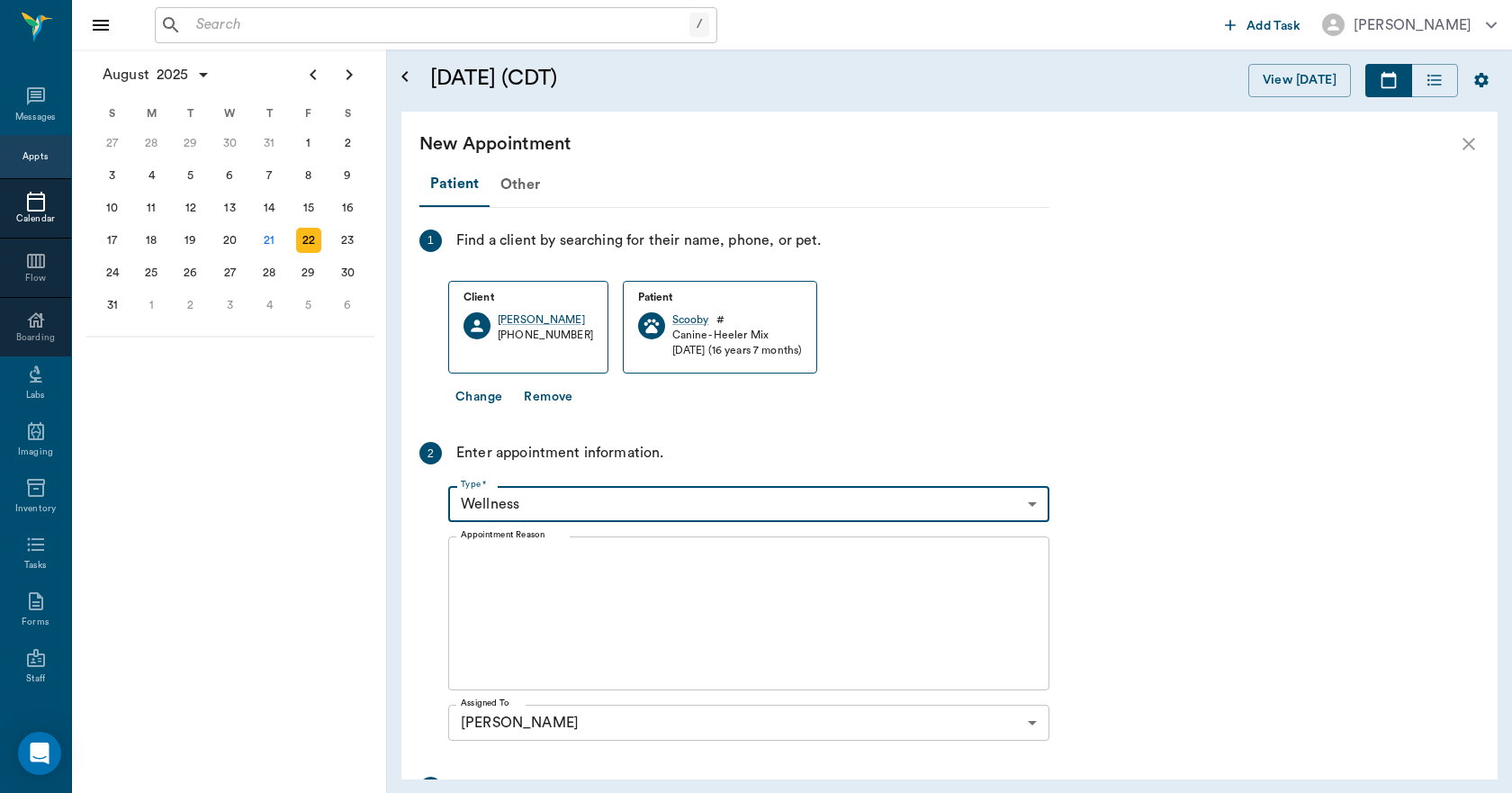
click at [601, 505] on body "/ ​ Add Task [PERSON_NAME] Nectar Messages Appts Calendar Flow Boarding Labs Im…" at bounding box center [756, 396] width 1512 height 793
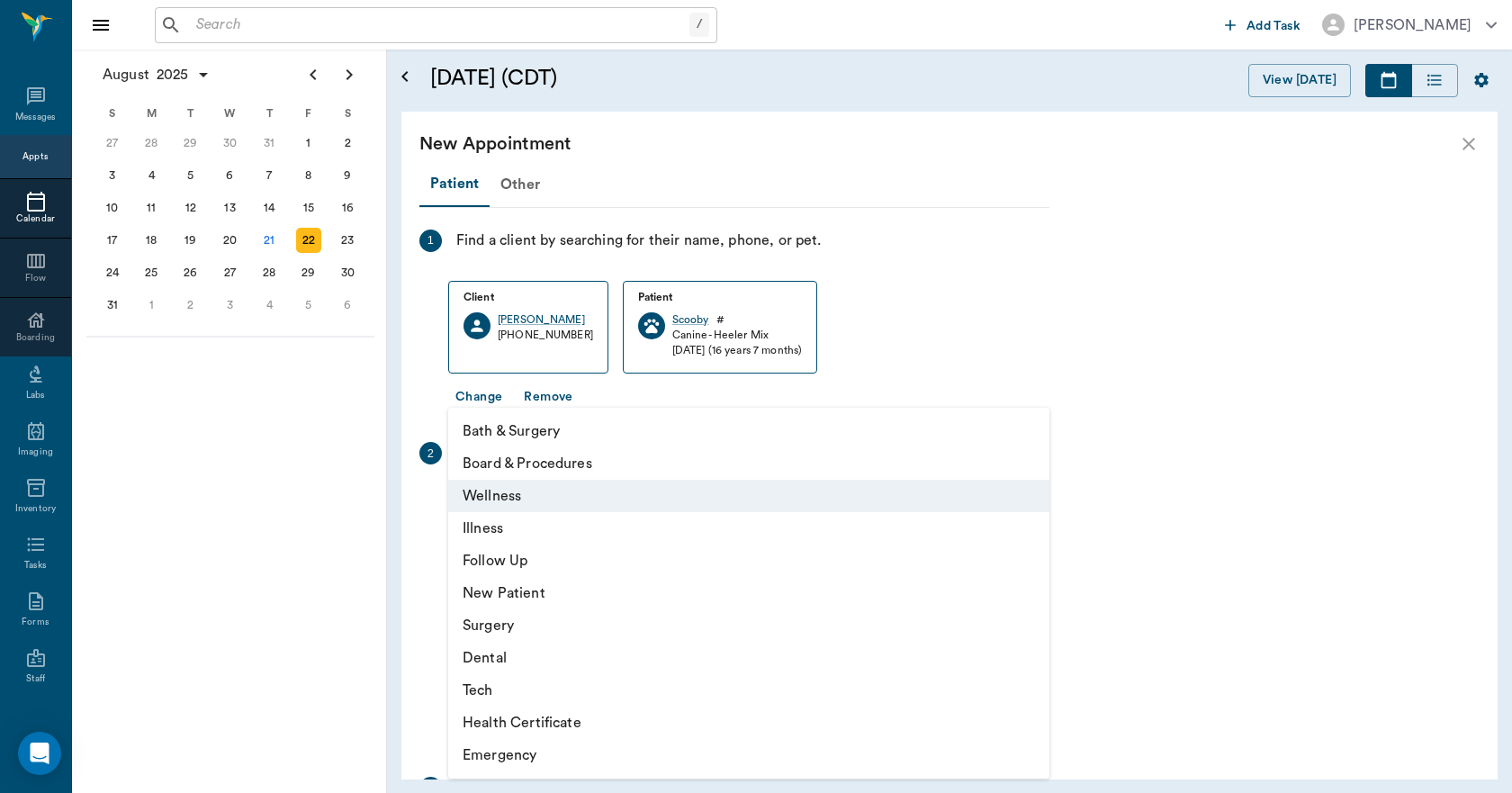
click at [593, 508] on li "Wellness" at bounding box center [748, 496] width 601 height 32
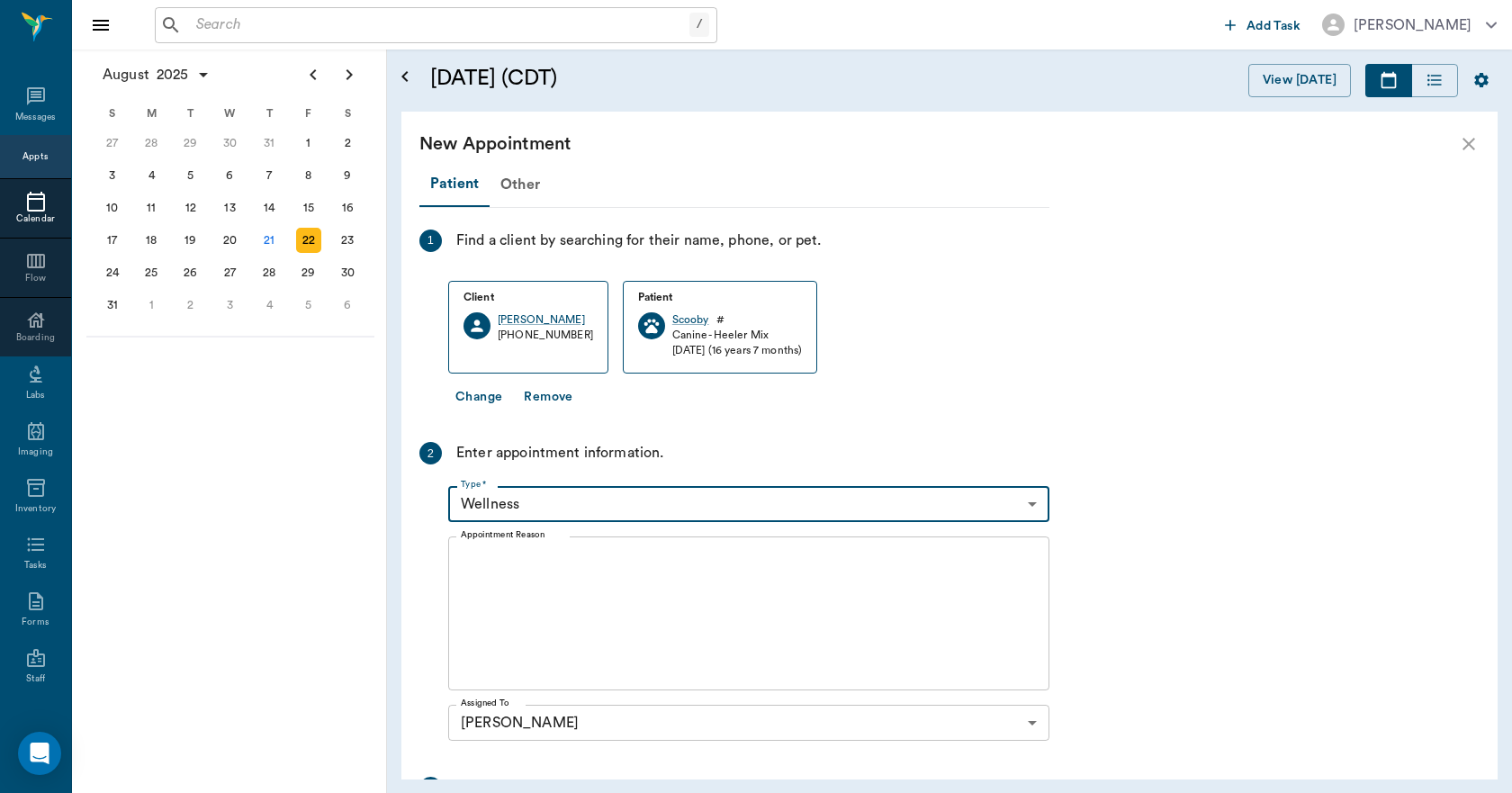
click at [572, 562] on textarea "Appointment Reason" at bounding box center [748, 613] width 576 height 124
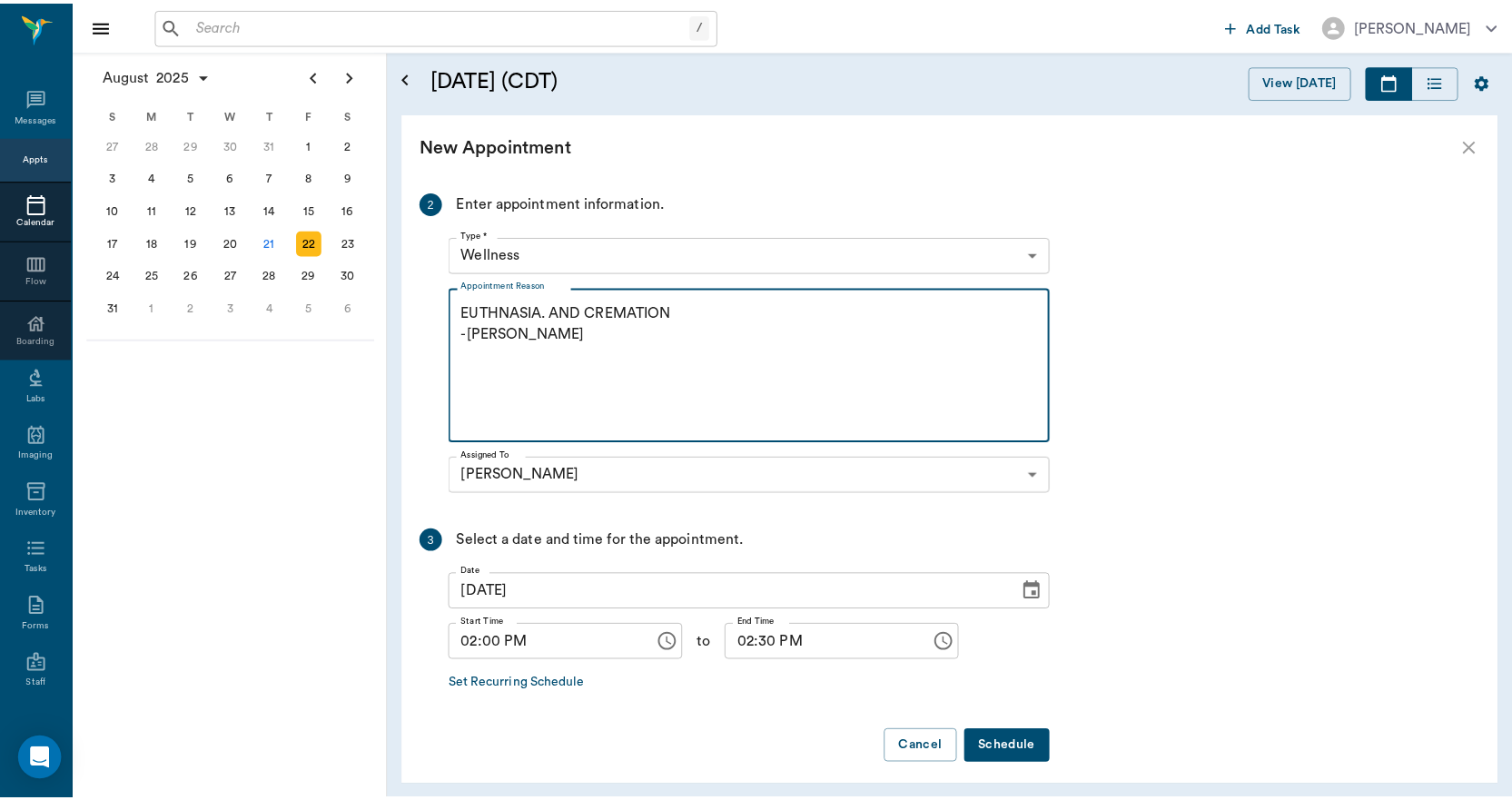
scroll to position [265, 0]
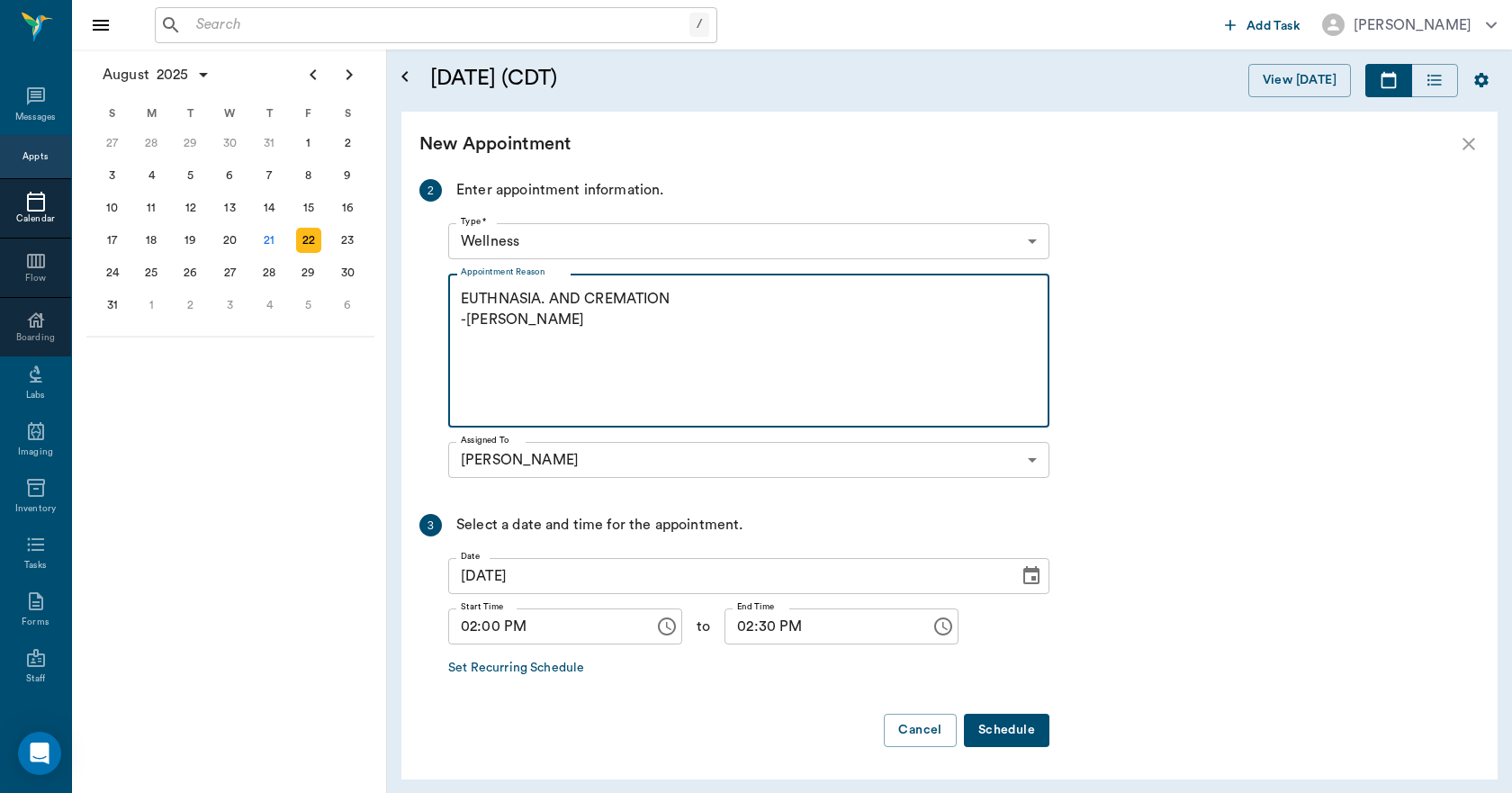
type textarea "EUTHNASIA. AND CREMATION -[PERSON_NAME]"
click at [729, 626] on input "02:30 PM" at bounding box center [821, 626] width 194 height 36
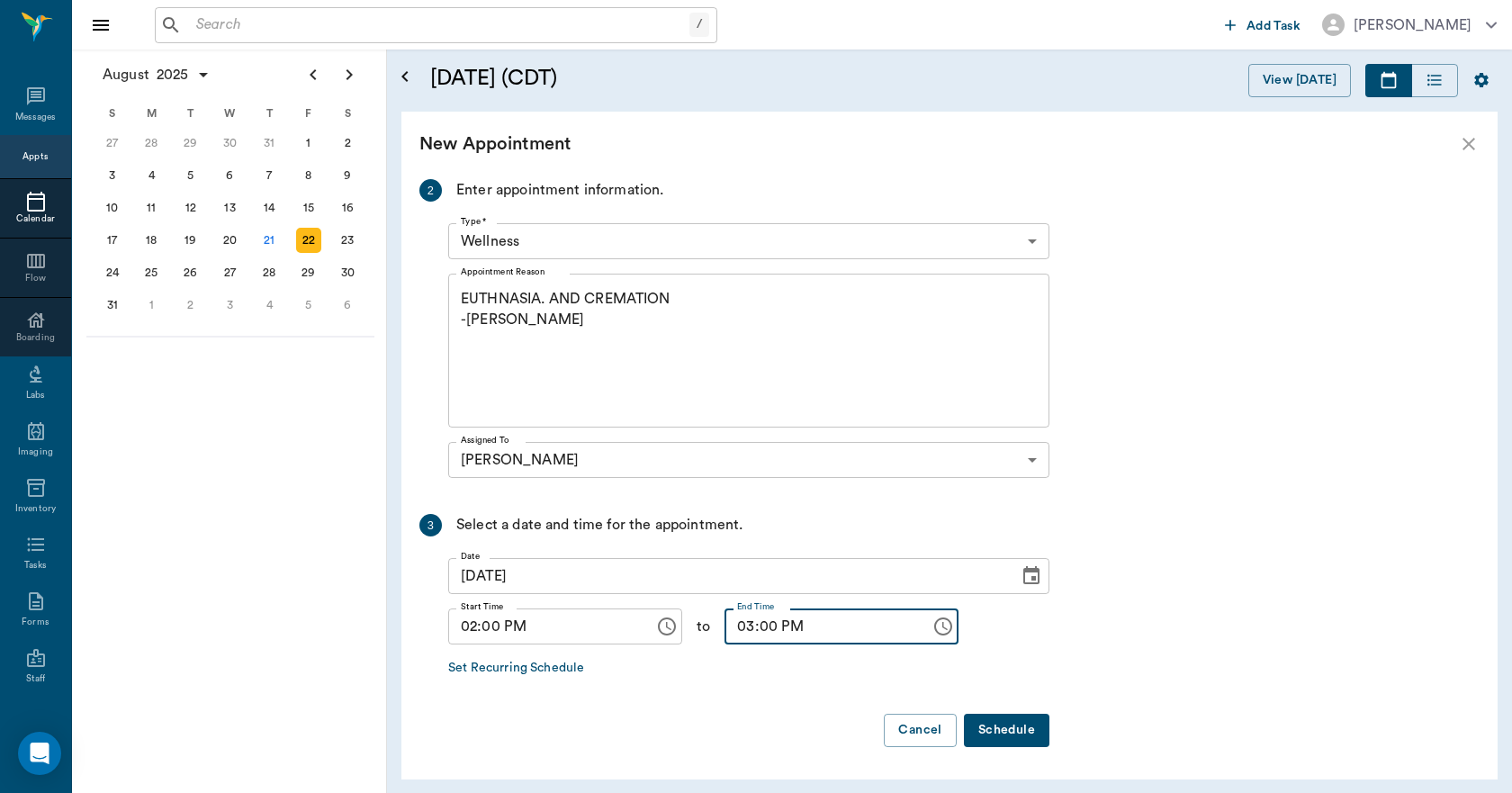
type input "03:00 PM"
click at [1014, 733] on button "Schedule" at bounding box center [1007, 730] width 85 height 33
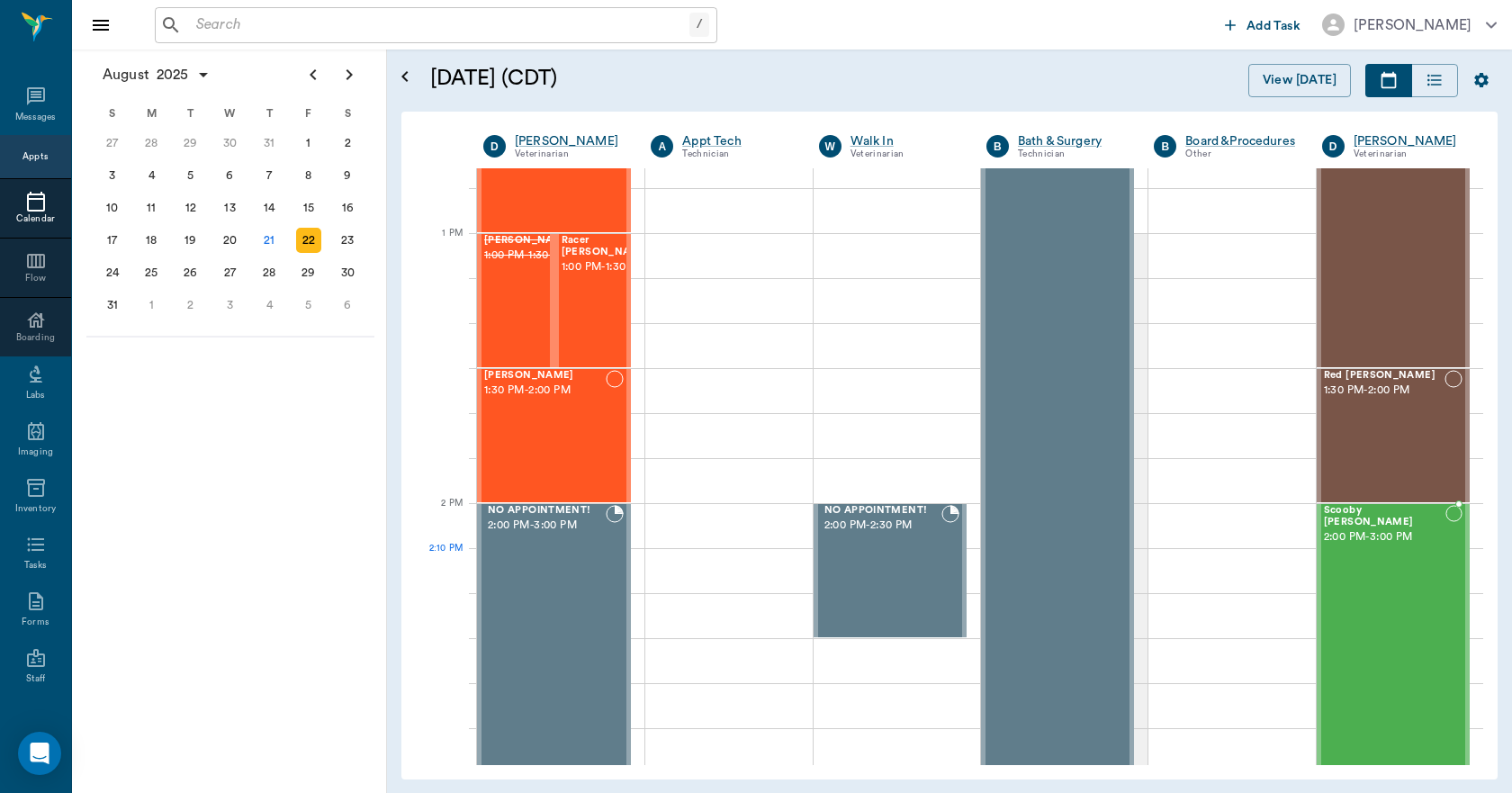
click at [1379, 573] on div "Scooby [PERSON_NAME] 2:00 PM - 3:00 PM" at bounding box center [1384, 639] width 122 height 267
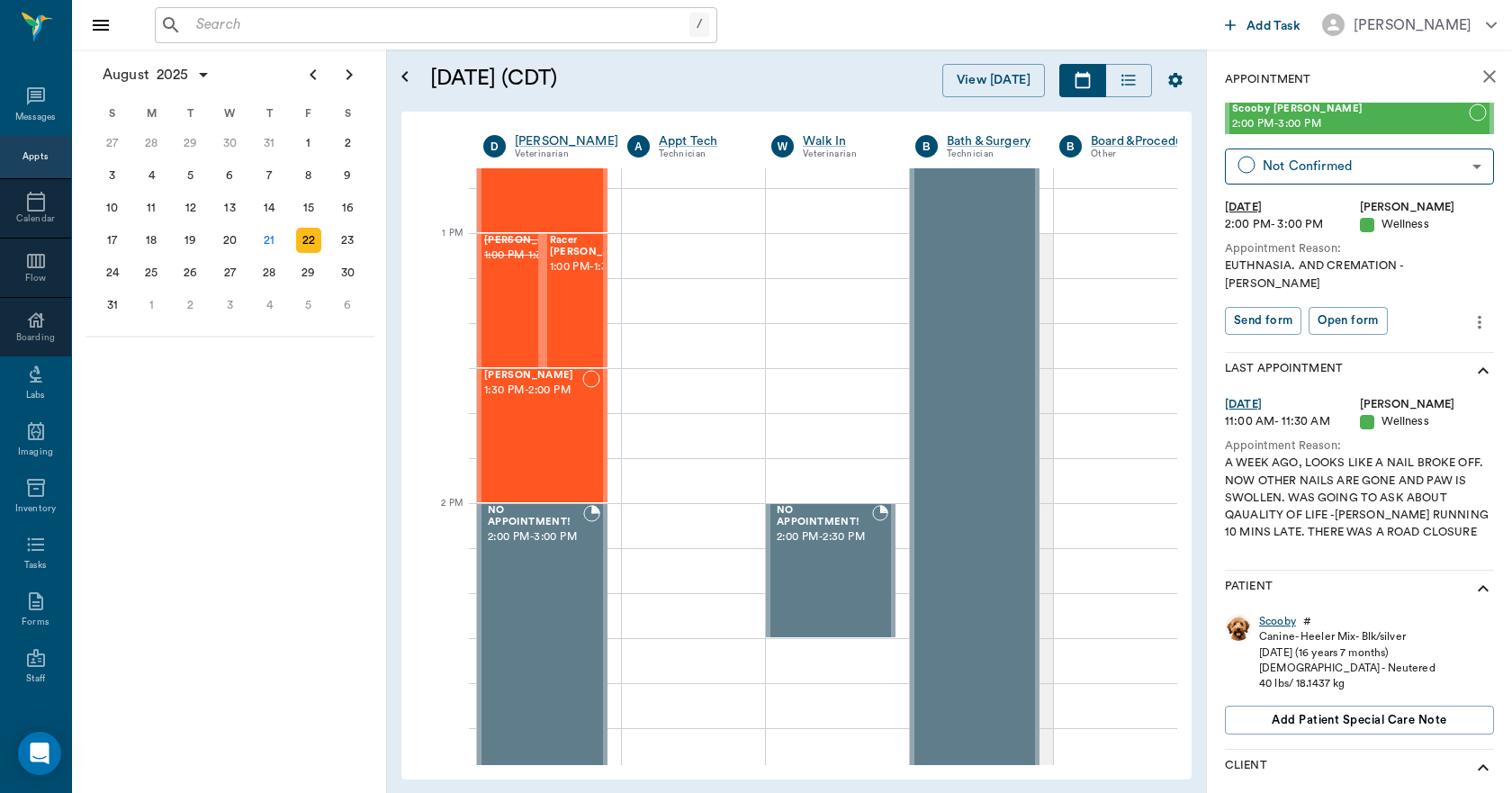
click at [1276, 614] on div "Scooby" at bounding box center [1277, 622] width 37 height 15
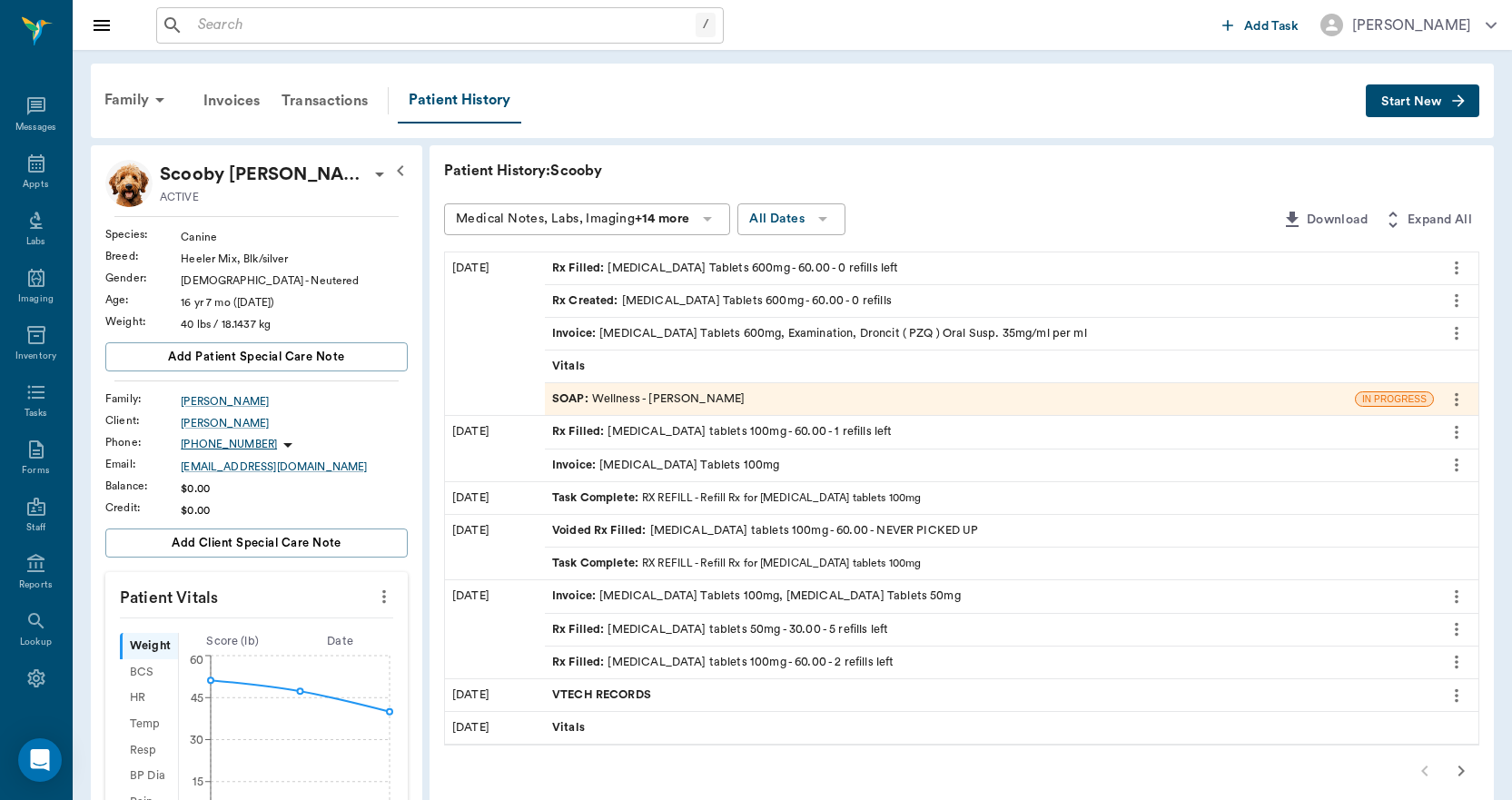
click at [251, 20] on input "text" at bounding box center [443, 25] width 505 height 26
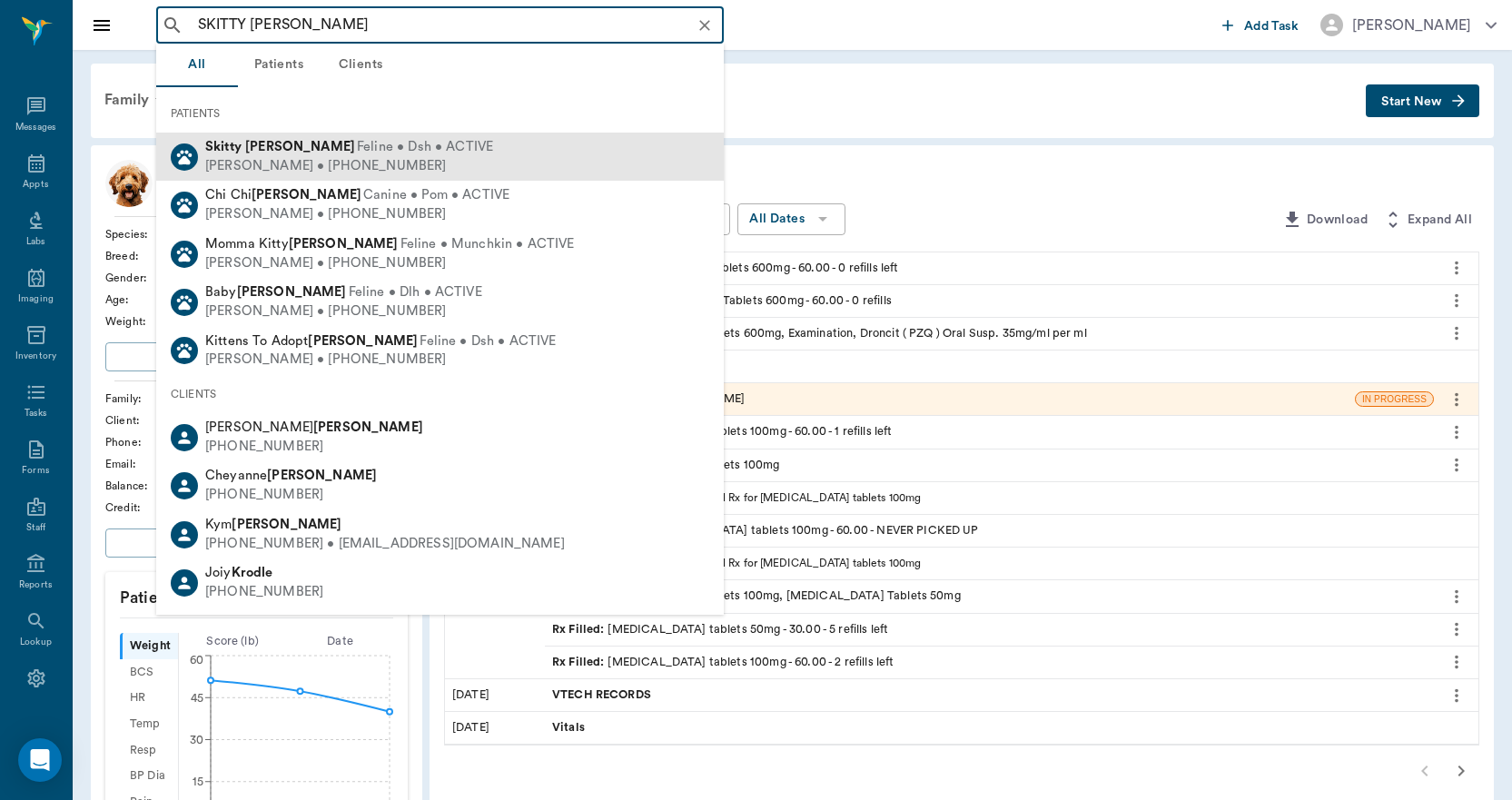
click at [357, 150] on span "Feline • Dsh • ACTIVE" at bounding box center [425, 148] width 136 height 19
type input "SKITTY [PERSON_NAME]"
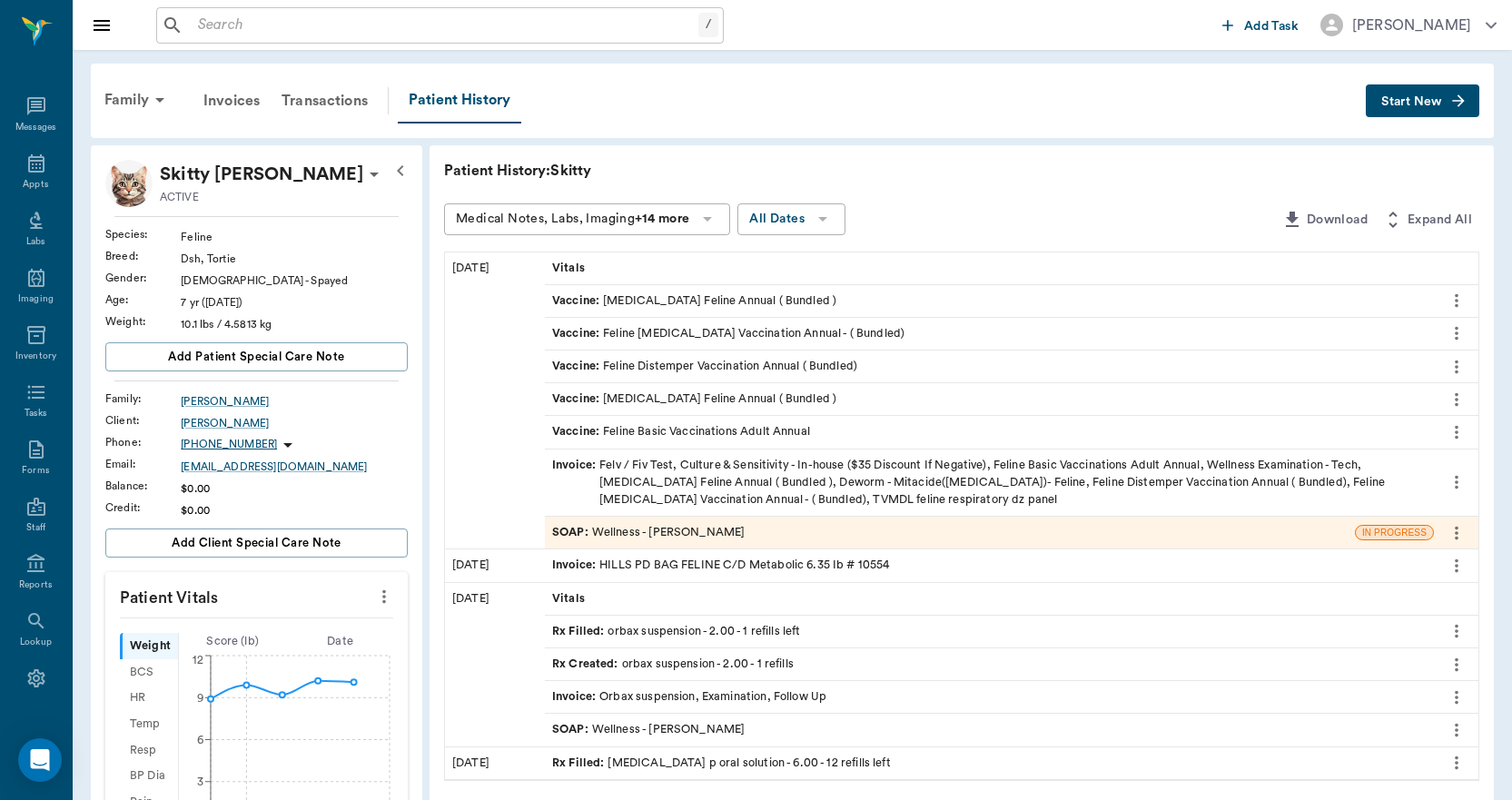
click at [1419, 102] on span "Start New" at bounding box center [1412, 102] width 61 height 0
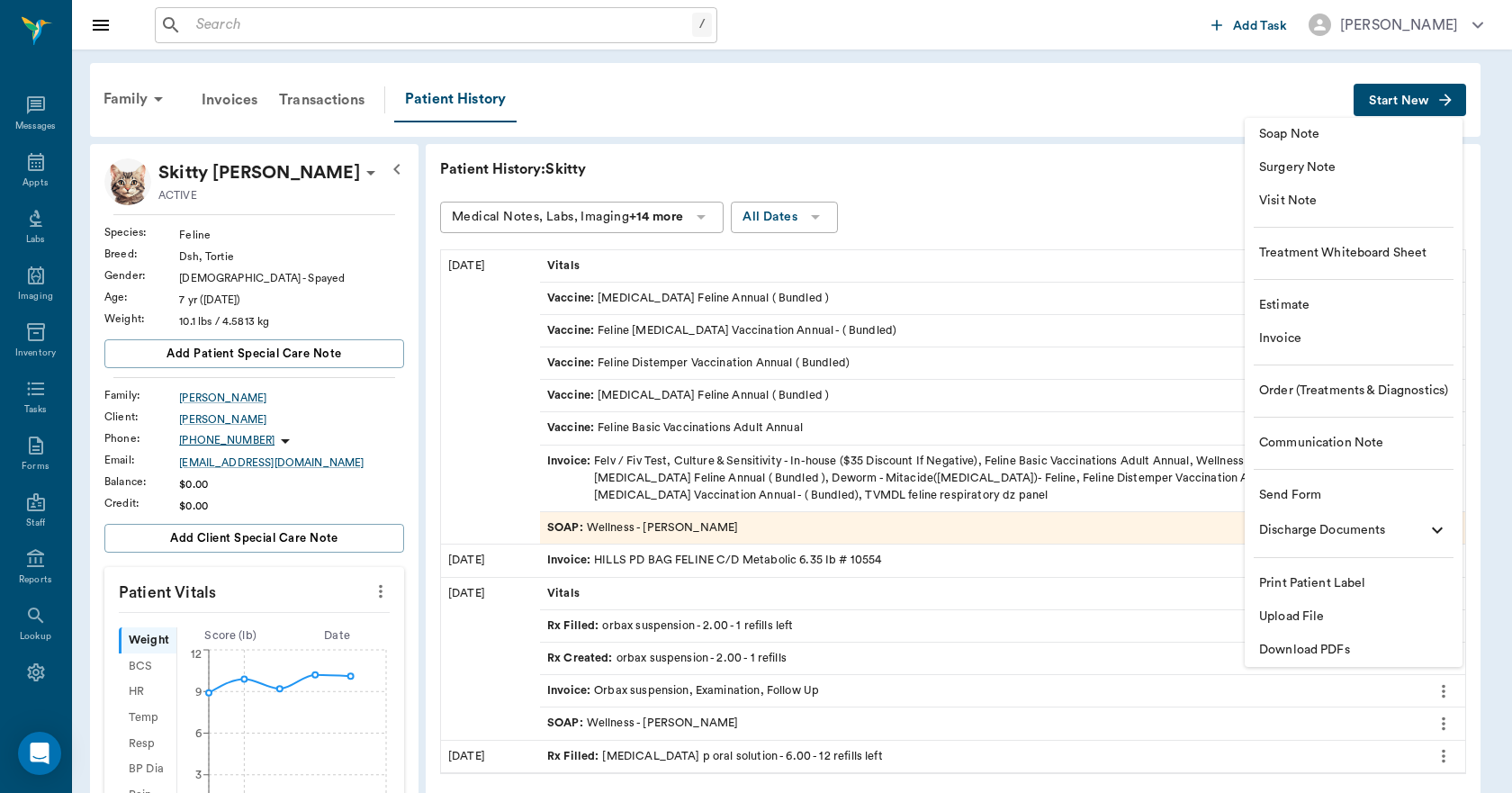
click at [1341, 649] on span "Download PDFs" at bounding box center [1354, 650] width 189 height 19
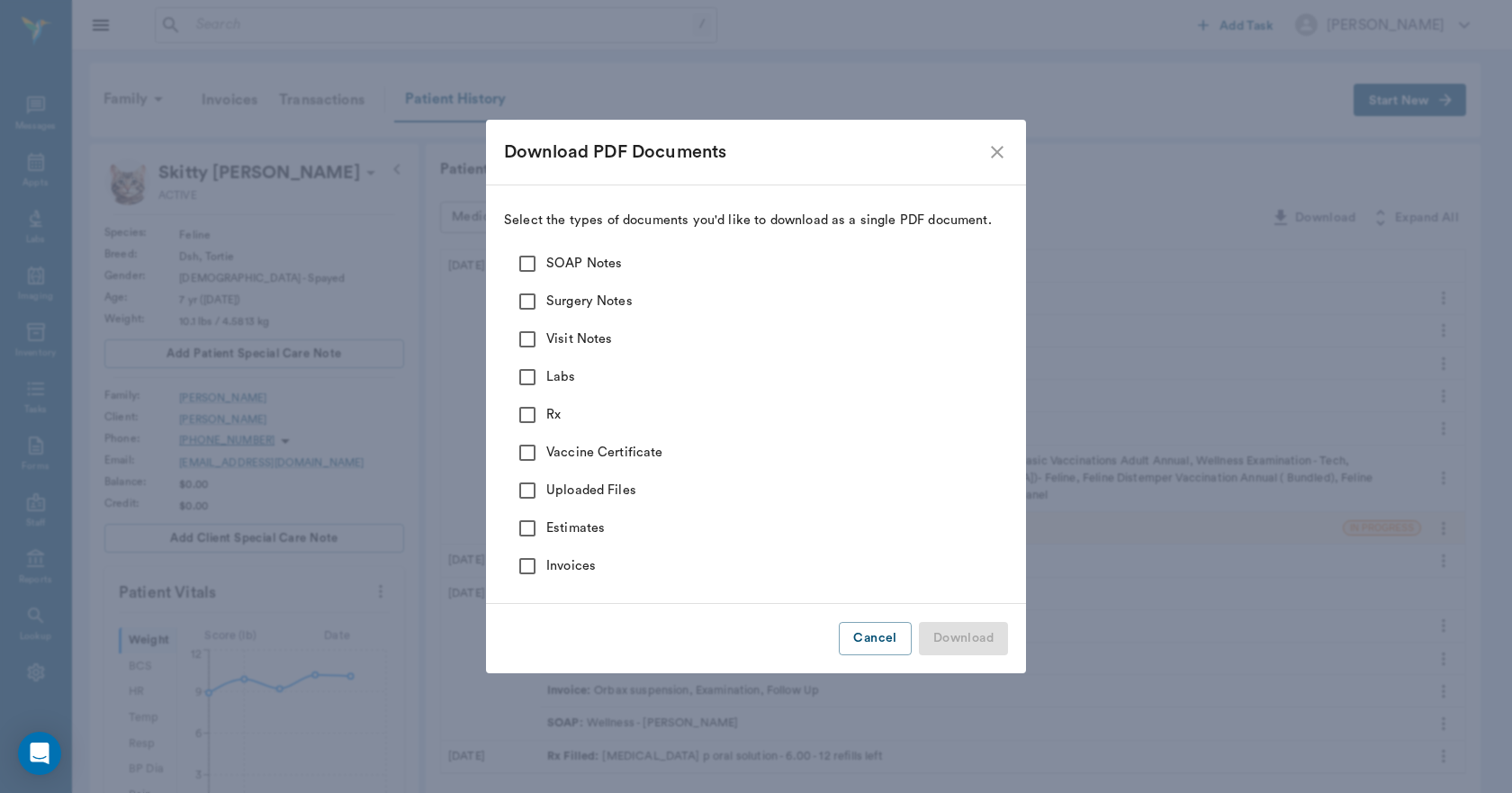
click at [992, 150] on icon "close" at bounding box center [997, 151] width 22 height 22
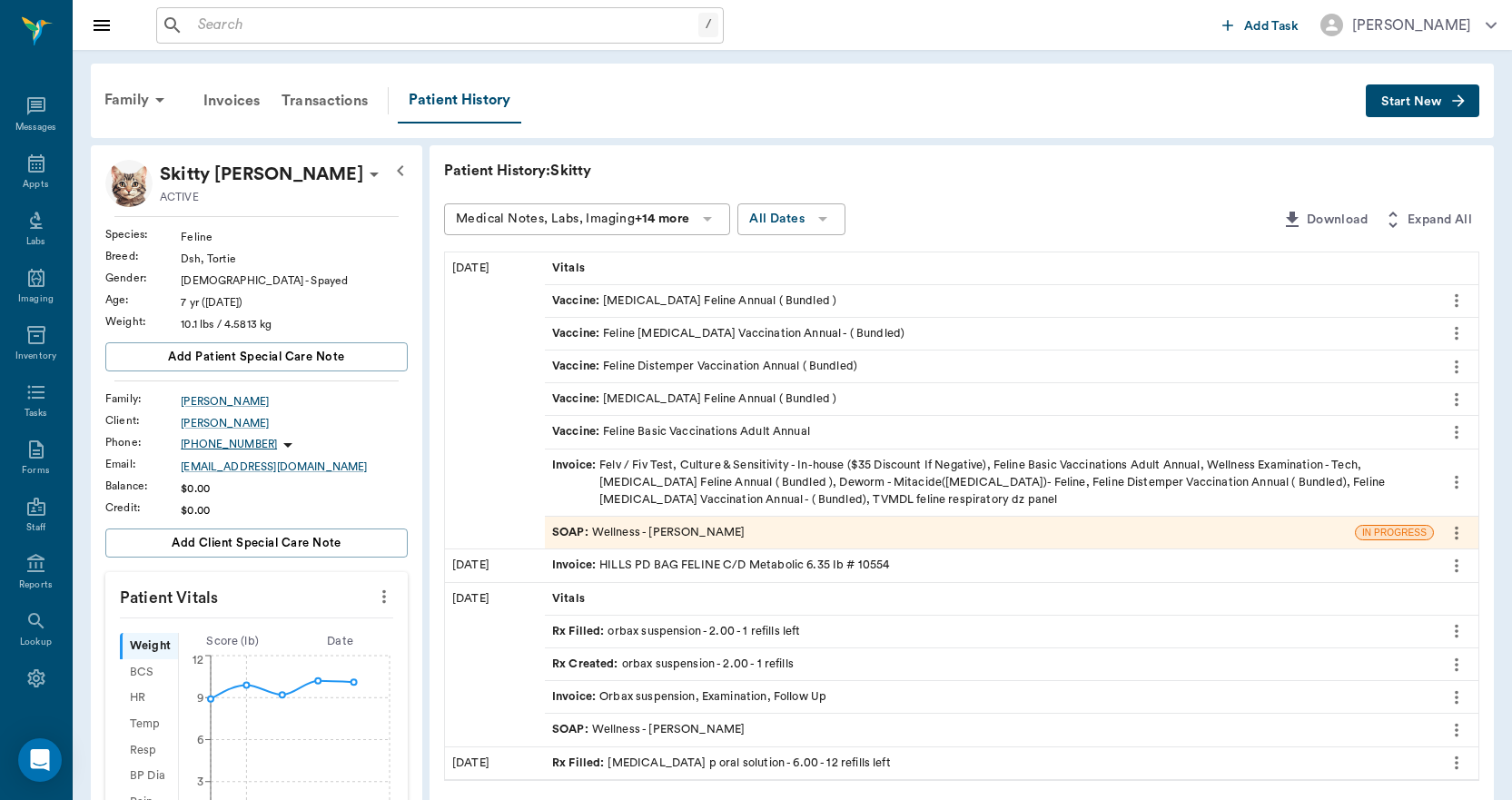
click at [1406, 115] on button "Start New" at bounding box center [1422, 100] width 114 height 33
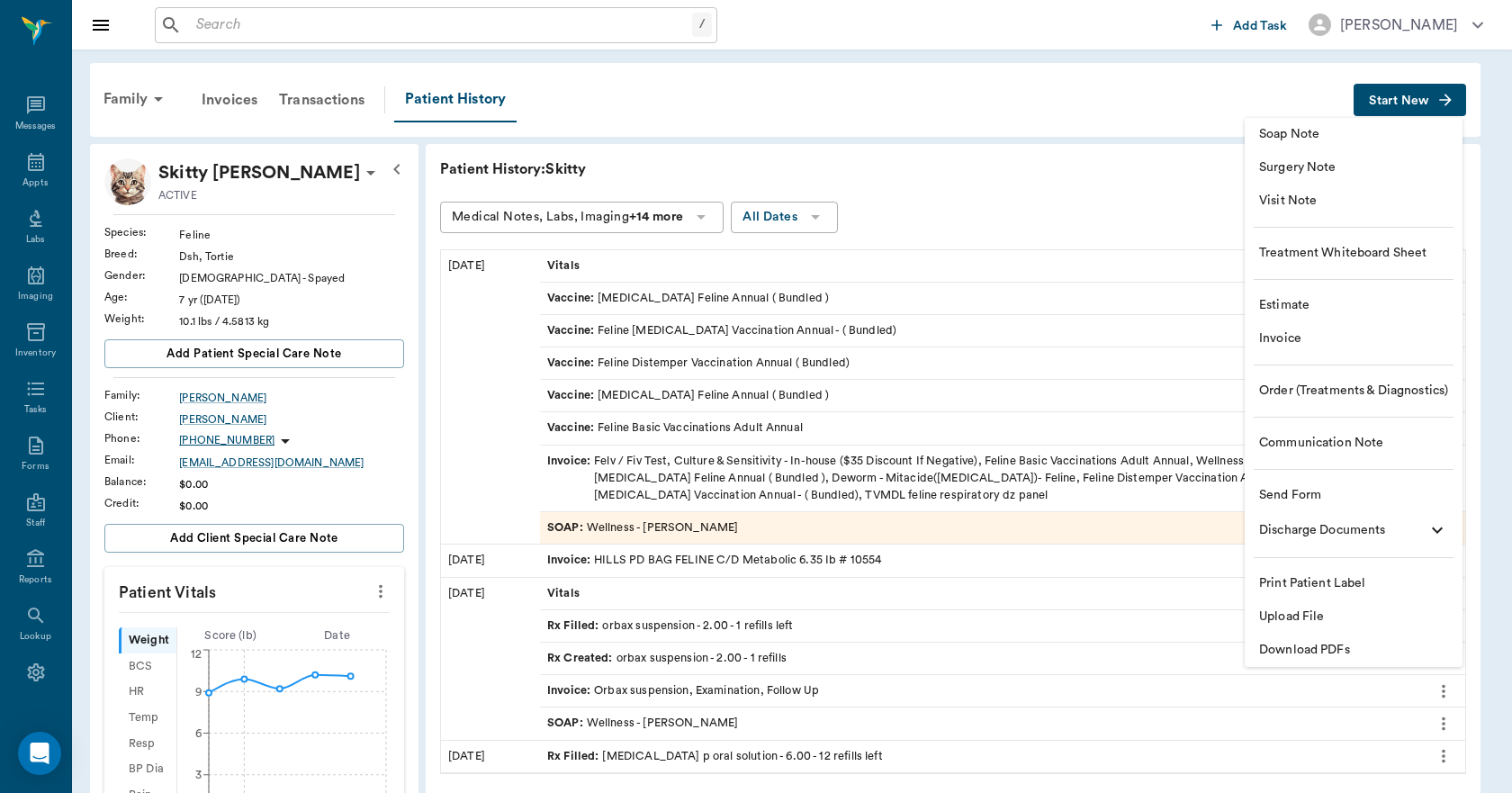
click at [1309, 614] on span "Upload File" at bounding box center [1354, 617] width 189 height 19
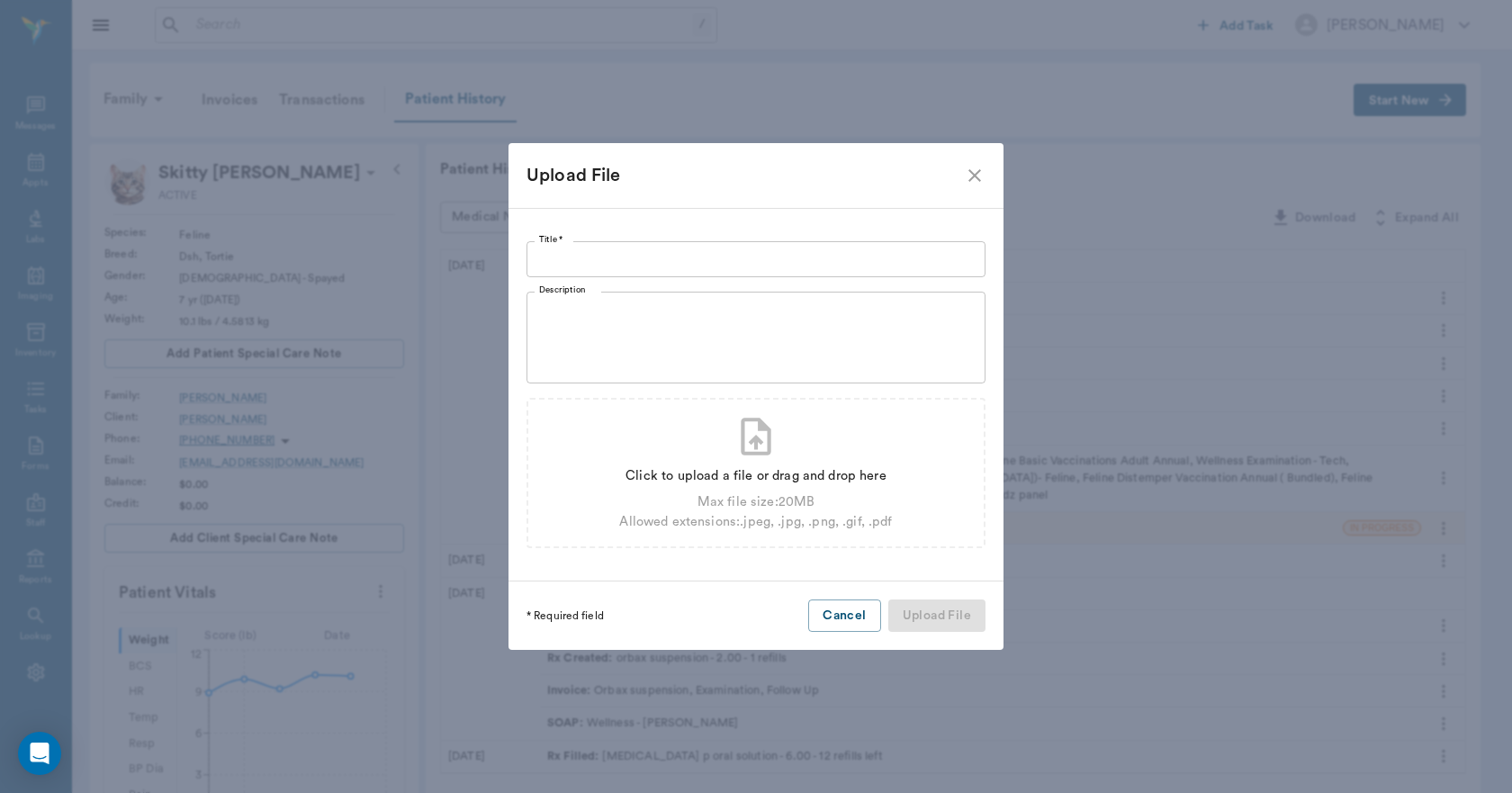
click at [633, 255] on input "Title *" at bounding box center [756, 259] width 459 height 36
type input "s"
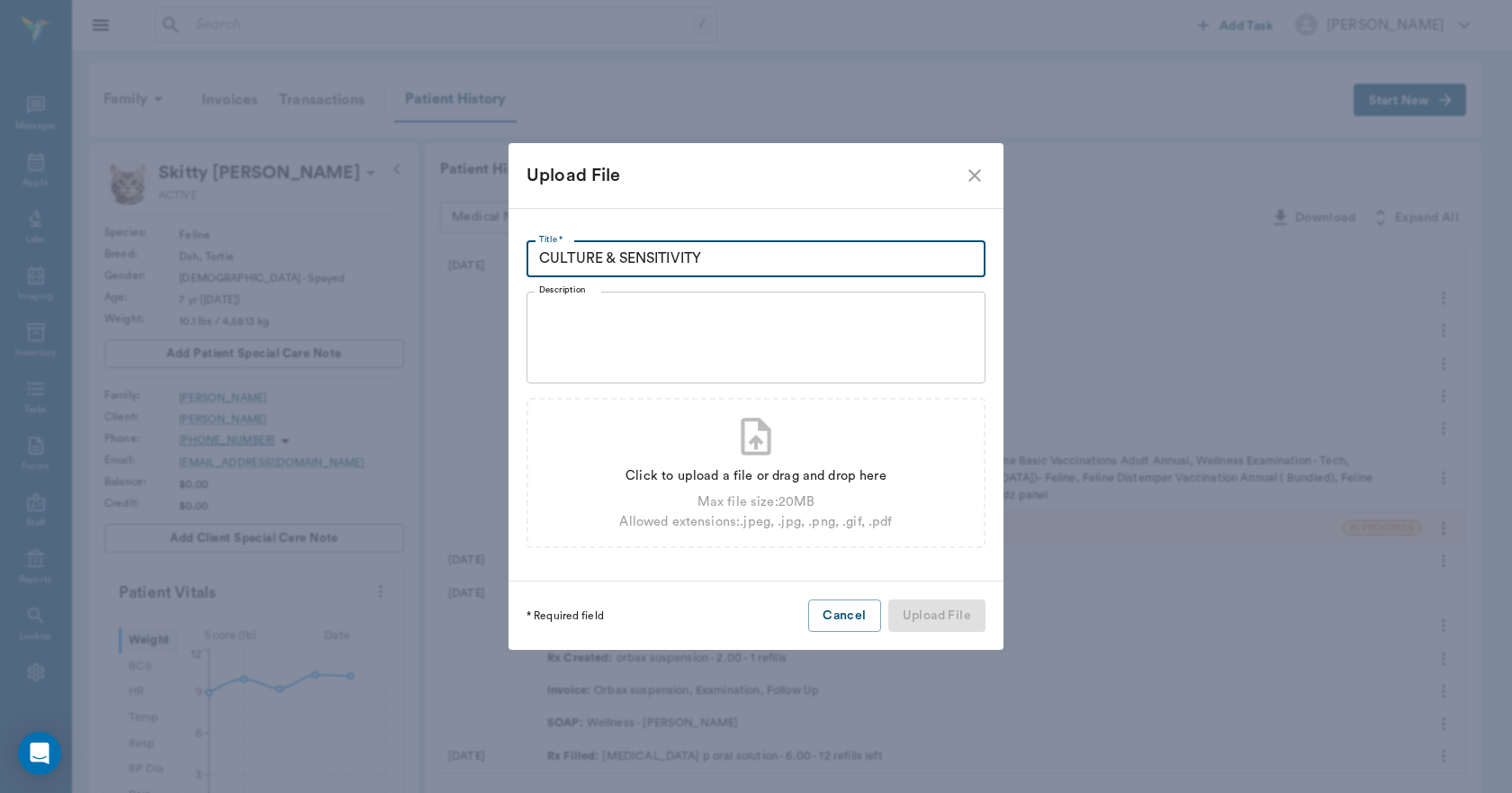
type input "CULTURE & SENSITIVITY"
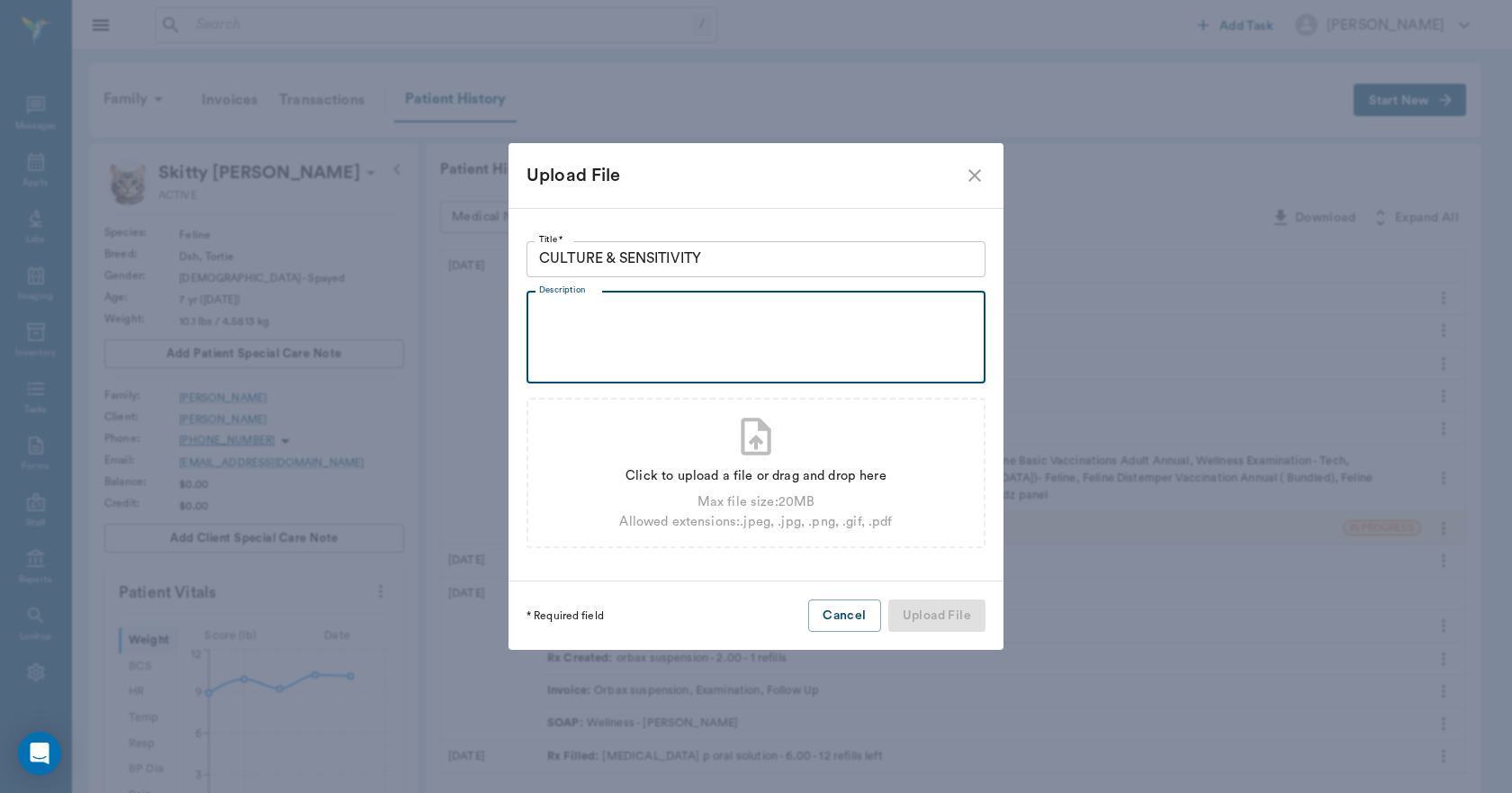
click at [657, 321] on textarea "Description" at bounding box center [756, 337] width 434 height 62
type textarea "NASAL"
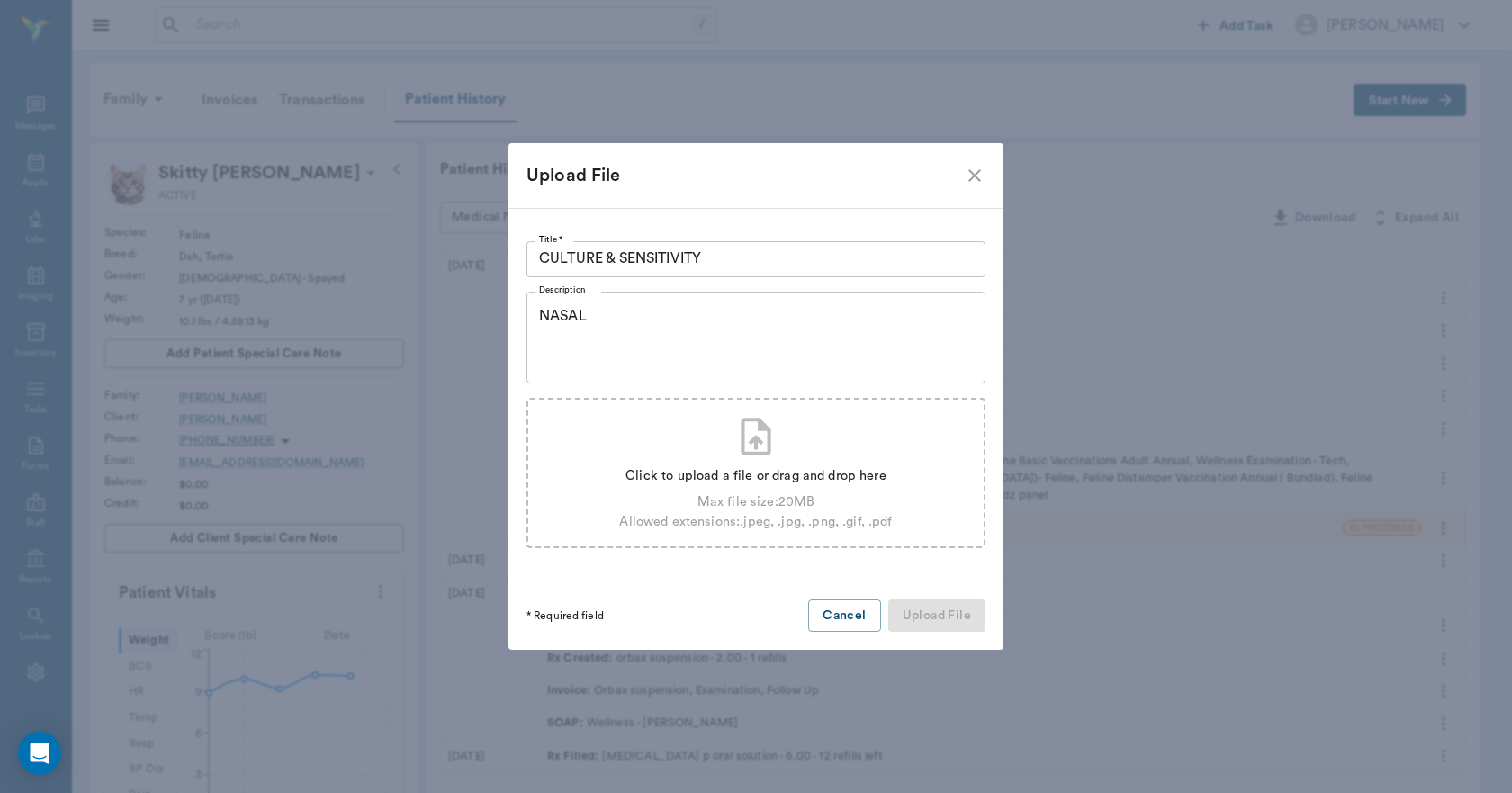
click at [752, 457] on icon at bounding box center [756, 437] width 45 height 45
type input "C:\fakepath\SKITTY-[PERSON_NAME]-C&S8.20.25.pdf"
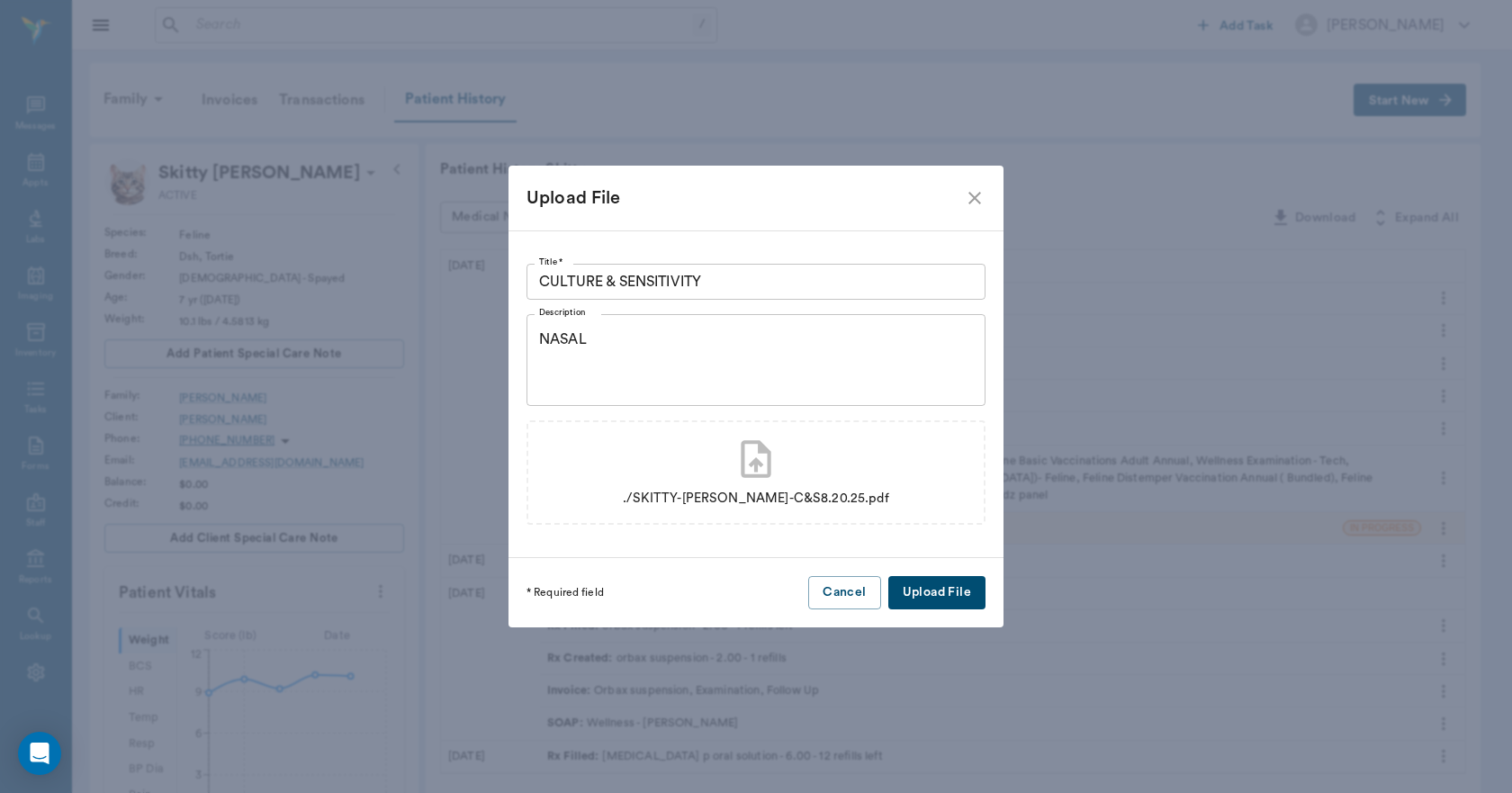
click at [942, 592] on button "Upload File" at bounding box center [937, 592] width 97 height 33
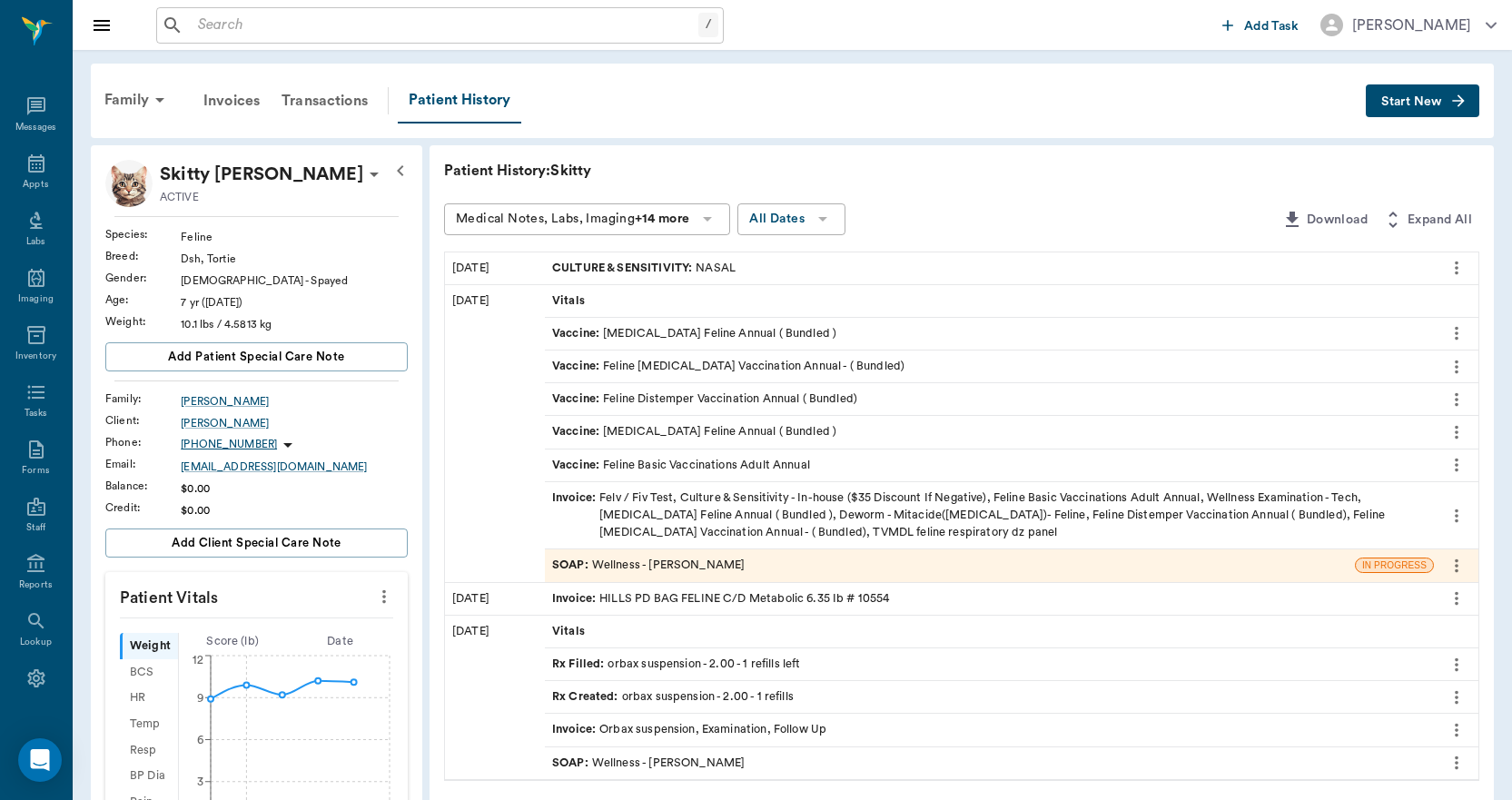
click at [781, 270] on div "CULTURE & SENSITIVITY : NASAL" at bounding box center [989, 267] width 889 height 32
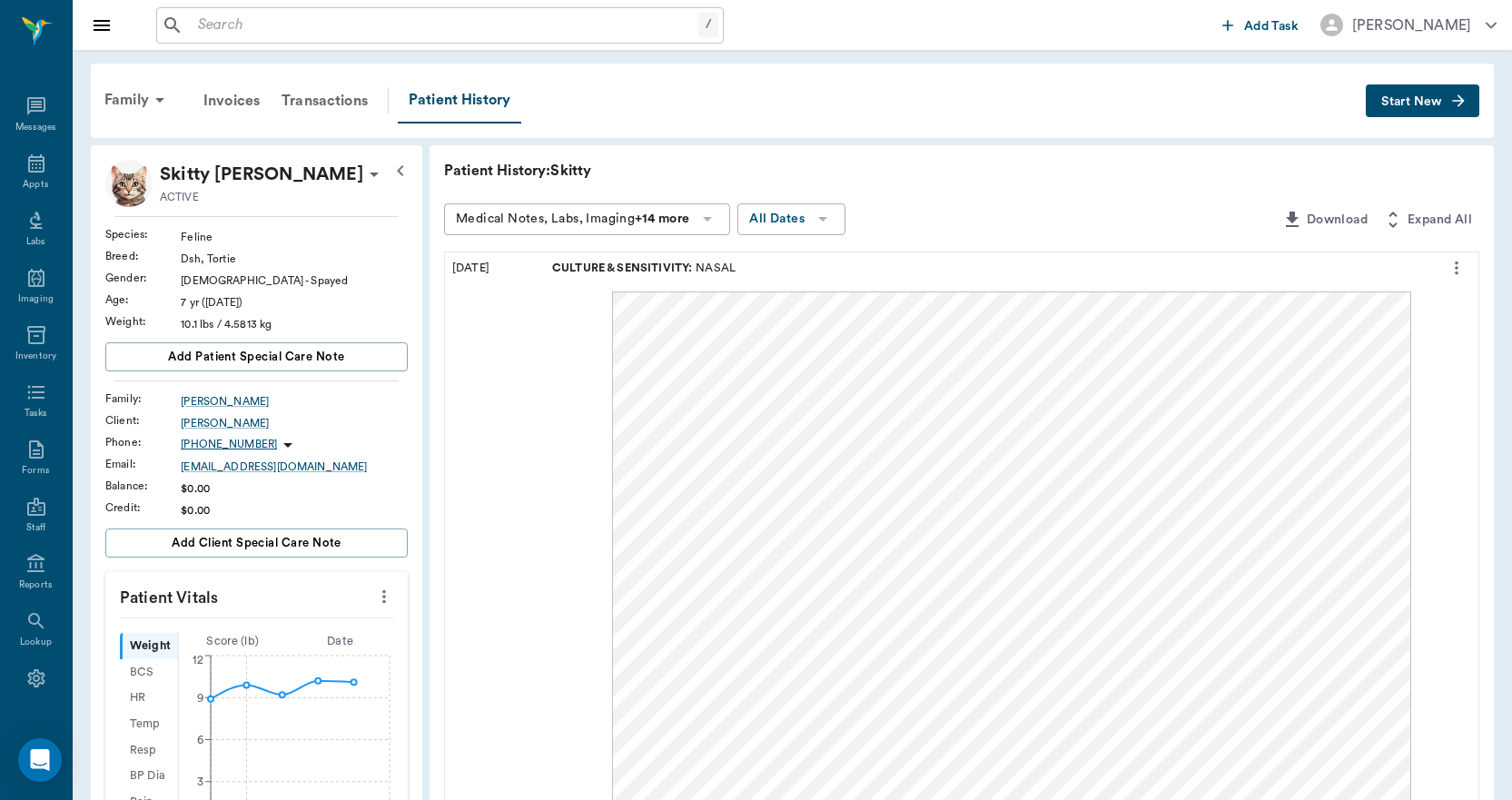
click at [781, 270] on div "CULTURE & SENSITIVITY : NASAL" at bounding box center [989, 267] width 889 height 32
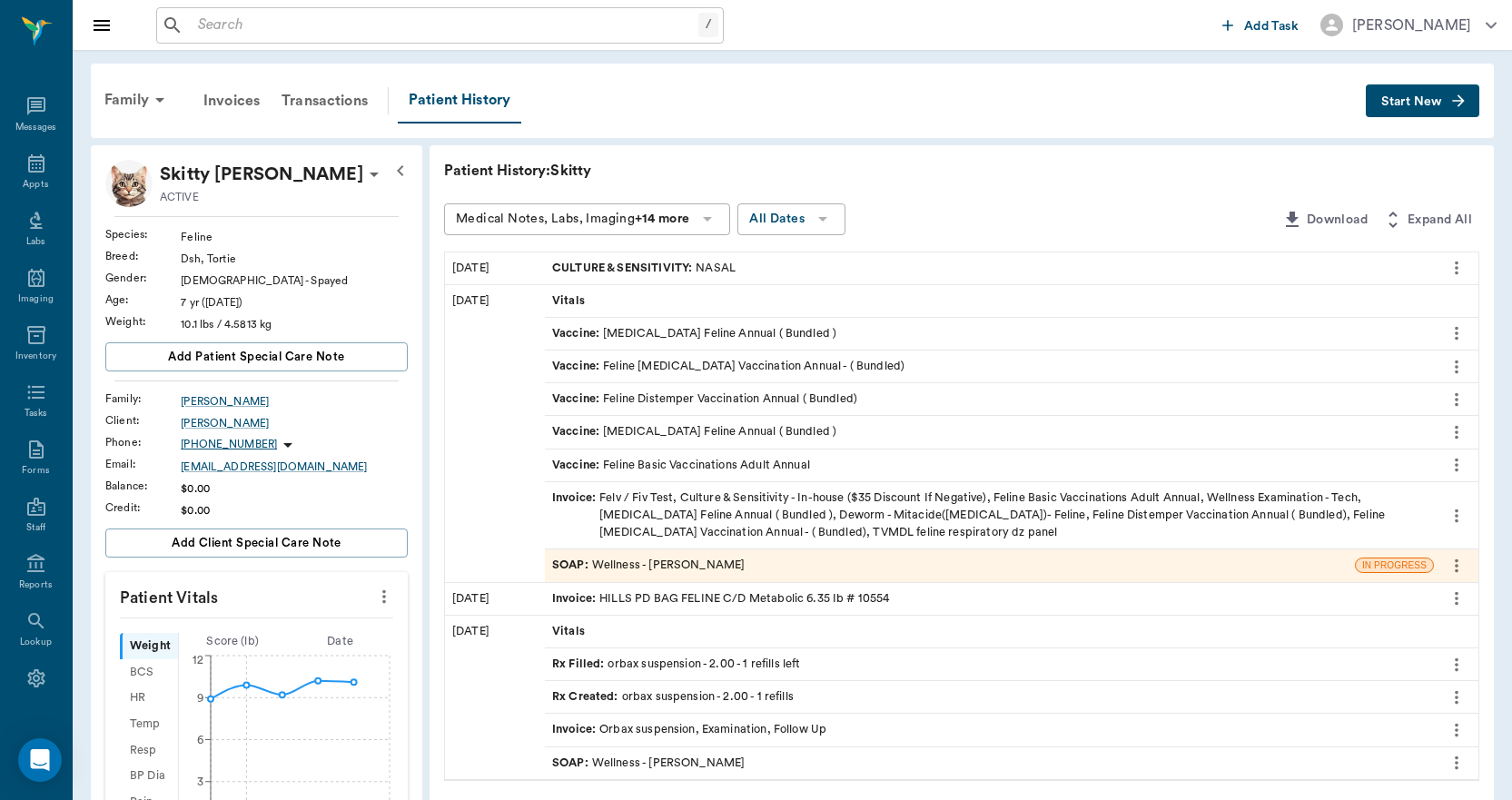
click at [781, 270] on div "CULTURE & SENSITIVITY : NASAL" at bounding box center [989, 267] width 889 height 32
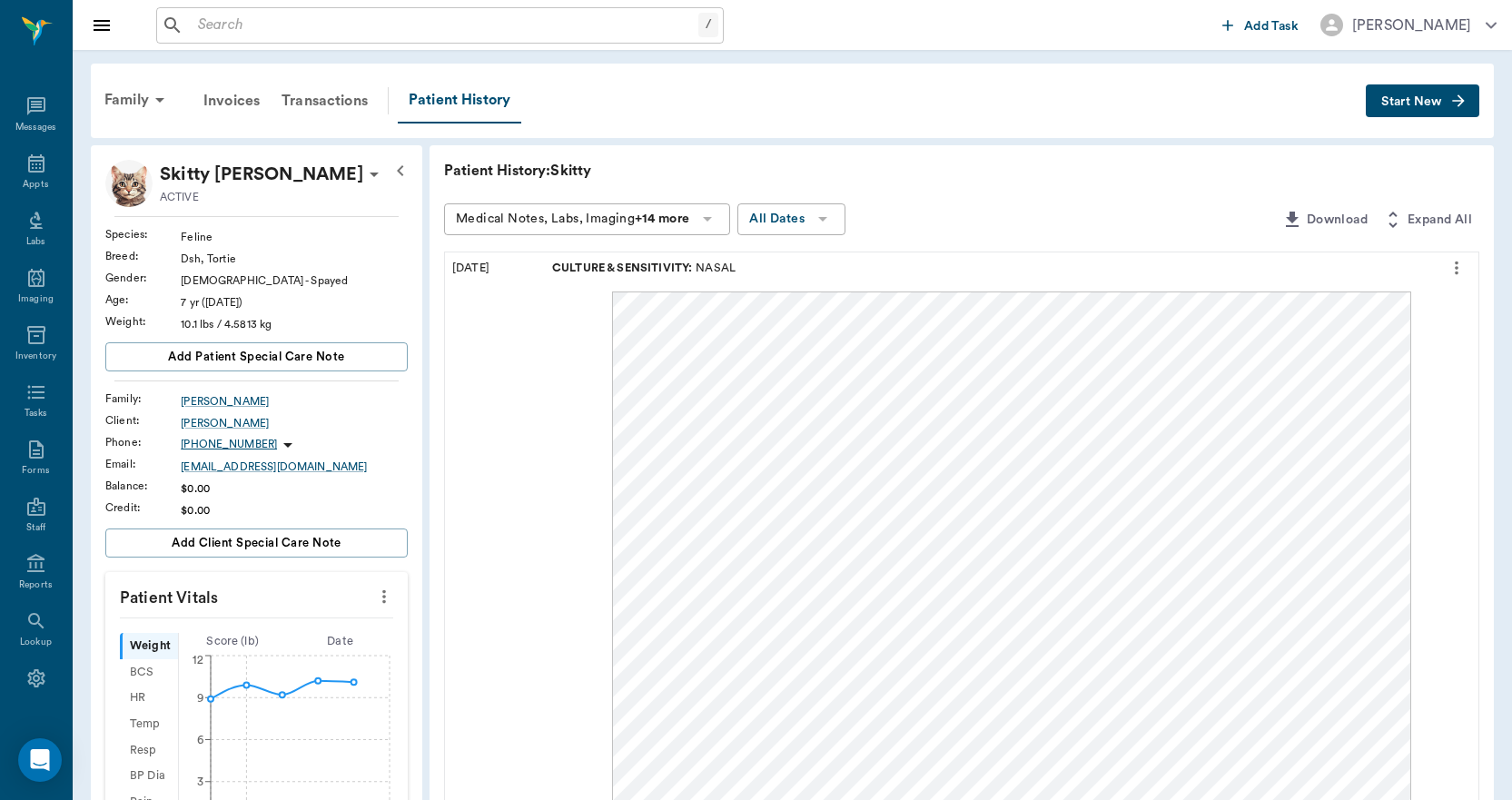
click at [923, 167] on p "Patient History: Skitty" at bounding box center [716, 170] width 545 height 22
